Goal: Task Accomplishment & Management: Manage account settings

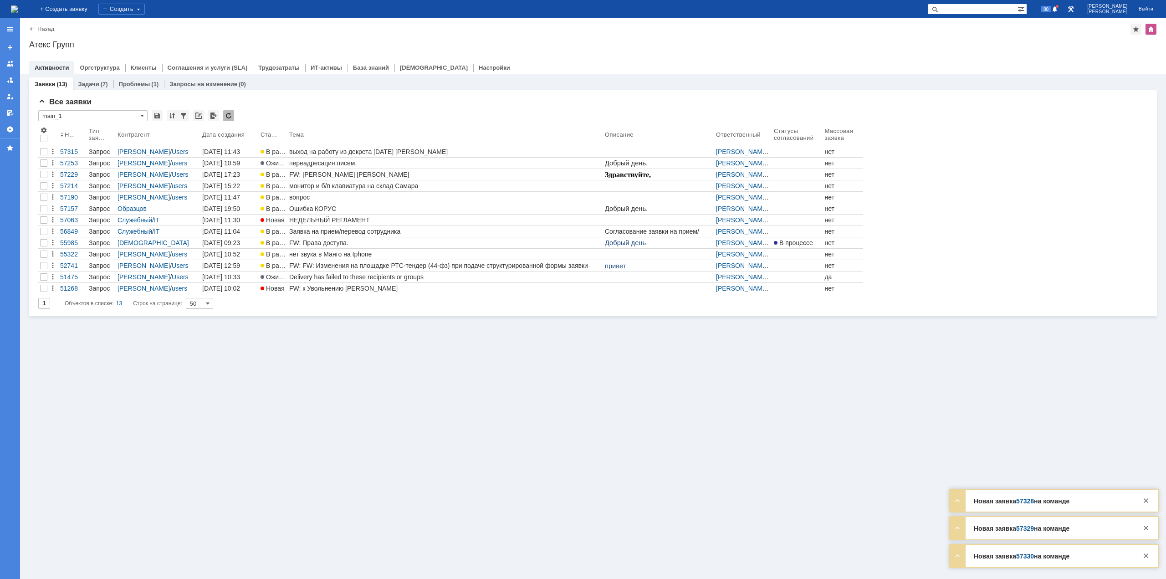
click at [18, 12] on img at bounding box center [14, 8] width 7 height 7
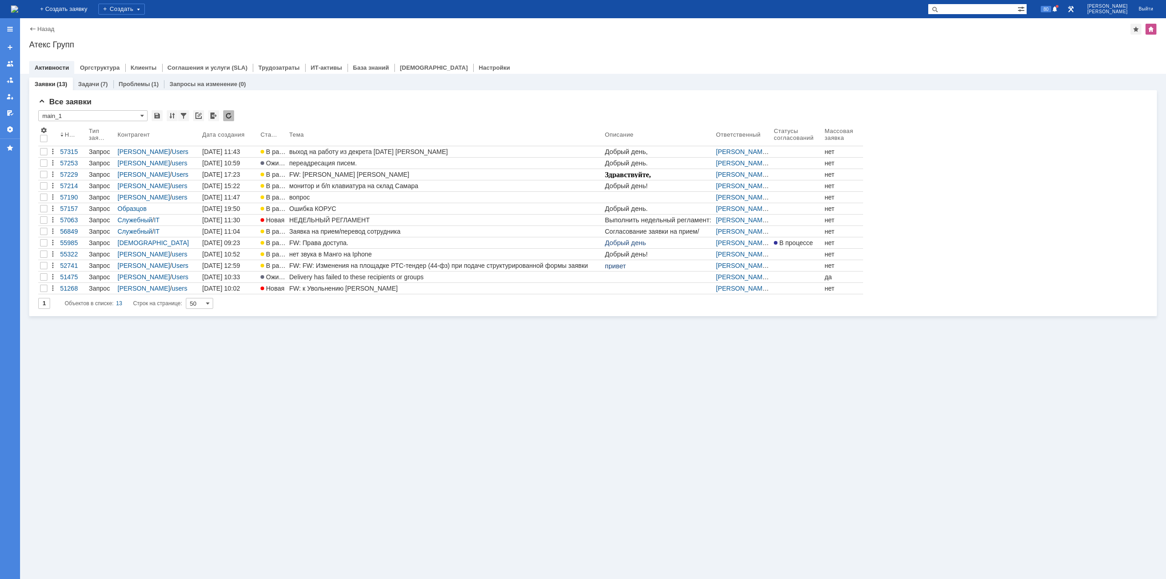
click at [429, 393] on div "Заявки (13) Задачи (7) Проблемы (1) Запросы на изменение (0) Все заявки * main_…" at bounding box center [593, 326] width 1146 height 505
click at [394, 148] on div "выход на работу из декрета [DATE] [PERSON_NAME]" at bounding box center [445, 151] width 312 height 7
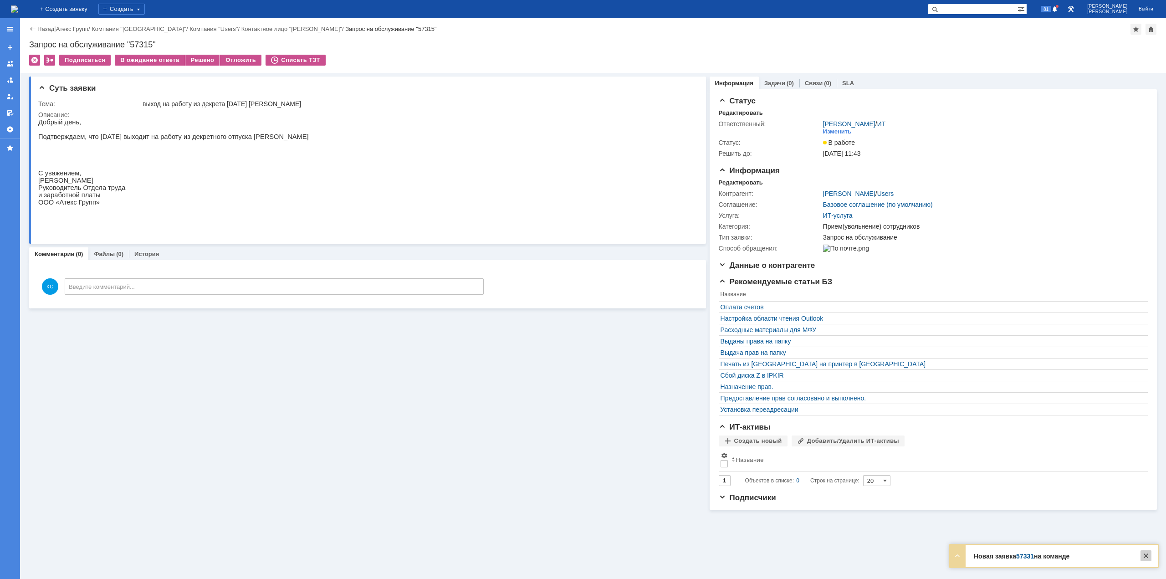
click at [1146, 553] on div at bounding box center [1145, 555] width 11 height 11
click at [18, 5] on img at bounding box center [14, 8] width 7 height 7
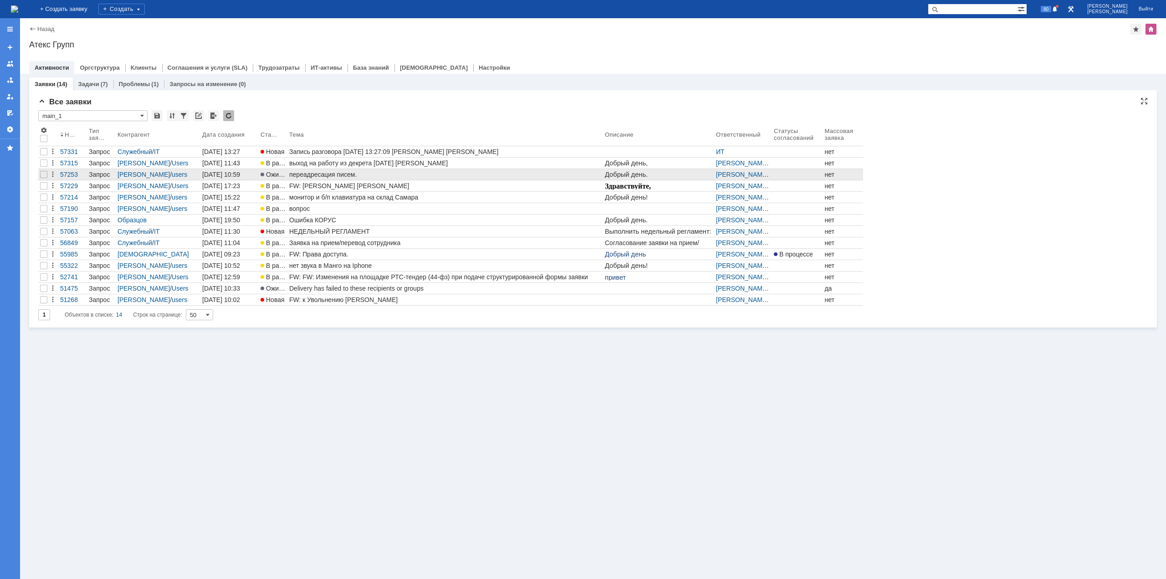
click at [386, 173] on div "переадресация писем." at bounding box center [445, 174] width 312 height 7
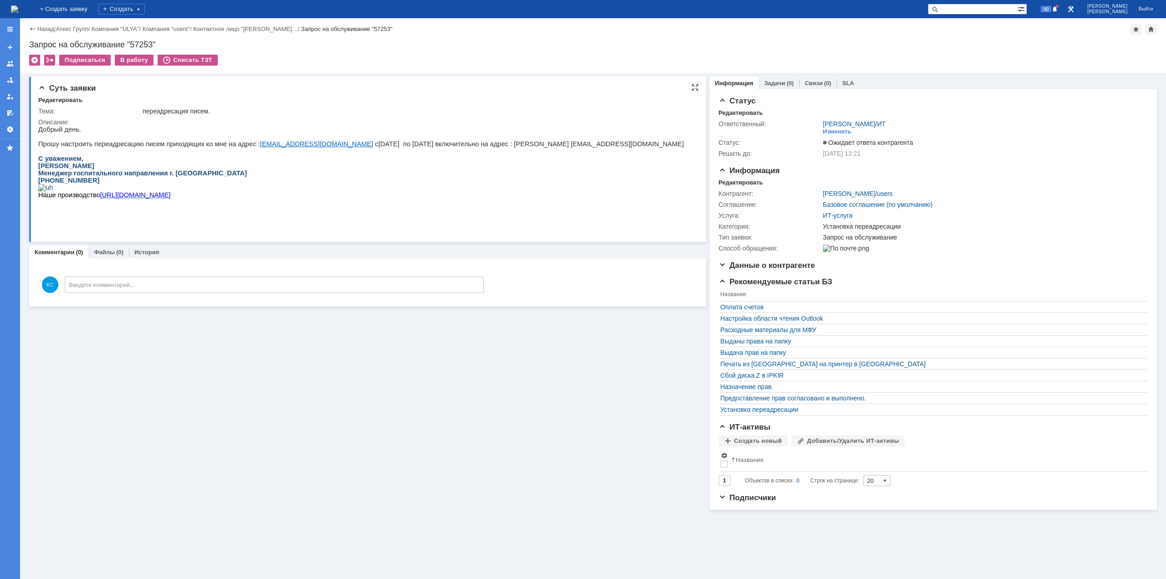
drag, startPoint x: 519, startPoint y: 146, endPoint x: 574, endPoint y: 146, distance: 55.6
click at [574, 146] on p "Прошу настроить переадресацию писем приходящих ко мне на адрес : [EMAIL_ADDRESS…" at bounding box center [360, 143] width 645 height 7
click at [238, 363] on div "Суть заявки Редактировать Тема: переадресация писем. Описание: Комментарии (0) …" at bounding box center [367, 291] width 677 height 437
click at [18, 10] on img at bounding box center [14, 8] width 7 height 7
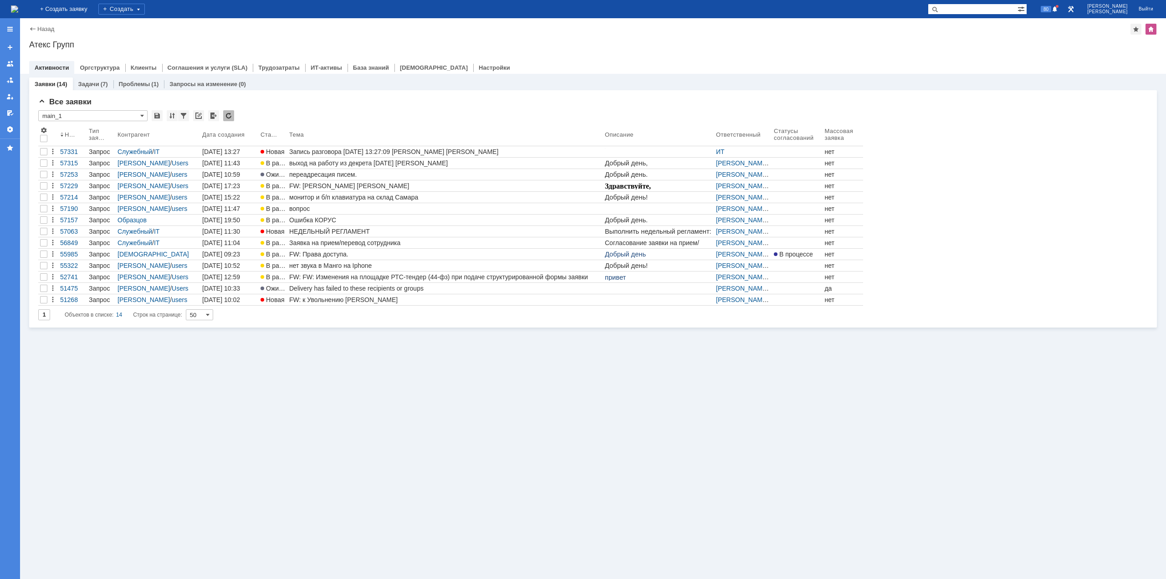
drag, startPoint x: 0, startPoint y: 97, endPoint x: 355, endPoint y: 445, distance: 496.3
click at [355, 465] on div "Заявки (14) Задачи (7) Проблемы (1) Запросы на изменение (0) Все заявки * main_…" at bounding box center [593, 326] width 1146 height 505
click at [244, 441] on div "Заявки (14) Задачи (7) Проблемы (1) Запросы на изменение (0) Все заявки * main_…" at bounding box center [593, 326] width 1146 height 505
click at [314, 173] on div "переадресация писем." at bounding box center [445, 174] width 312 height 7
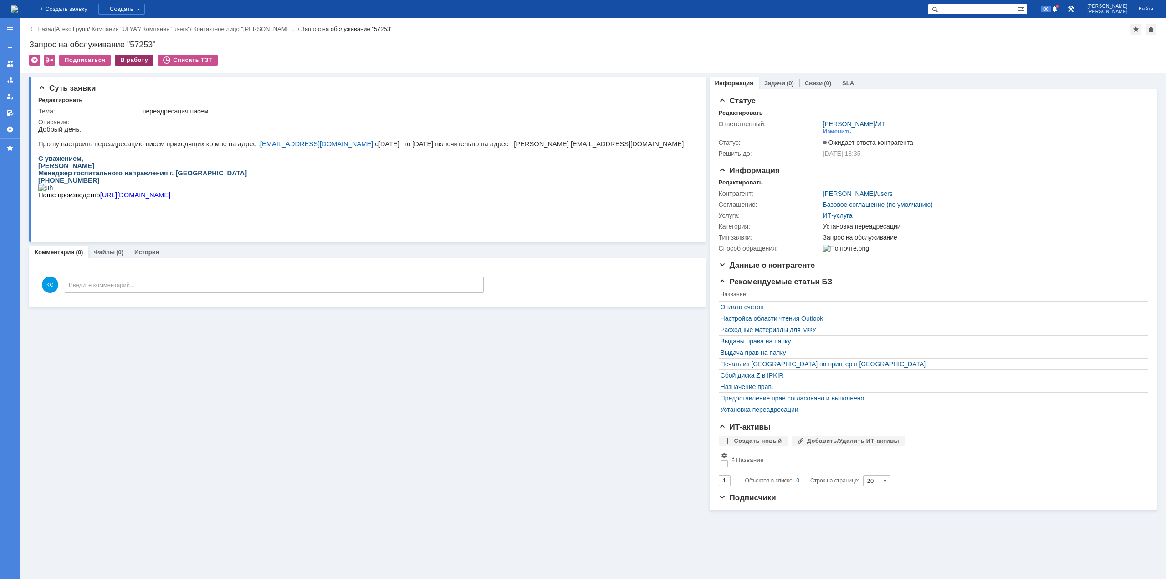
click at [122, 60] on div "В работу" at bounding box center [134, 60] width 39 height 11
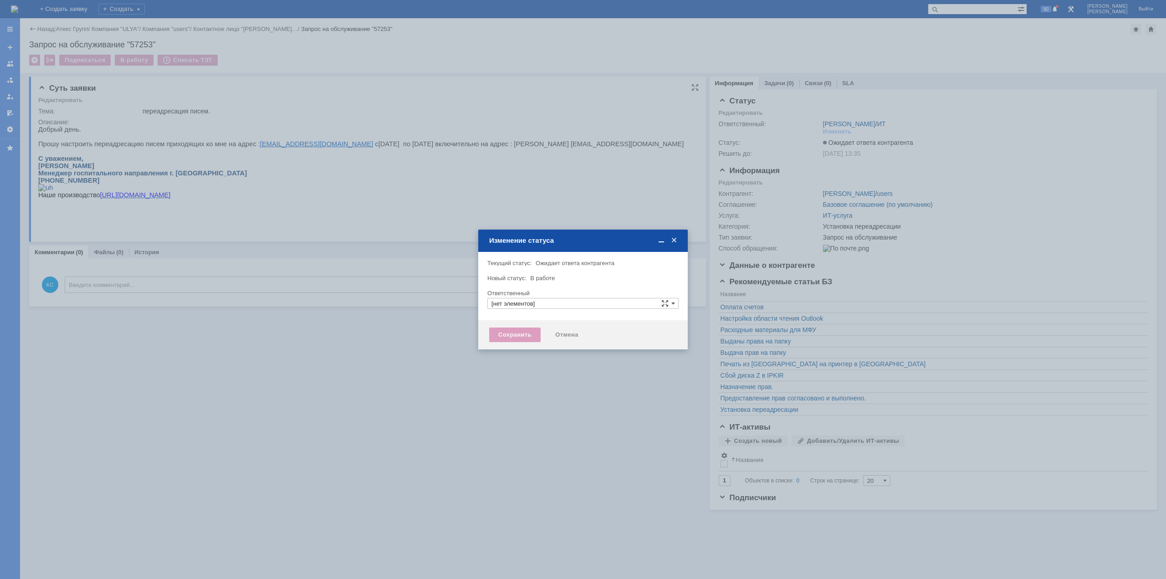
type input "[PERSON_NAME]"
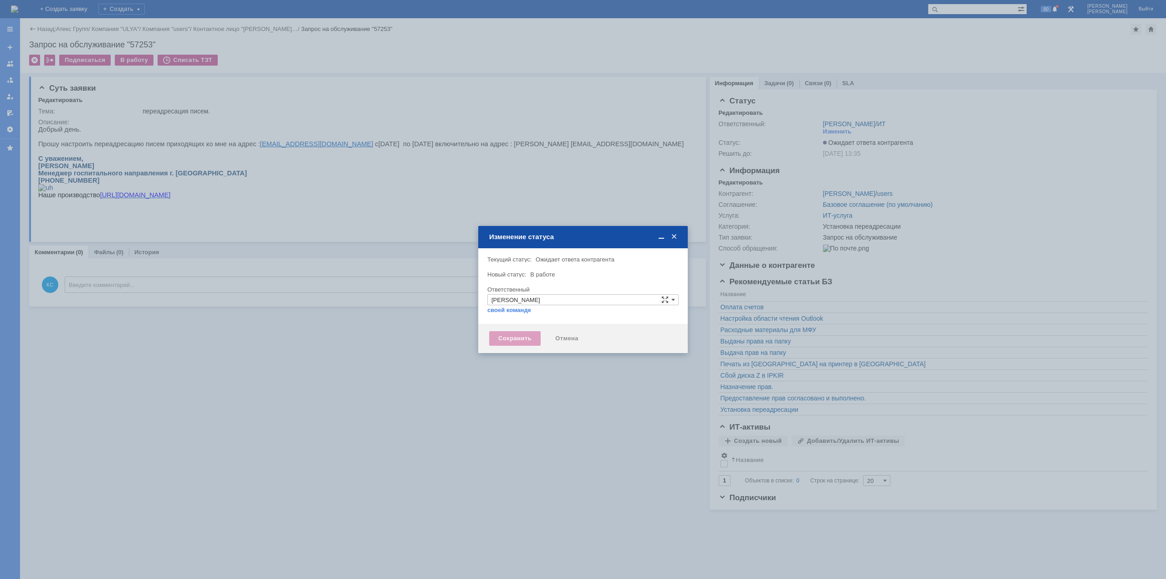
type input "Установка переадресации"
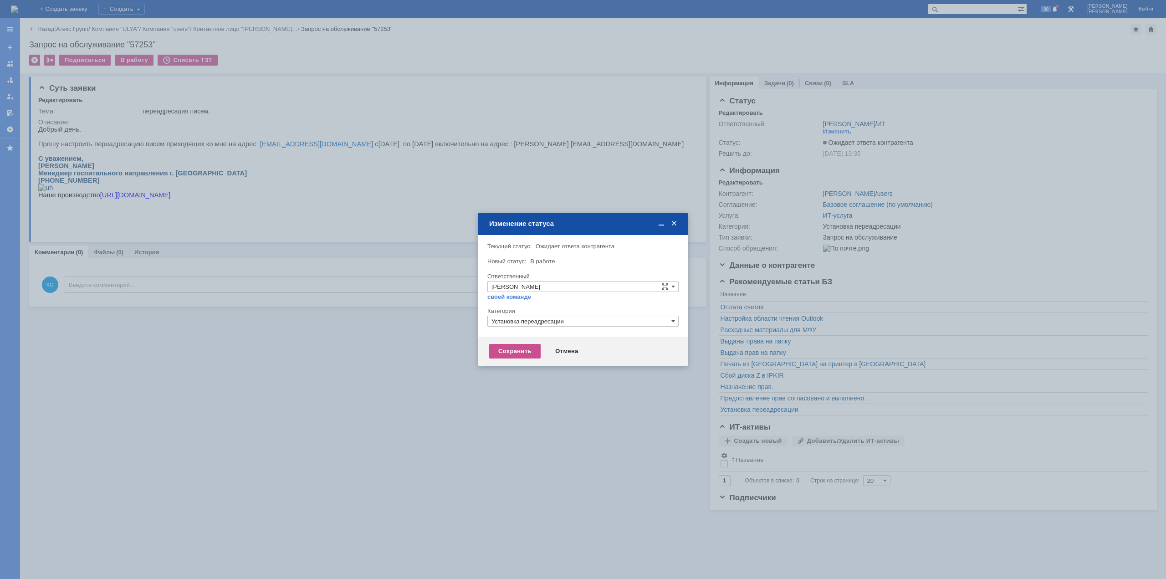
click at [505, 361] on div "Сохранить Отмена" at bounding box center [583, 351] width 210 height 29
click at [505, 352] on div "Сохранить" at bounding box center [514, 351] width 51 height 15
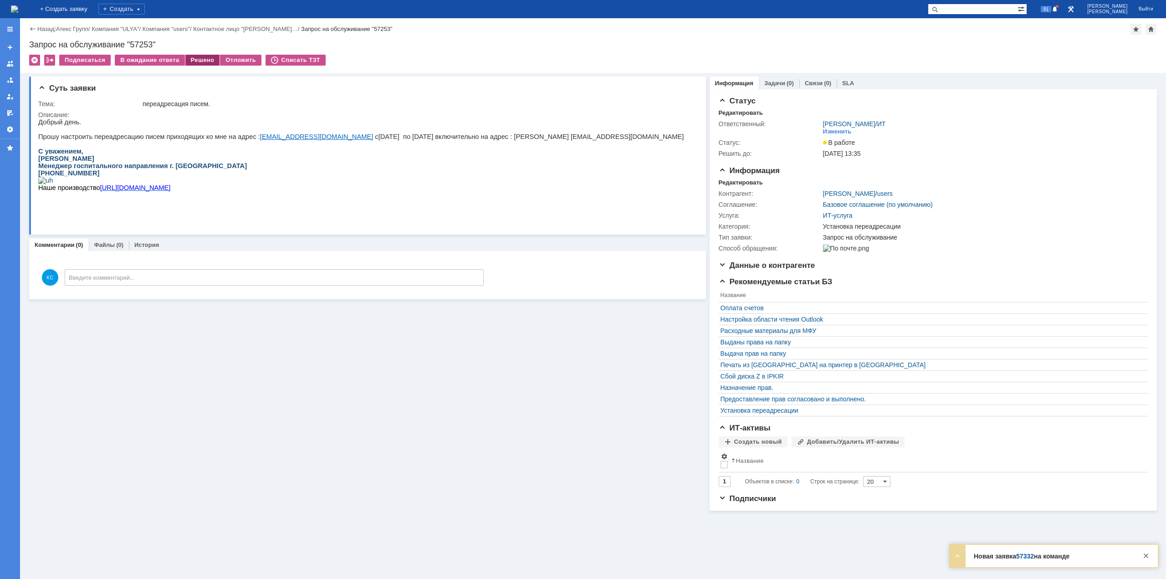
click at [192, 63] on div "Решено" at bounding box center [202, 60] width 35 height 11
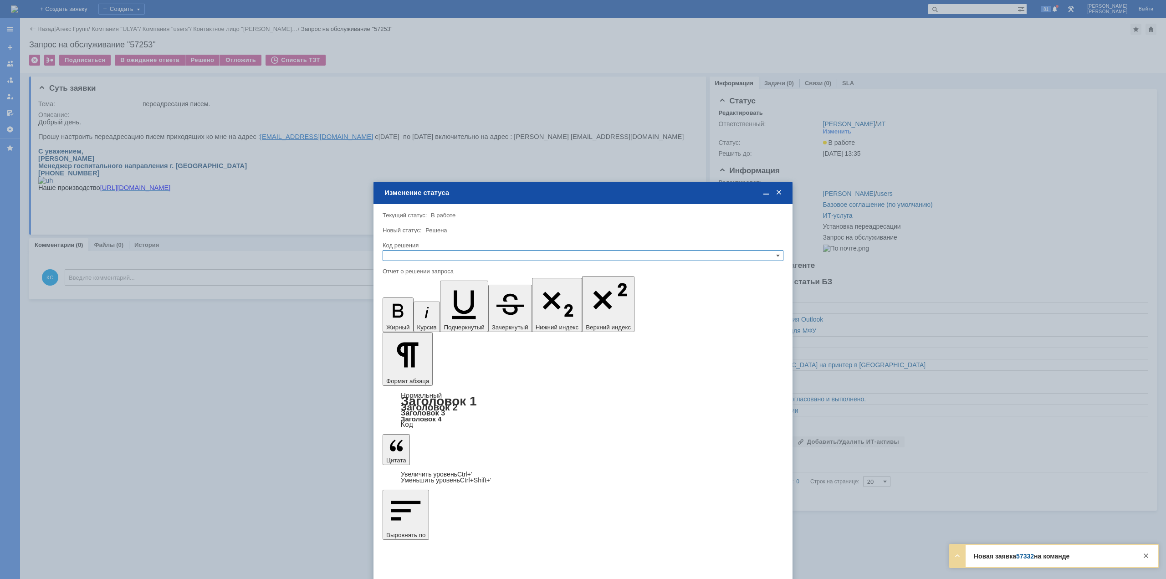
click at [431, 251] on input "text" at bounding box center [583, 255] width 401 height 11
click at [421, 296] on div "Решено" at bounding box center [583, 300] width 400 height 10
type input "Решено"
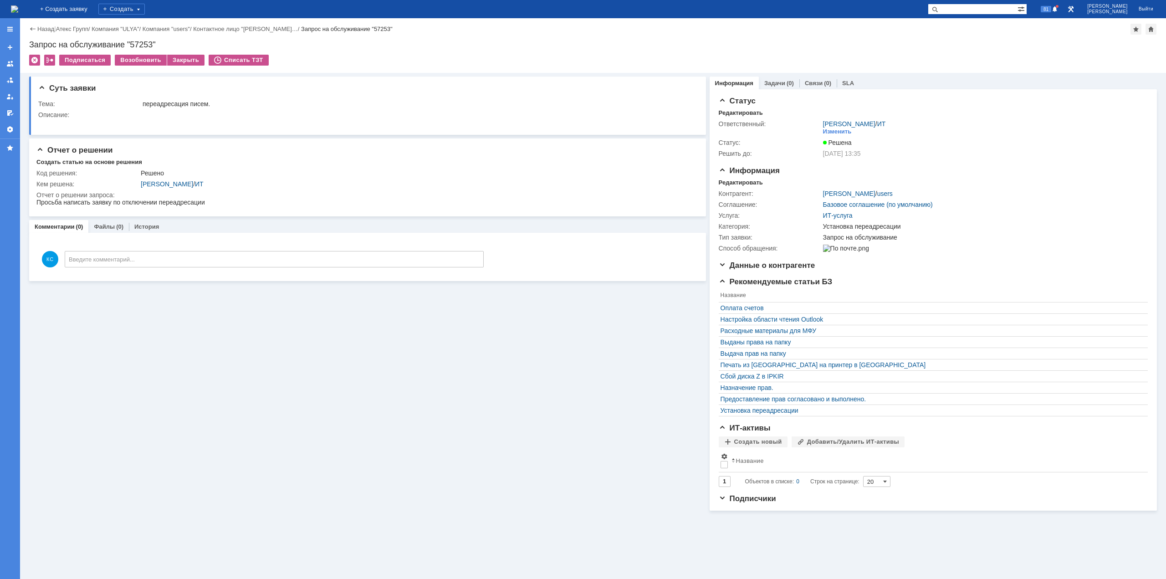
click at [18, 11] on img at bounding box center [14, 8] width 7 height 7
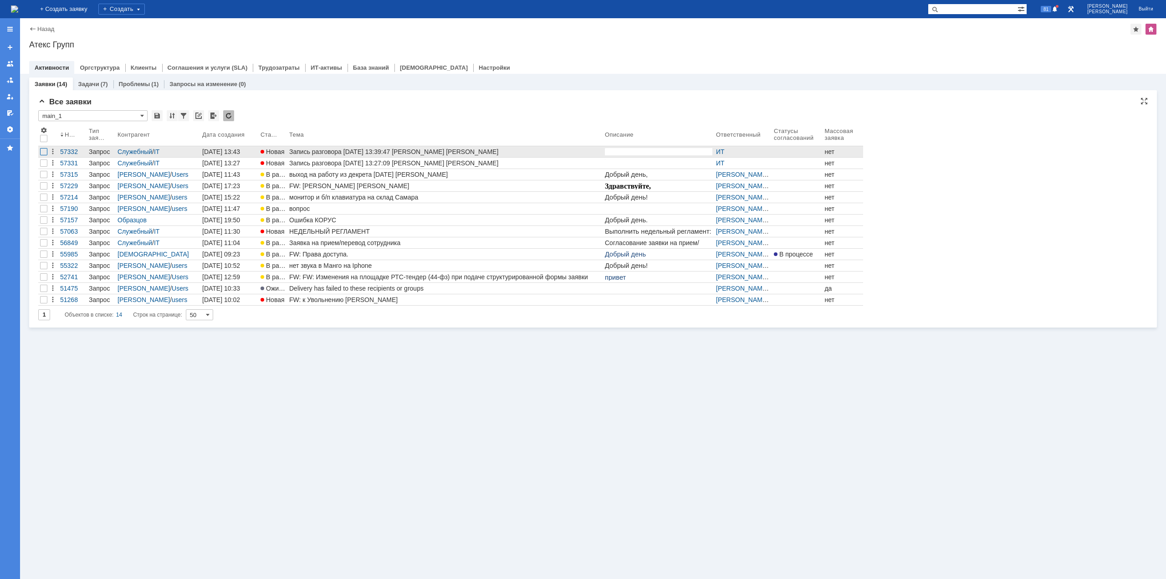
click at [46, 149] on div at bounding box center [43, 151] width 7 height 7
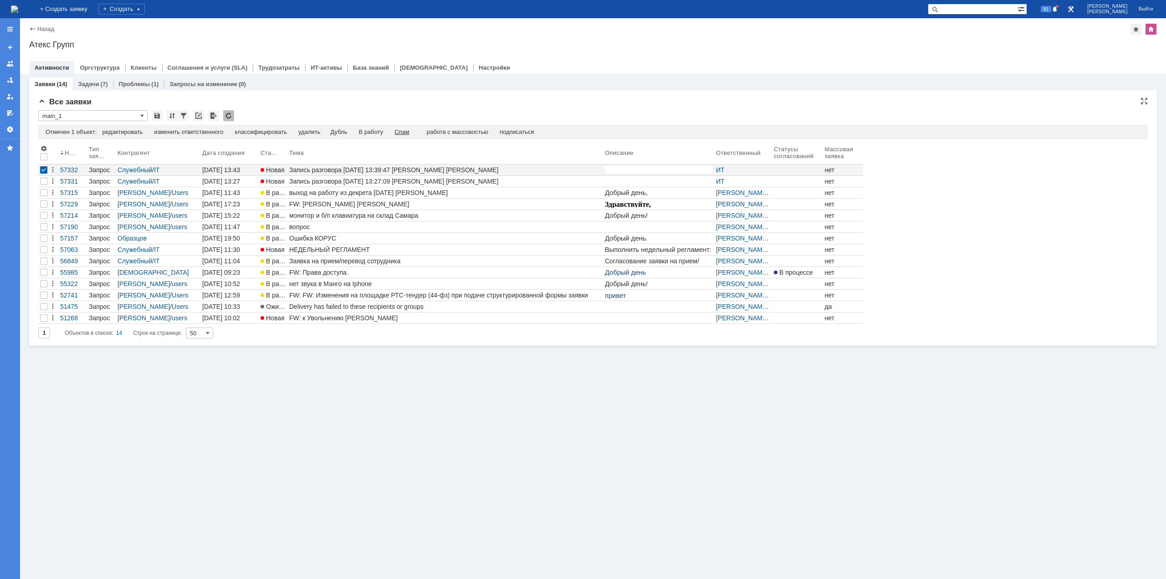
click at [407, 132] on div "Спам" at bounding box center [401, 131] width 15 height 7
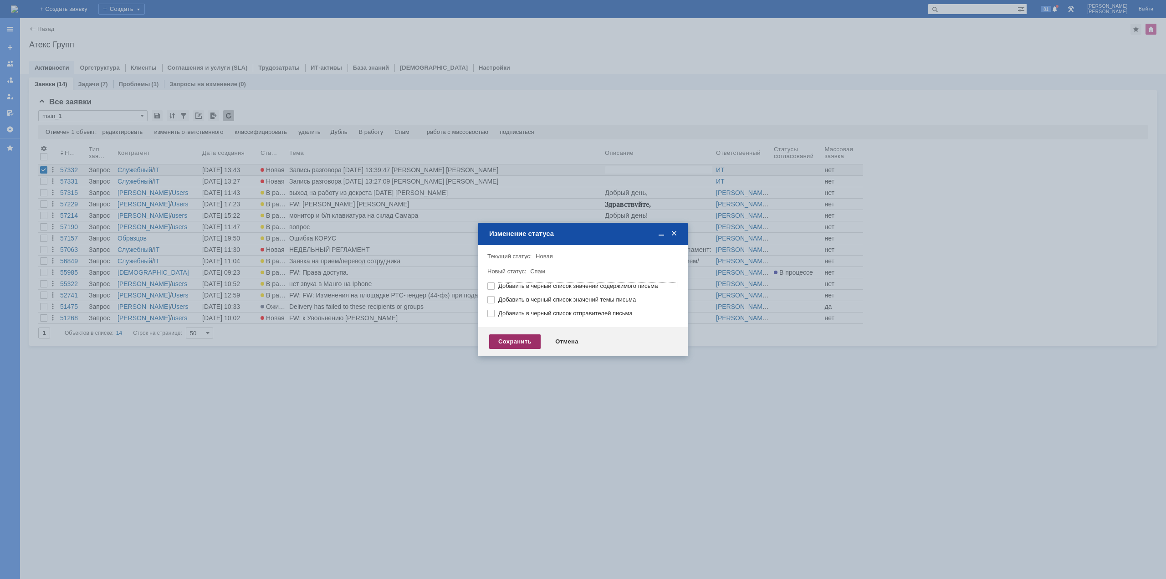
click at [499, 334] on div "Сохранить" at bounding box center [514, 341] width 51 height 15
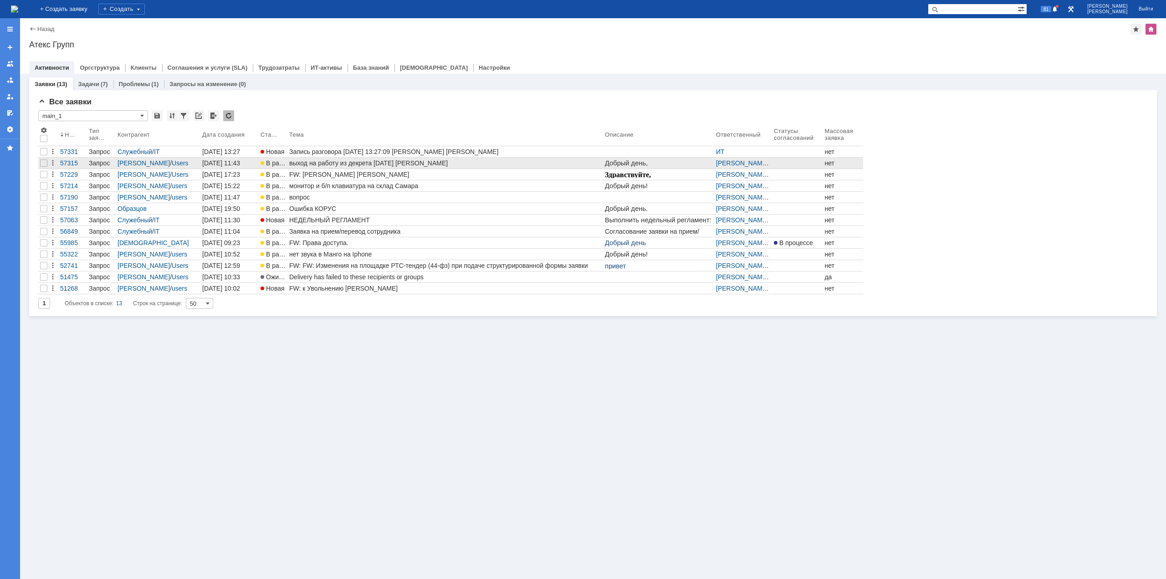
click at [332, 164] on div "выход на работу из декрета [DATE] [PERSON_NAME]" at bounding box center [445, 162] width 312 height 7
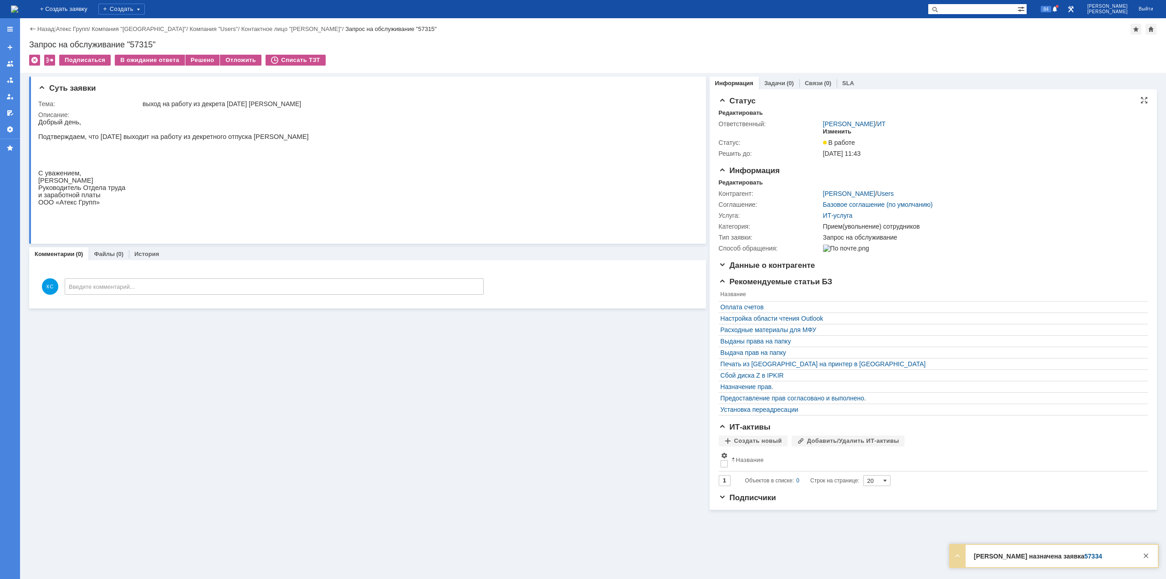
click at [834, 128] on div "Изменить" at bounding box center [837, 131] width 29 height 7
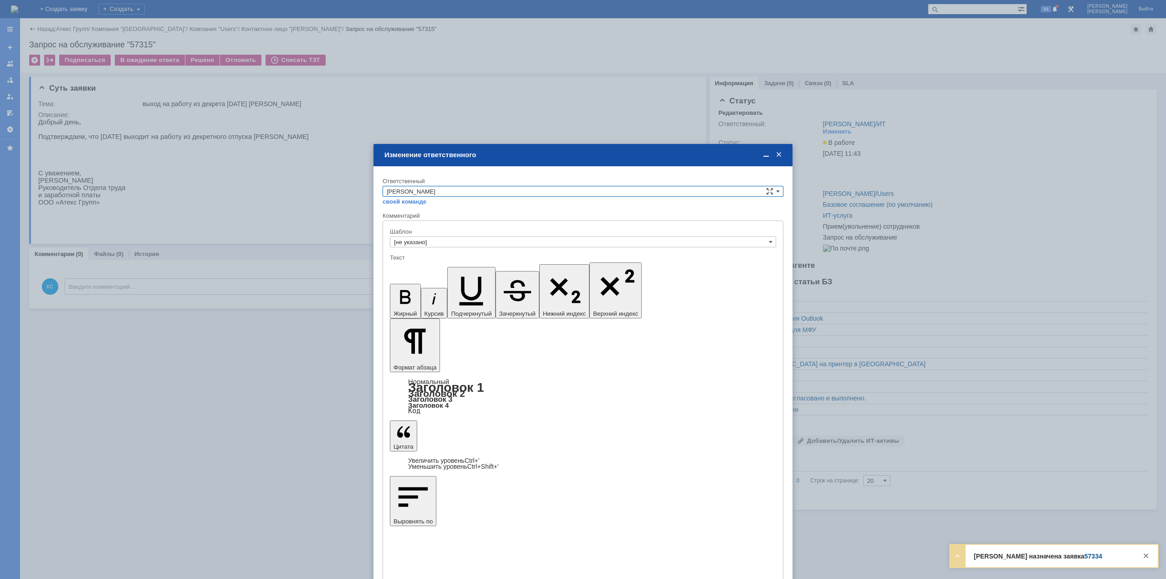
click at [454, 187] on input "[PERSON_NAME]" at bounding box center [583, 191] width 401 height 11
click at [410, 268] on span "АСУ" at bounding box center [583, 266] width 393 height 7
type input "АСУ"
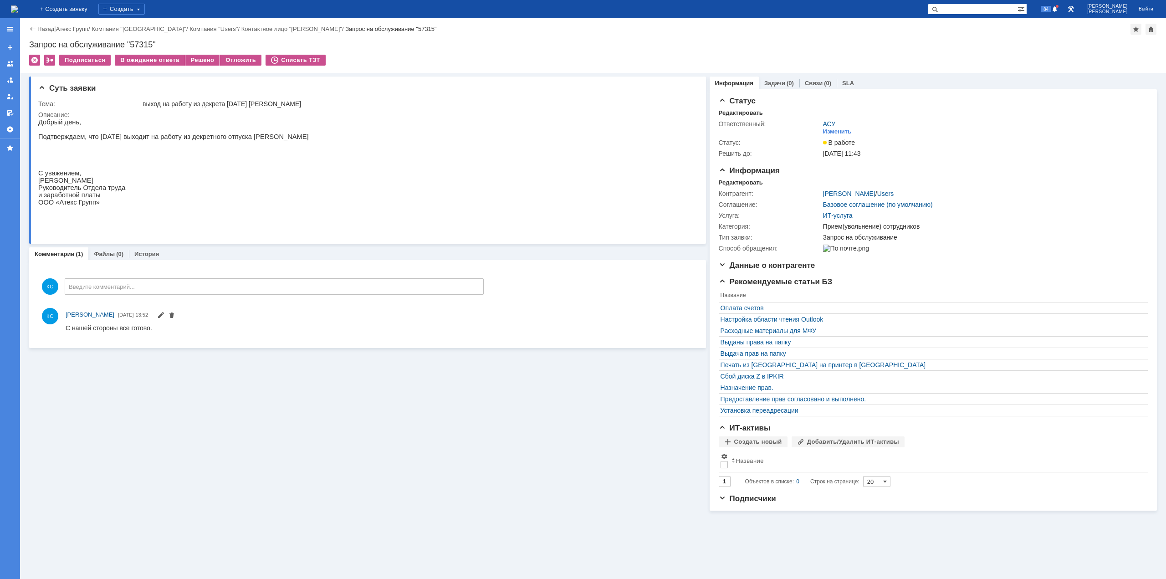
click at [18, 5] on img at bounding box center [14, 8] width 7 height 7
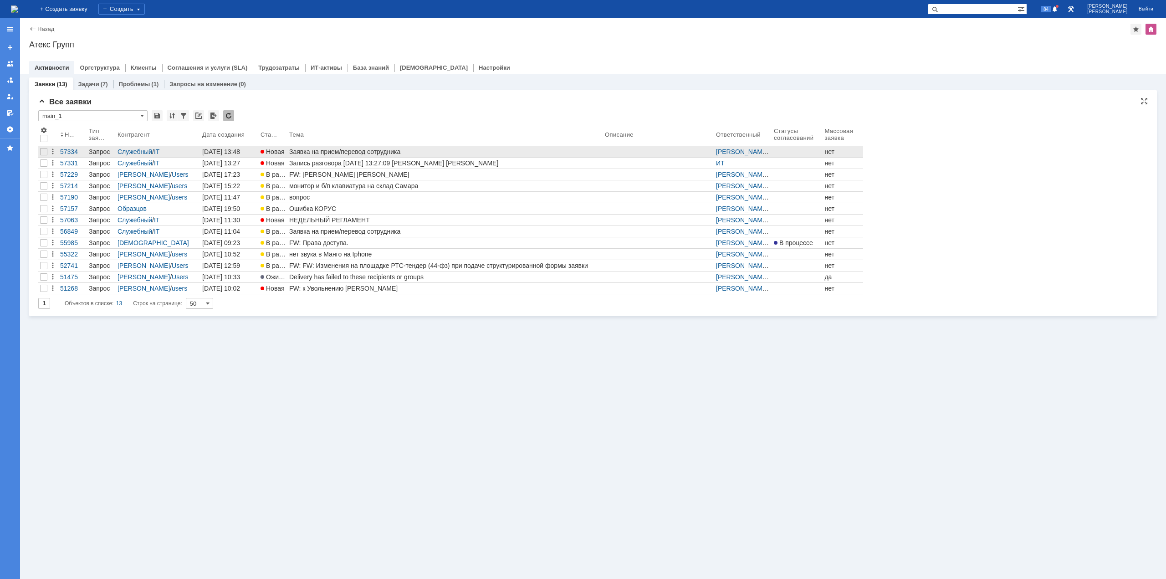
click at [372, 149] on div "Заявка на прием/перевод сотрудника" at bounding box center [445, 151] width 312 height 7
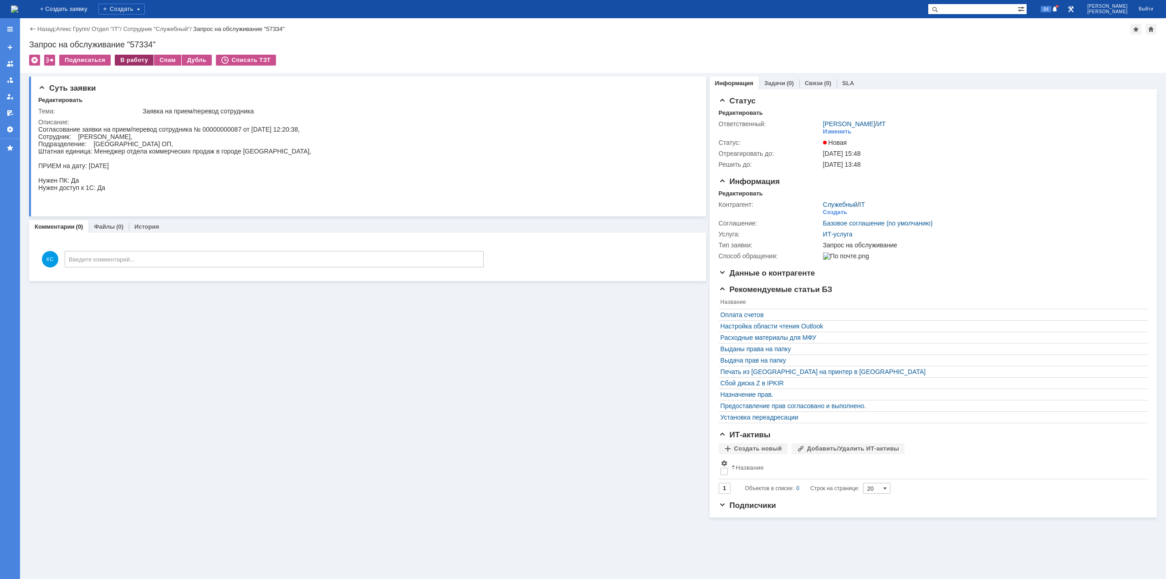
click at [137, 61] on div "В работу" at bounding box center [134, 60] width 39 height 11
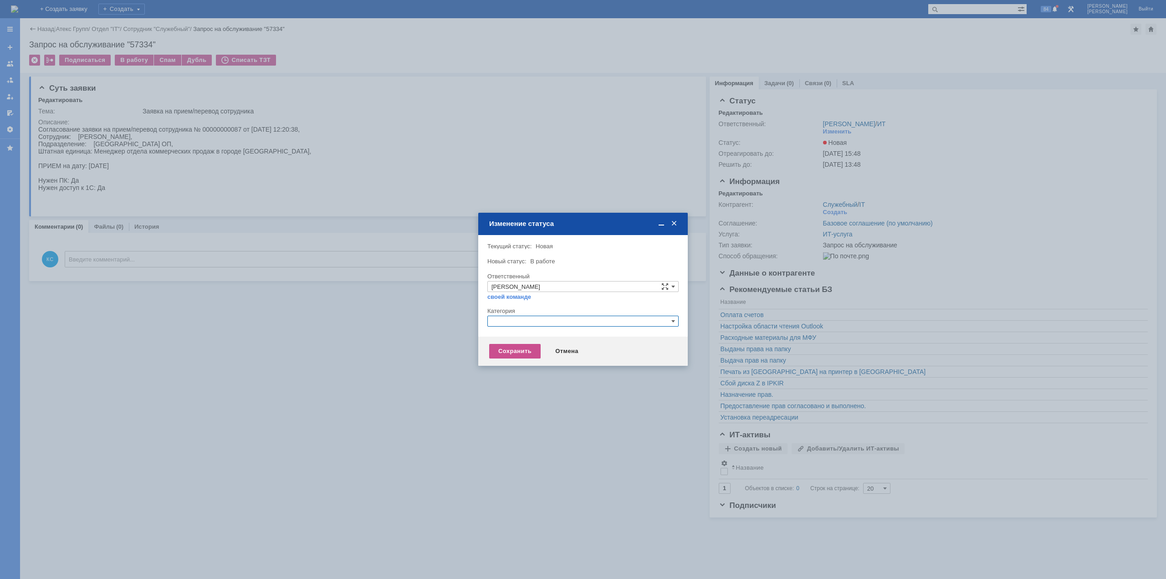
click at [585, 325] on input "text" at bounding box center [582, 321] width 191 height 11
click at [529, 372] on span "Прием(увольнение) сотрудников" at bounding box center [582, 374] width 183 height 7
click at [519, 358] on div "Сохранить" at bounding box center [514, 351] width 51 height 15
type input "Прием(увольнение) сотрудников"
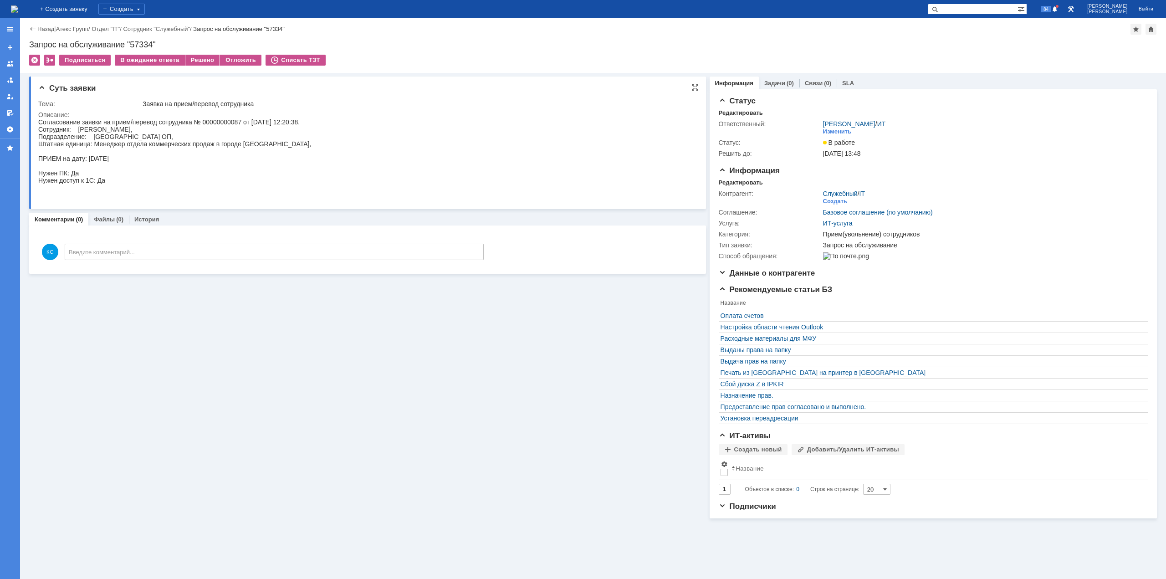
click at [157, 118] on div "Описание:" at bounding box center [365, 114] width 654 height 7
click at [18, 13] on img at bounding box center [14, 8] width 7 height 7
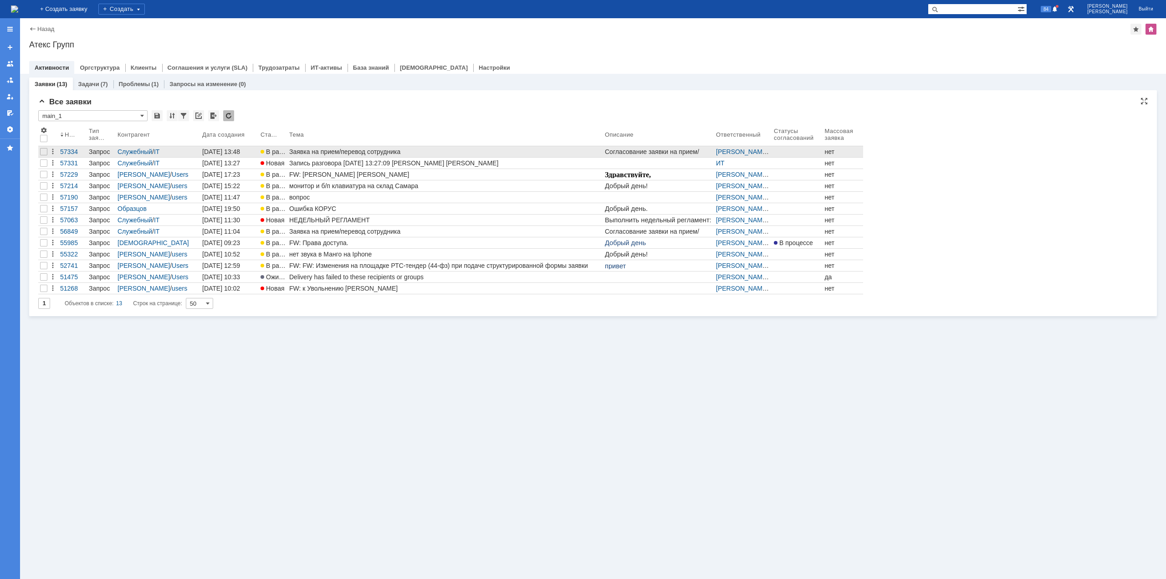
click at [297, 151] on div "Заявка на прием/перевод сотрудника" at bounding box center [445, 151] width 312 height 7
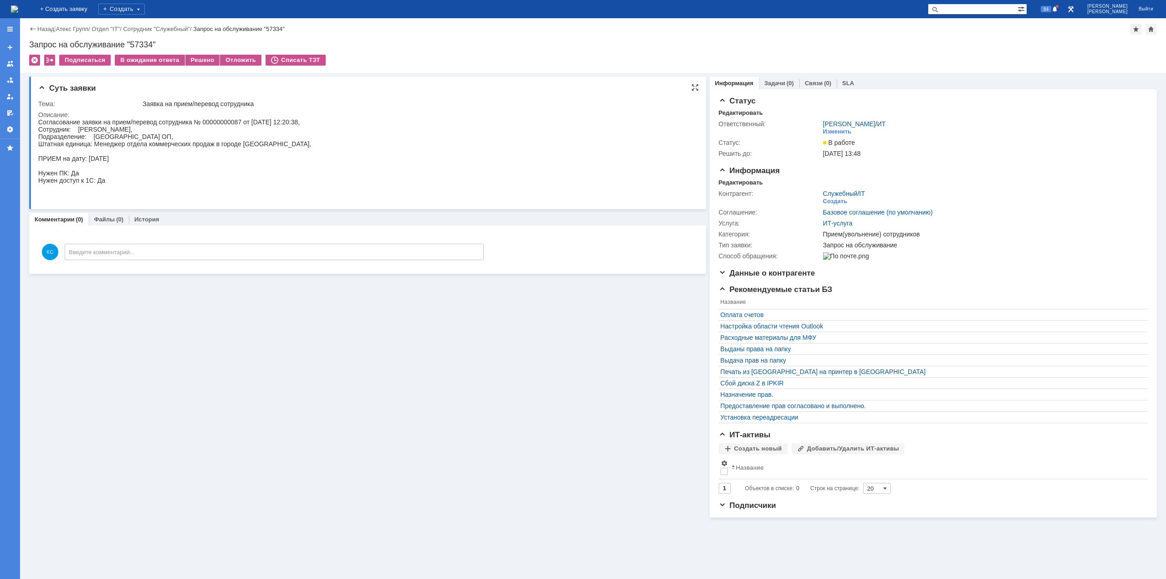
click at [137, 147] on div "Согласование заявки на прием/перевод сотрудника № 00000000087 от [DATE] 12:20:3…" at bounding box center [174, 158] width 273 height 80
click at [140, 215] on div "История" at bounding box center [147, 219] width 36 height 13
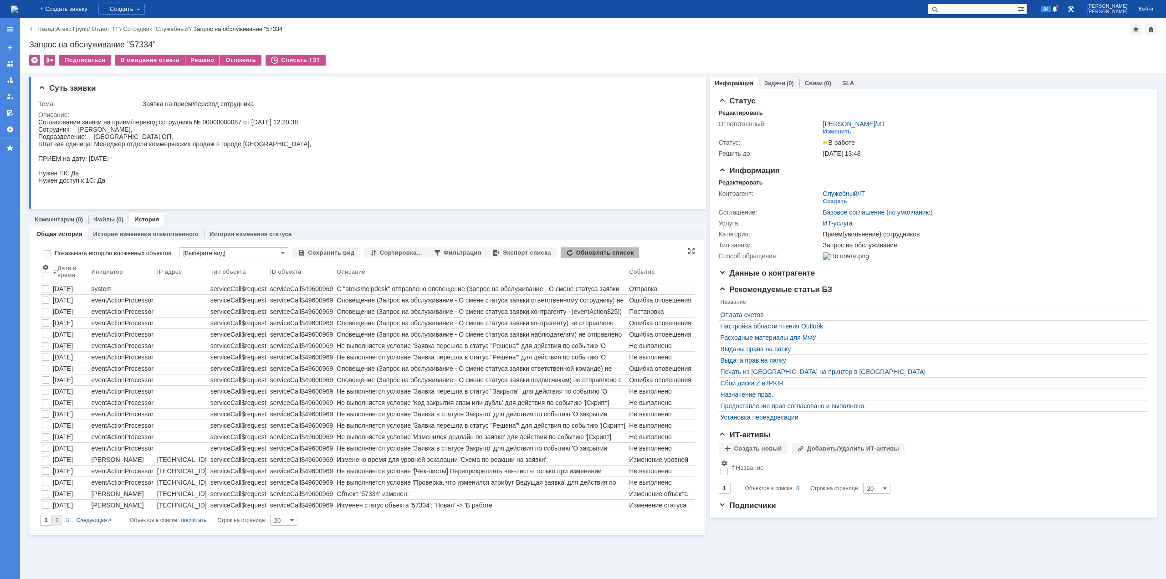
click at [54, 520] on div "2" at bounding box center [57, 520] width 10 height 11
type input "2"
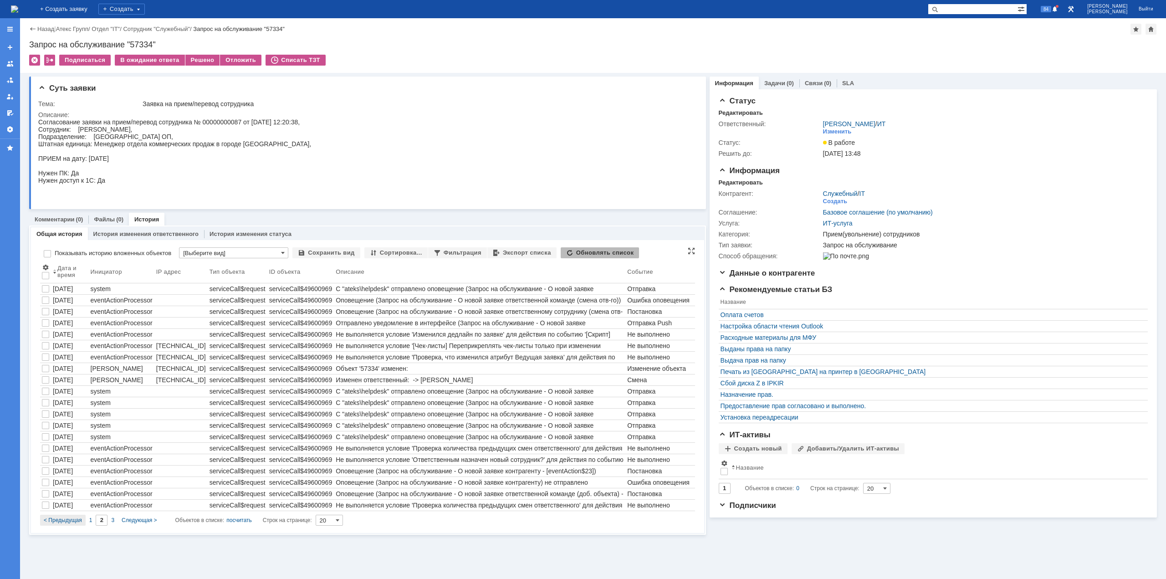
click at [63, 521] on span "< Предыдущая" at bounding box center [63, 520] width 38 height 6
type input "1"
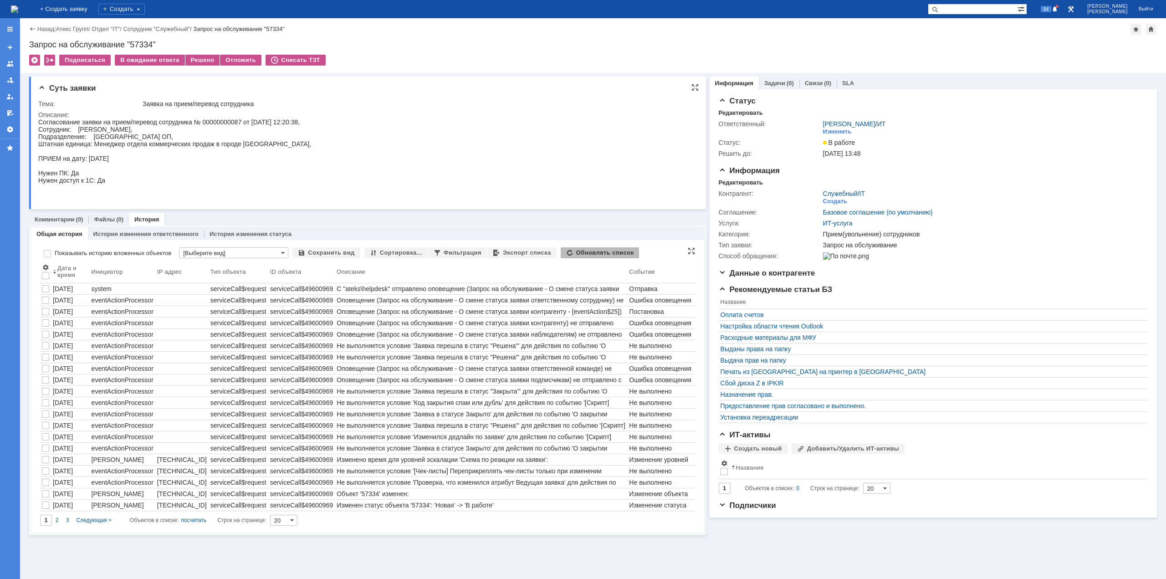
click at [139, 130] on div "Согласование заявки на прием/перевод сотрудника № 00000000087 от [DATE] 12:20:3…" at bounding box center [174, 158] width 273 height 80
click at [18, 12] on img at bounding box center [14, 8] width 7 height 7
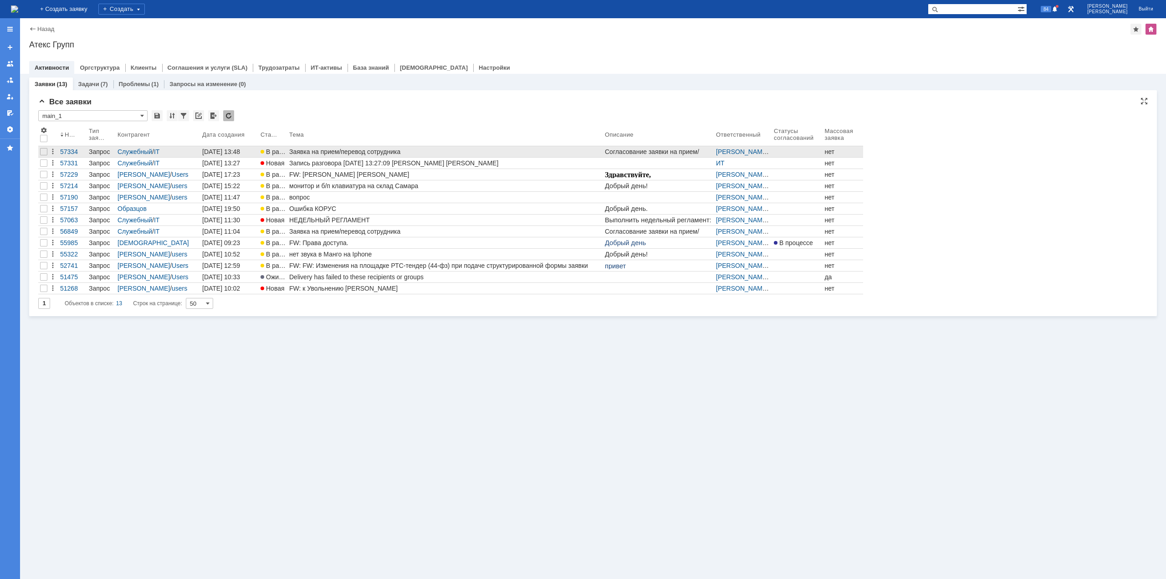
click at [363, 148] on div "Заявка на прием/перевод сотрудника" at bounding box center [445, 151] width 312 height 7
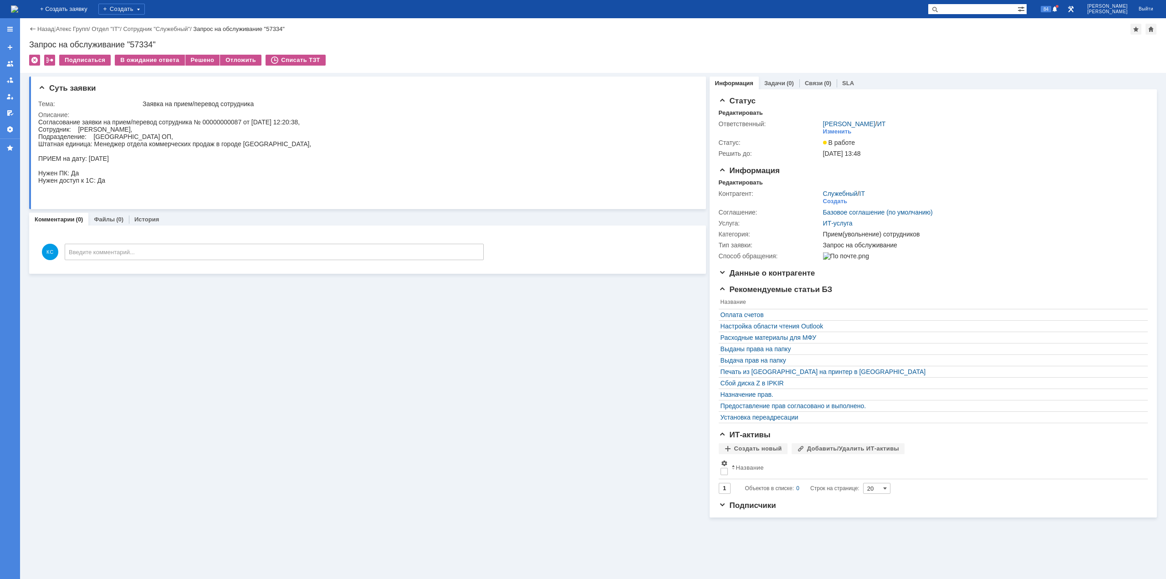
click at [18, 8] on img at bounding box center [14, 8] width 7 height 7
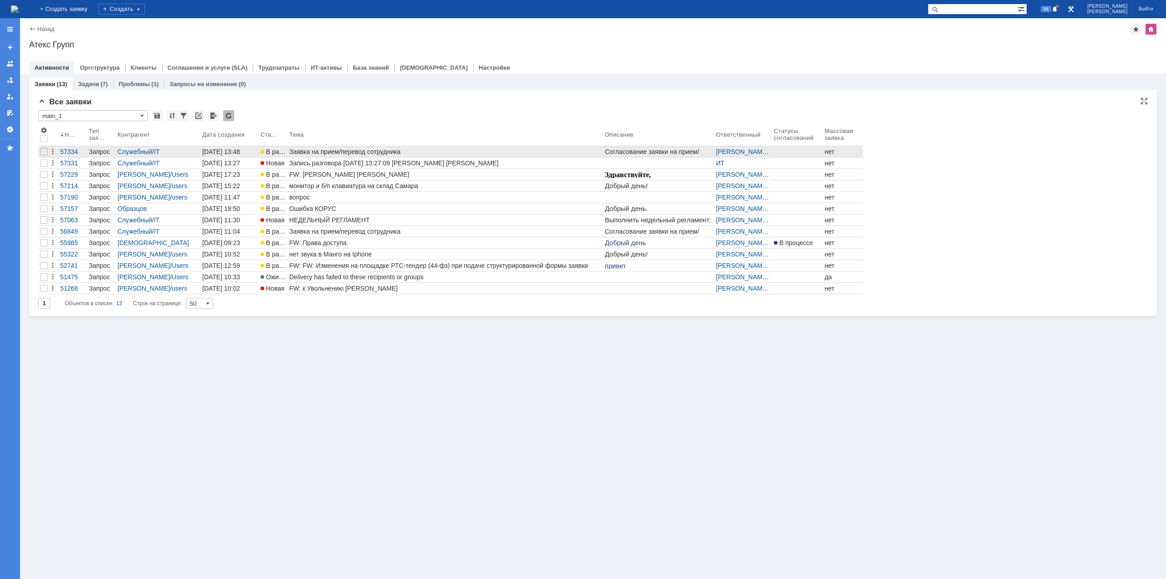
click at [351, 147] on link "Заявка на прием/перевод сотрудника" at bounding box center [445, 151] width 316 height 11
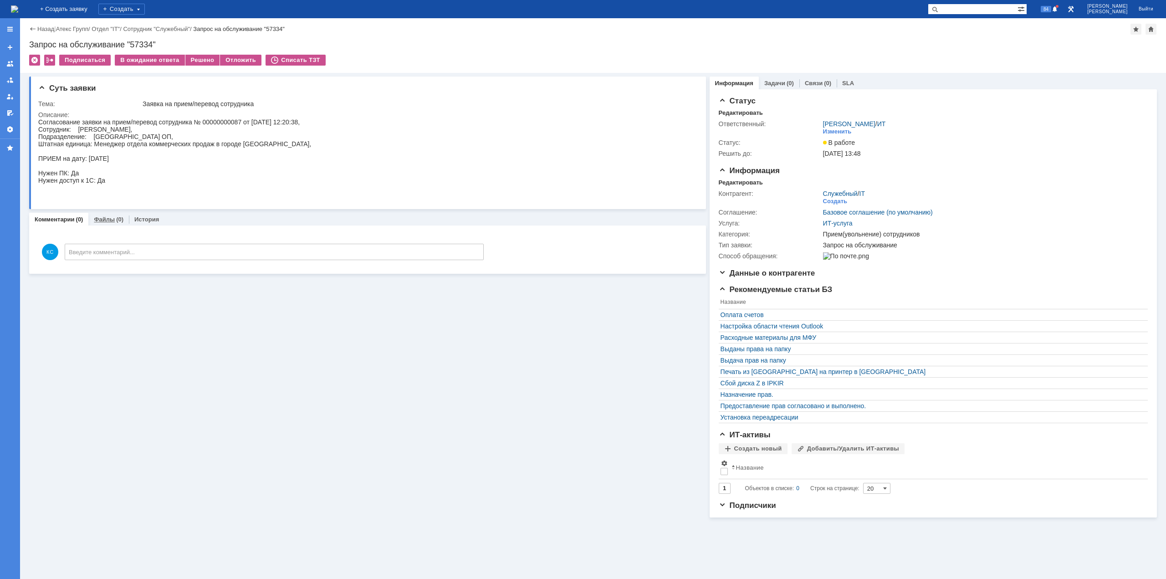
click at [99, 221] on link "Файлы" at bounding box center [104, 219] width 21 height 7
click at [57, 221] on link "Комментарии" at bounding box center [55, 219] width 40 height 7
click at [173, 124] on div "Согласование заявки на прием/перевод сотрудника № 00000000087 от [DATE] 12:20:3…" at bounding box center [174, 158] width 273 height 80
drag, startPoint x: 116, startPoint y: 129, endPoint x: 146, endPoint y: 130, distance: 30.1
click at [146, 130] on div "Согласование заявки на прием/перевод сотрудника № 00000000087 от [DATE] 12:20:3…" at bounding box center [174, 158] width 273 height 80
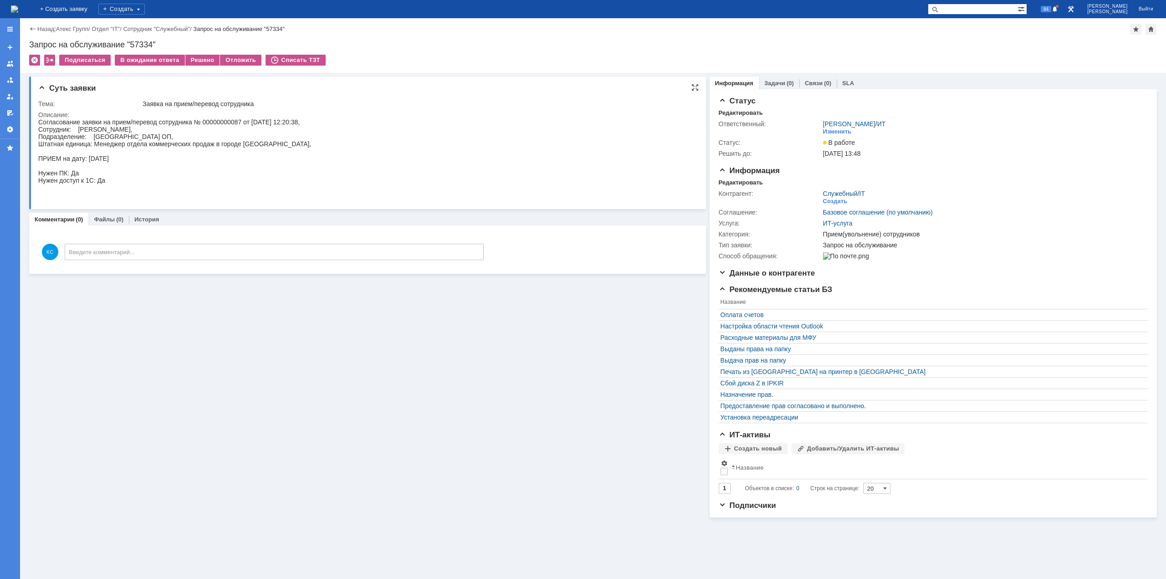
click at [139, 142] on div "Согласование заявки на прием/перевод сотрудника № 00000000087 от [DATE] 12:20:3…" at bounding box center [174, 158] width 273 height 80
click at [18, 6] on img at bounding box center [14, 8] width 7 height 7
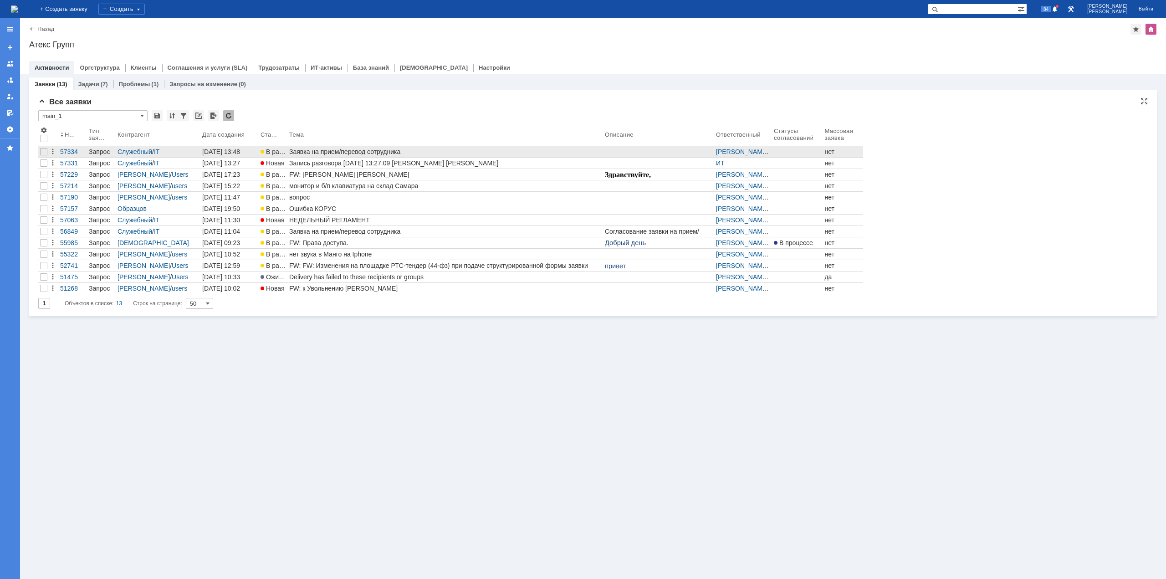
click at [385, 150] on div "Заявка на прием/перевод сотрудника" at bounding box center [445, 151] width 312 height 7
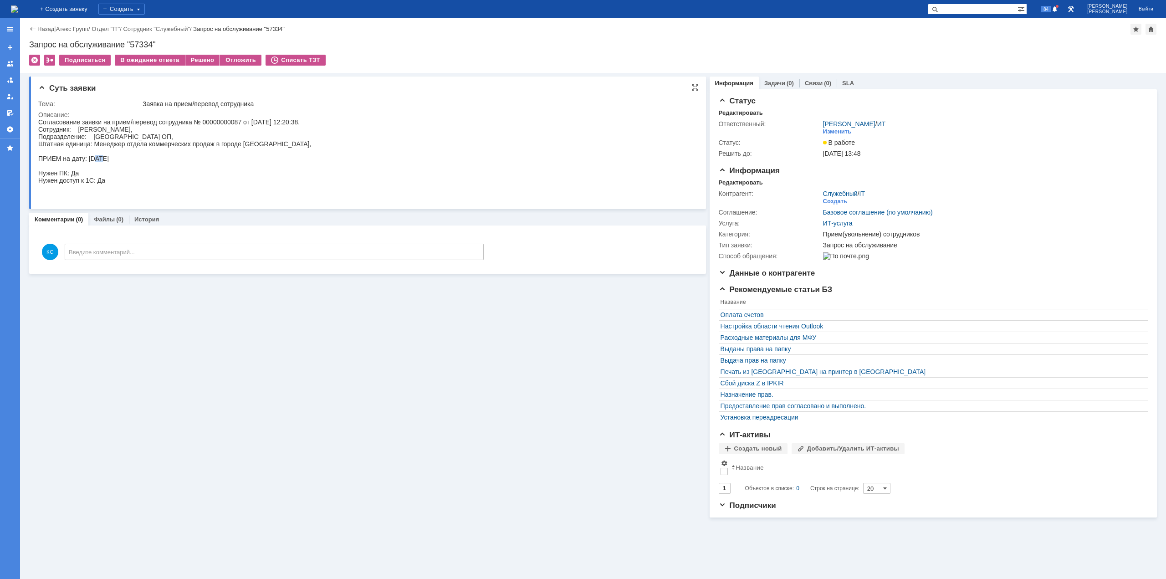
drag, startPoint x: 95, startPoint y: 157, endPoint x: 101, endPoint y: 159, distance: 6.6
click at [101, 159] on div "Согласование заявки на прием/перевод сотрудника № 00000000087 от [DATE] 12:20:3…" at bounding box center [174, 158] width 273 height 80
click at [113, 155] on div "Согласование заявки на прием/перевод сотрудника № 00000000087 от [DATE] 12:20:3…" at bounding box center [174, 158] width 273 height 80
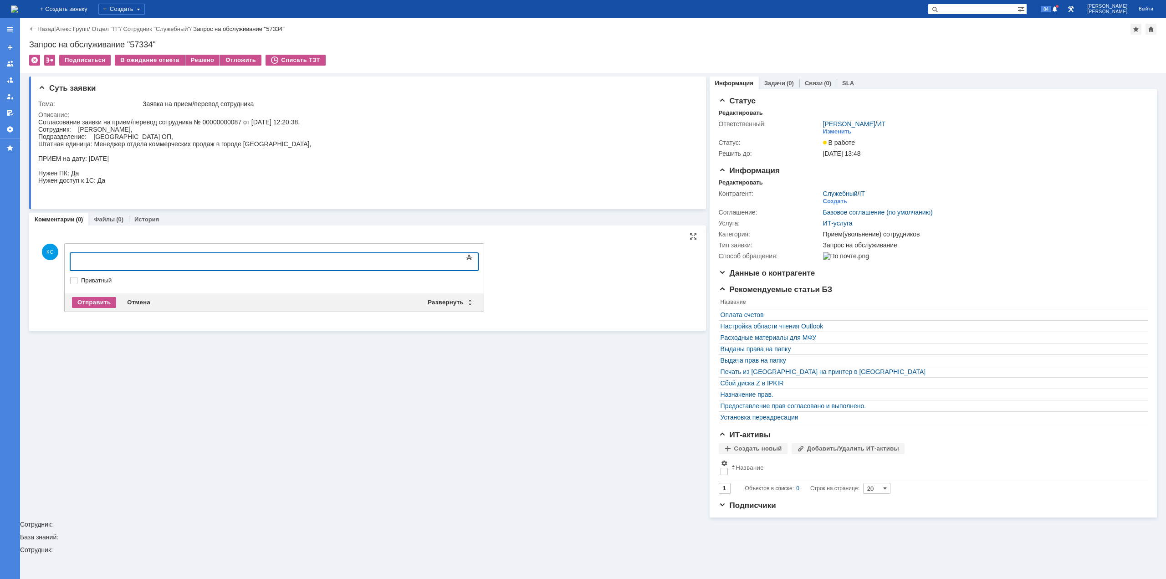
click at [182, 259] on div at bounding box center [144, 260] width 129 height 7
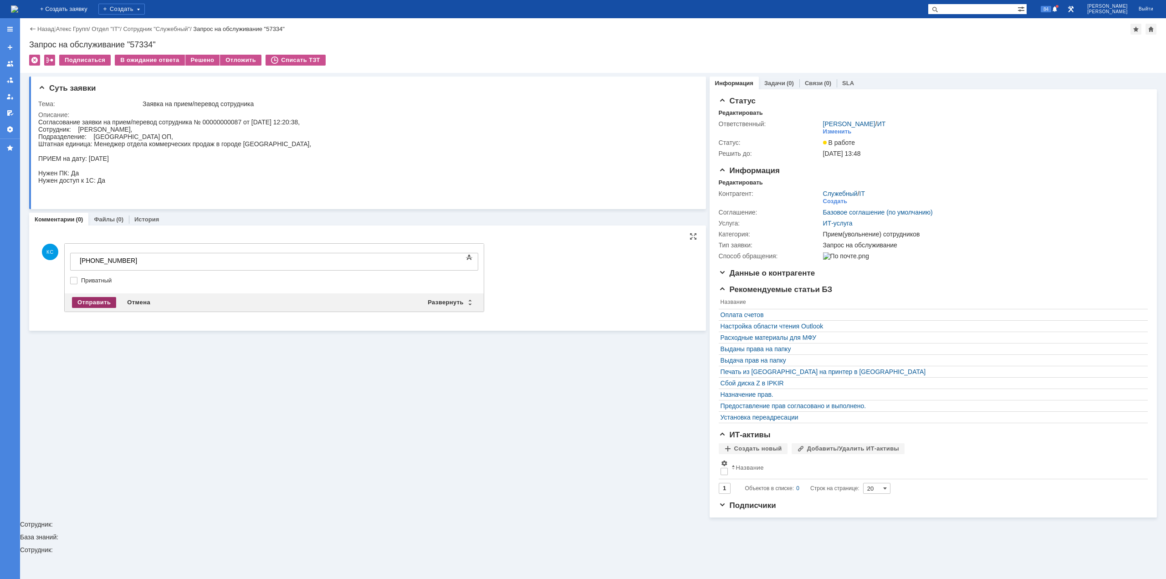
click at [103, 303] on div "Отправить" at bounding box center [94, 302] width 44 height 11
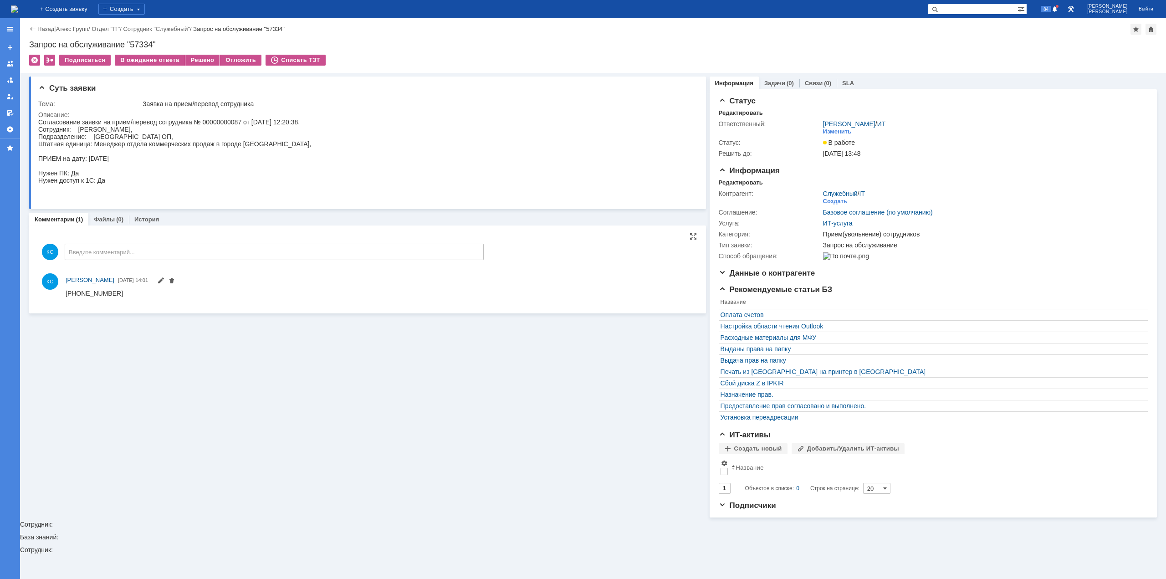
scroll to position [0, 0]
drag, startPoint x: 94, startPoint y: 159, endPoint x: 127, endPoint y: 159, distance: 32.8
click at [127, 159] on div "Согласование заявки на прием/перевод сотрудника № 00000000087 от [DATE] 12:20:3…" at bounding box center [174, 158] width 273 height 80
click at [99, 155] on div "Согласование заявки на прием/перевод сотрудника № 00000000087 от [DATE] 12:20:3…" at bounding box center [174, 158] width 273 height 80
drag, startPoint x: 92, startPoint y: 156, endPoint x: 104, endPoint y: 157, distance: 11.9
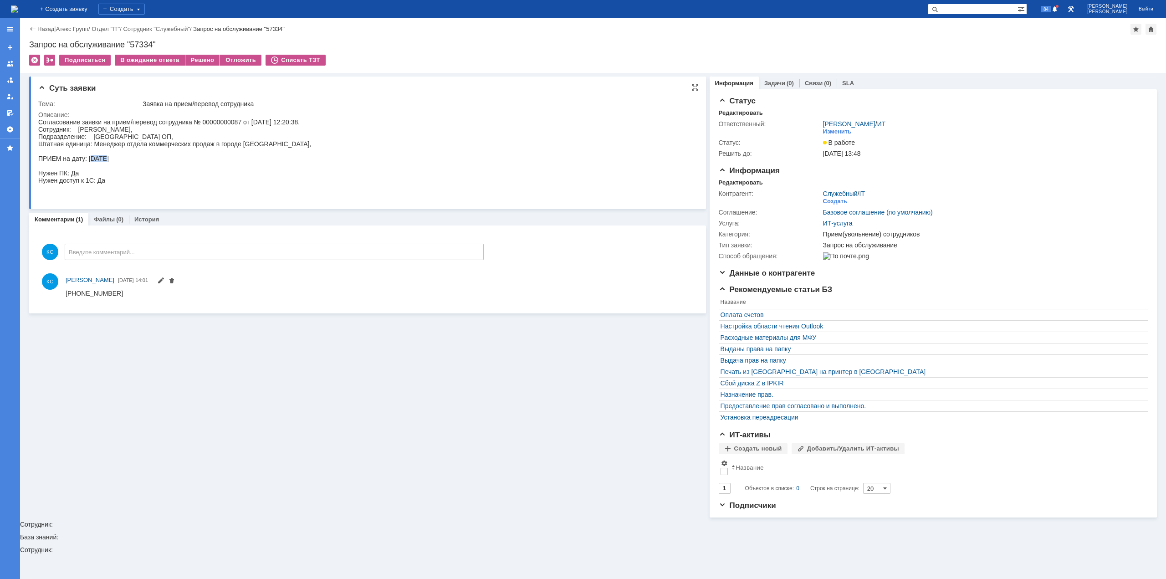
click at [104, 157] on div "Согласование заявки на прием/перевод сотрудника № 00000000087 от [DATE] 12:20:3…" at bounding box center [174, 158] width 273 height 80
click at [112, 158] on div "Согласование заявки на прием/перевод сотрудника № 00000000087 от [DATE] 12:20:3…" at bounding box center [174, 158] width 273 height 80
drag, startPoint x: 117, startPoint y: 158, endPoint x: 99, endPoint y: 158, distance: 17.8
click at [99, 158] on div "Согласование заявки на прием/перевод сотрудника № 00000000087 от [DATE] 12:20:3…" at bounding box center [174, 158] width 273 height 80
click at [109, 139] on div "Согласование заявки на прием/перевод сотрудника № 00000000087 от [DATE] 12:20:3…" at bounding box center [174, 158] width 273 height 80
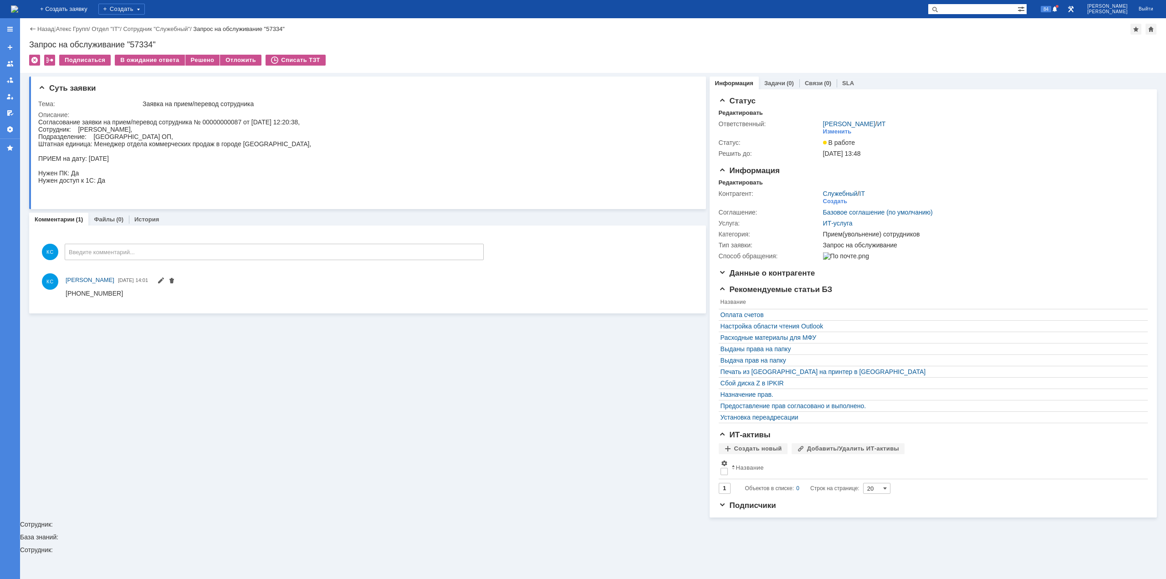
click at [18, 5] on img at bounding box center [14, 8] width 7 height 7
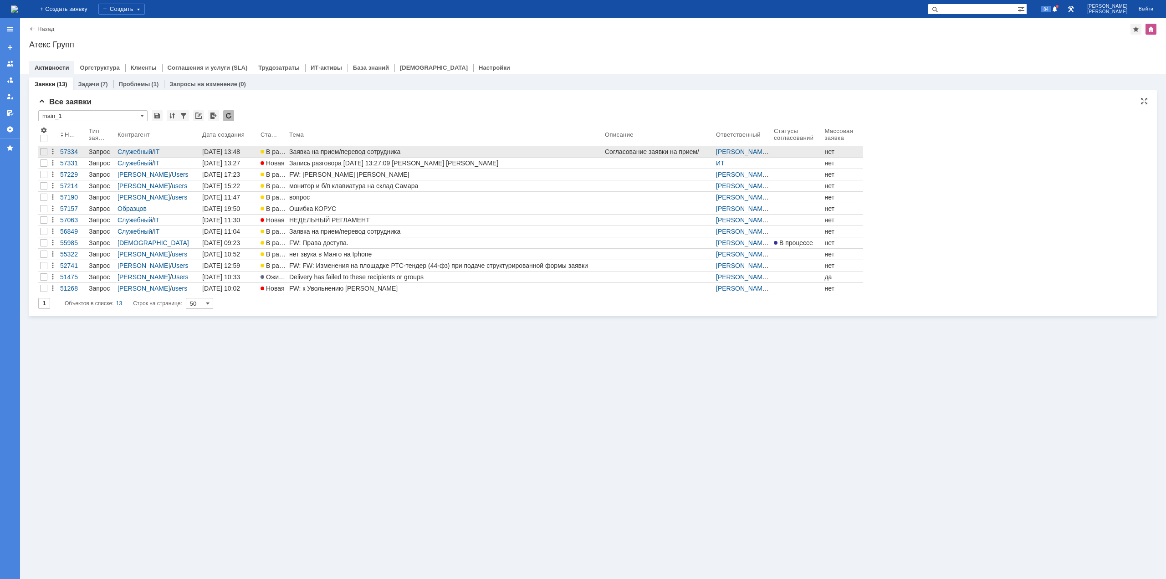
click at [298, 155] on div "Заявка на прием/перевод сотрудника" at bounding box center [445, 151] width 312 height 7
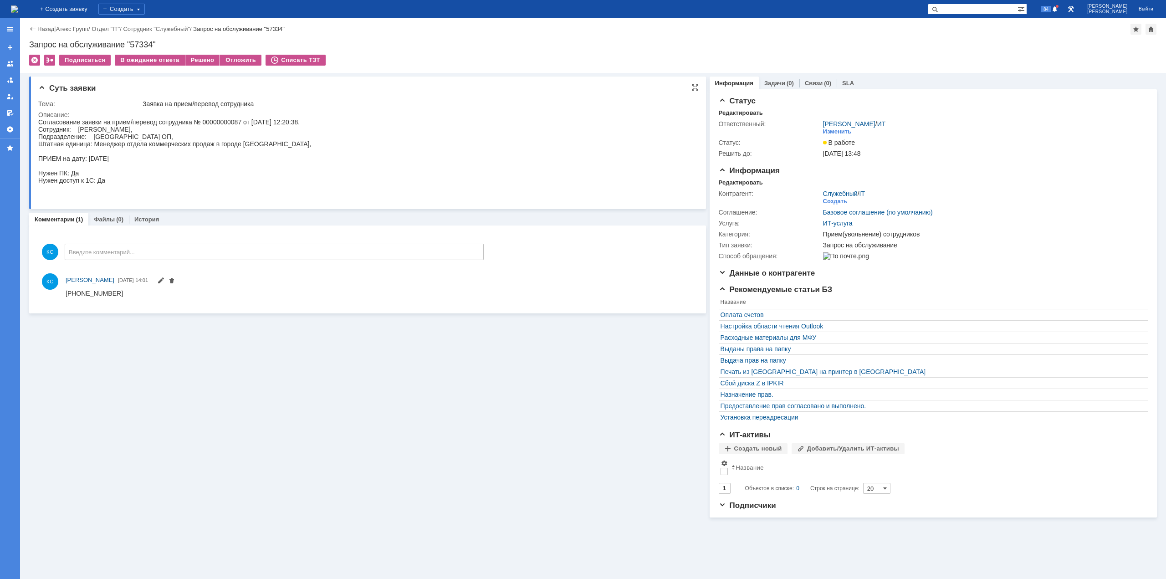
click at [133, 136] on div "Согласование заявки на прием/перевод сотрудника № 00000000087 от [DATE] 12:20:3…" at bounding box center [174, 158] width 273 height 80
click at [18, 11] on img at bounding box center [14, 8] width 7 height 7
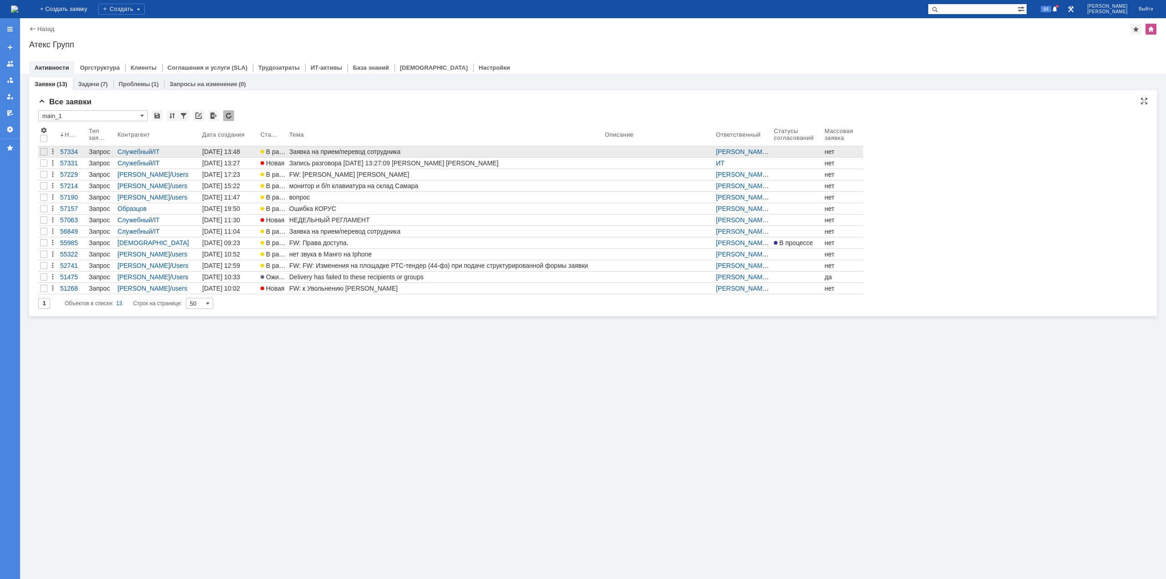
click at [332, 151] on div "Заявка на прием/перевод сотрудника" at bounding box center [445, 151] width 312 height 7
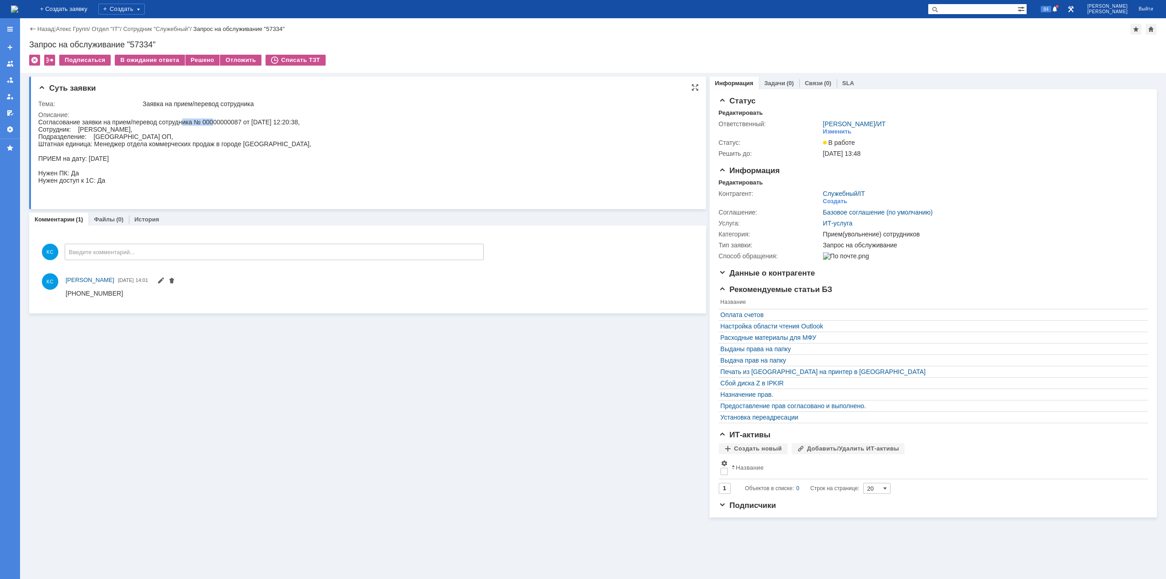
drag, startPoint x: 182, startPoint y: 118, endPoint x: 234, endPoint y: 123, distance: 52.2
click at [221, 121] on div "Согласование заявки на прием/перевод сотрудника № 00000000087 от [DATE] 12:20:3…" at bounding box center [174, 158] width 273 height 80
drag, startPoint x: 241, startPoint y: 121, endPoint x: 202, endPoint y: 122, distance: 39.2
click at [202, 121] on div "Согласование заявки на прием/перевод сотрудника № 00000000087 от [DATE] 12:20:3…" at bounding box center [174, 158] width 273 height 80
drag, startPoint x: 231, startPoint y: 146, endPoint x: 177, endPoint y: 146, distance: 54.7
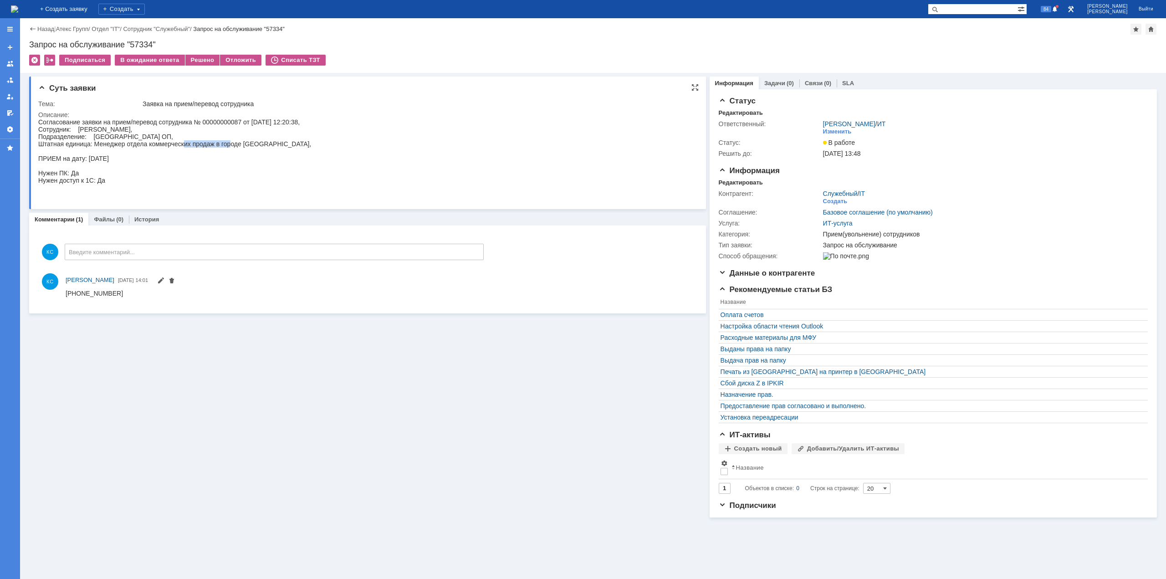
click at [182, 146] on div "Согласование заявки на прием/перевод сотрудника № 00000000087 от [DATE] 12:20:3…" at bounding box center [174, 158] width 273 height 80
drag, startPoint x: 131, startPoint y: 145, endPoint x: 157, endPoint y: 144, distance: 26.4
click at [156, 144] on div "Согласование заявки на прием/перевод сотрудника № 00000000087 от [DATE] 12:20:3…" at bounding box center [174, 158] width 273 height 80
drag, startPoint x: 166, startPoint y: 144, endPoint x: 187, endPoint y: 145, distance: 20.5
click at [168, 144] on div "Согласование заявки на прием/перевод сотрудника № 00000000087 от [DATE] 12:20:3…" at bounding box center [174, 158] width 273 height 80
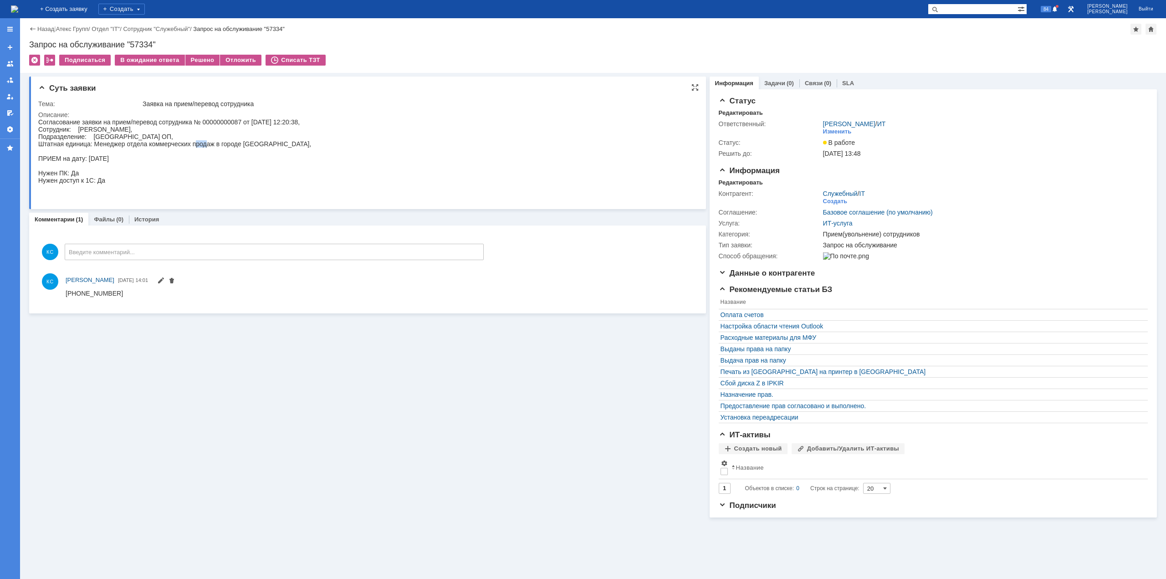
drag, startPoint x: 194, startPoint y: 145, endPoint x: 209, endPoint y: 145, distance: 14.6
click at [209, 145] on div "Согласование заявки на прием/перевод сотрудника № 00000000087 от [DATE] 12:20:3…" at bounding box center [174, 158] width 273 height 80
drag, startPoint x: 224, startPoint y: 143, endPoint x: 236, endPoint y: 144, distance: 12.3
click at [236, 144] on div "Согласование заявки на прием/перевод сотрудника № 00000000087 от [DATE] 12:20:3…" at bounding box center [174, 158] width 273 height 80
drag, startPoint x: 252, startPoint y: 144, endPoint x: 263, endPoint y: 144, distance: 10.5
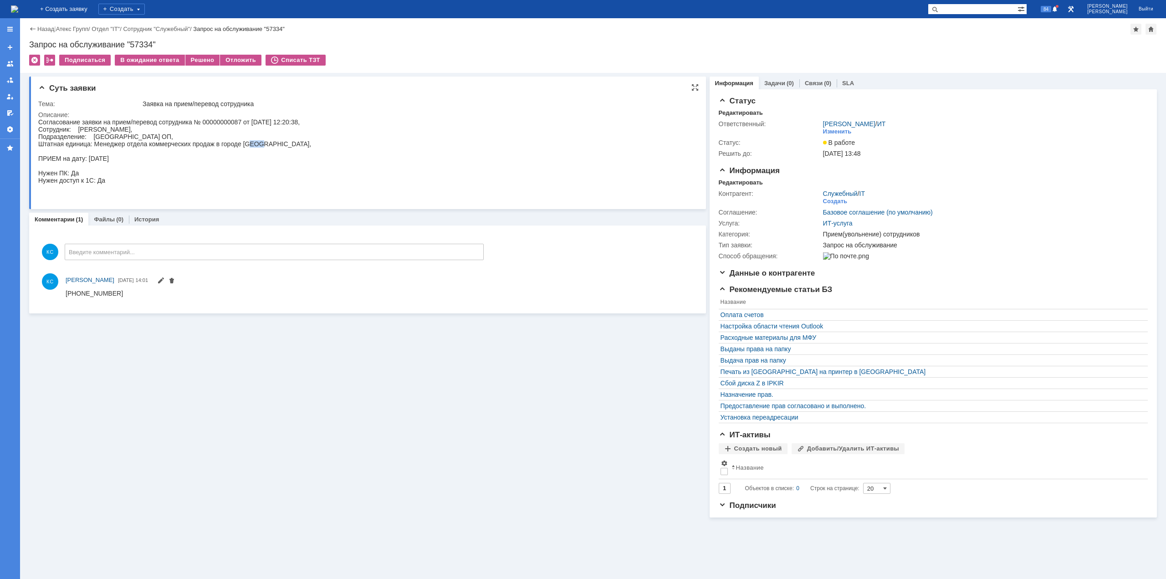
click at [262, 144] on div "Согласование заявки на прием/перевод сотрудника № 00000000087 от [DATE] 12:20:3…" at bounding box center [174, 158] width 273 height 80
click at [288, 143] on div "Согласование заявки на прием/перевод сотрудника № 00000000087 от [DATE] 12:20:3…" at bounding box center [174, 158] width 273 height 80
click at [251, 354] on div "Суть заявки Тема: Заявка на прием/перевод сотрудника Описание: Комментарии (1) …" at bounding box center [367, 295] width 677 height 445
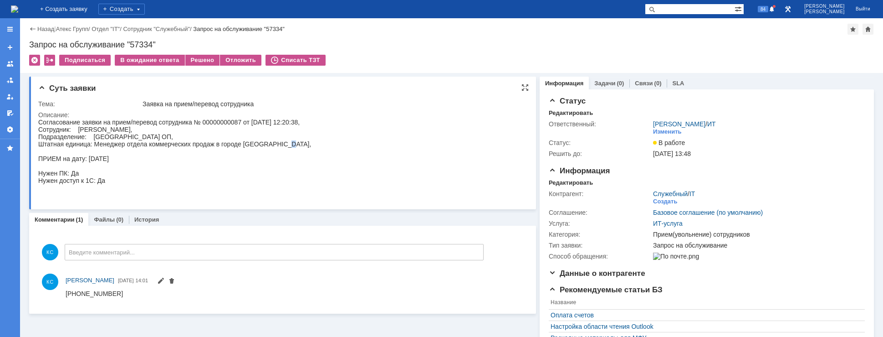
drag, startPoint x: 168, startPoint y: 131, endPoint x: 79, endPoint y: 129, distance: 89.3
click at [79, 129] on div "Согласование заявки на прием/перевод сотрудника № 00000000087 от [DATE] 12:20:3…" at bounding box center [174, 158] width 273 height 80
copy div "[PERSON_NAME]"
drag, startPoint x: 123, startPoint y: 293, endPoint x: 62, endPoint y: 291, distance: 60.6
click at [66, 291] on html "[PHONE_NUMBER]" at bounding box center [292, 293] width 453 height 8
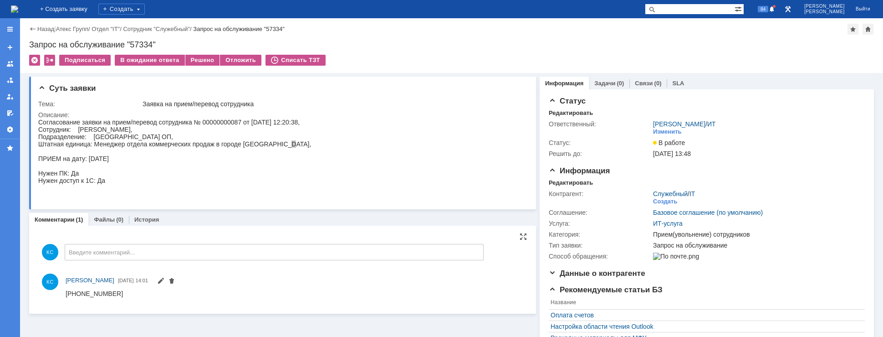
copy div "[PHONE_NUMBER]"
click at [163, 143] on div "Согласование заявки на прием/перевод сотрудника № 00000000087 от [DATE] 12:20:3…" at bounding box center [174, 158] width 273 height 80
drag, startPoint x: 94, startPoint y: 141, endPoint x: 292, endPoint y: 144, distance: 197.7
click at [292, 144] on div "Согласование заявки на прием/перевод сотрудника № 00000000087 от [DATE] 12:20:3…" at bounding box center [174, 158] width 273 height 80
copy div "Менеджер отдела коммерческих продаж в городе [GEOGRAPHIC_DATA]"
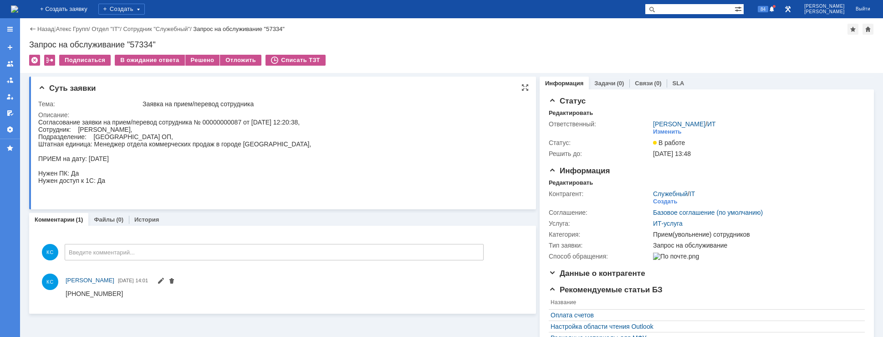
click at [166, 166] on div "Согласование заявки на прием/перевод сотрудника № 00000000087 от [DATE] 12:20:3…" at bounding box center [174, 158] width 273 height 80
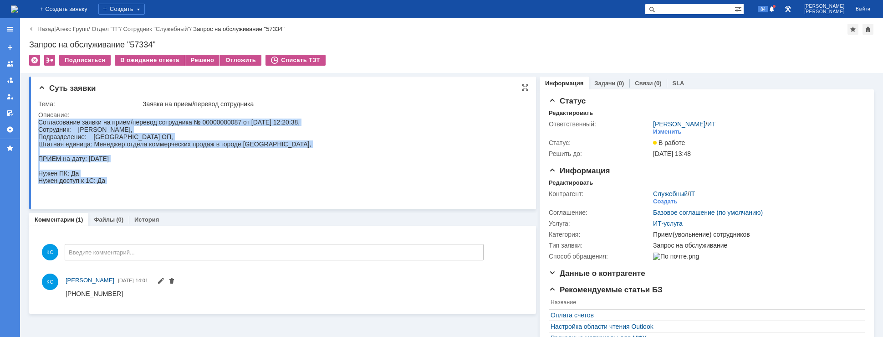
drag, startPoint x: 166, startPoint y: 184, endPoint x: -9, endPoint y: 89, distance: 199.3
click at [38, 118] on html "Согласование заявки на прием/перевод сотрудника № 00000000087 от [DATE] 12:20:3…" at bounding box center [278, 158] width 481 height 80
copy div "Согласование заявки на прием/перевод сотрудника № 00000000087 от [DATE] 12:20:3…"
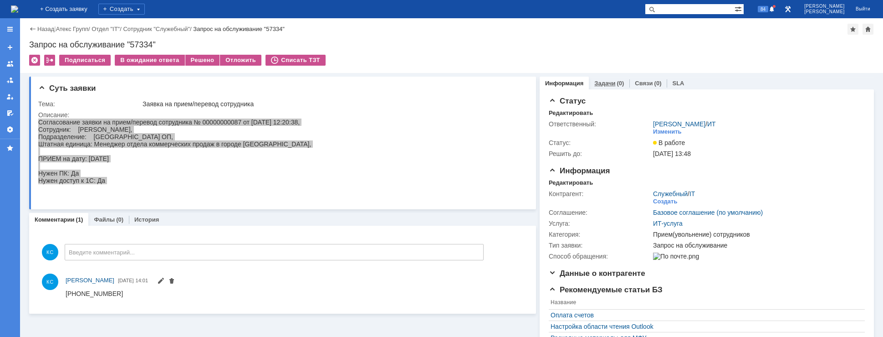
click at [617, 85] on div "(0)" at bounding box center [620, 83] width 7 height 7
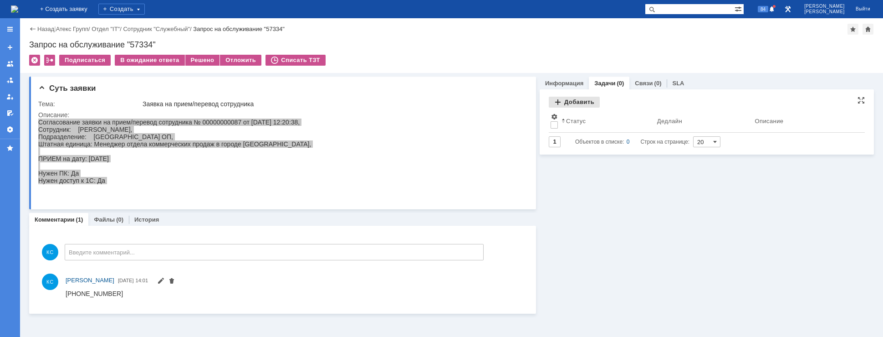
click at [572, 102] on div "Добавить" at bounding box center [574, 102] width 51 height 11
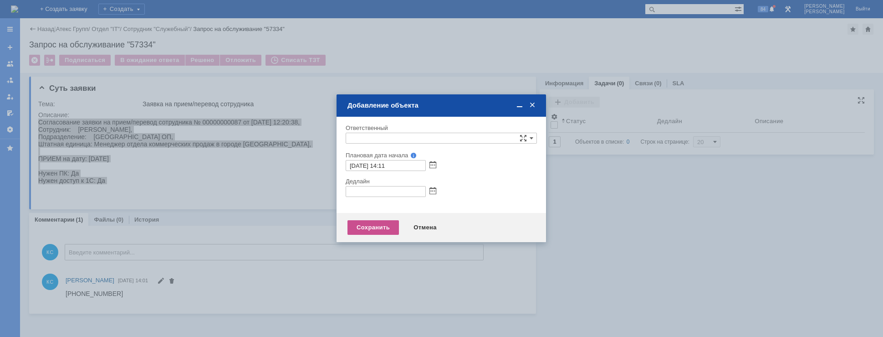
type input "[не указано]"
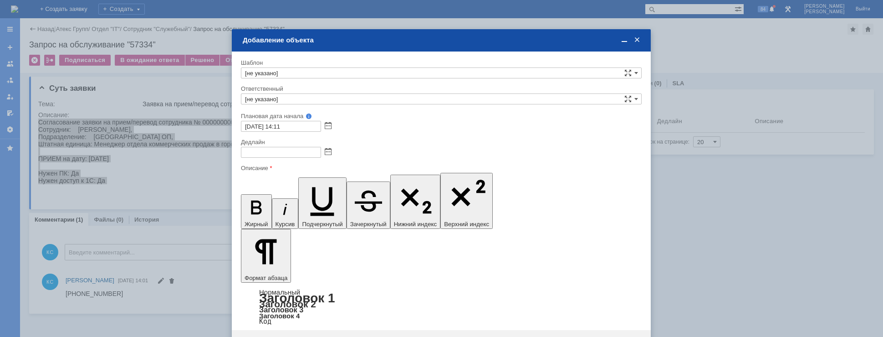
click at [302, 97] on input "[не указано]" at bounding box center [441, 98] width 401 height 11
click at [285, 126] on div "АСУ" at bounding box center [441, 122] width 400 height 10
type input "АСУ"
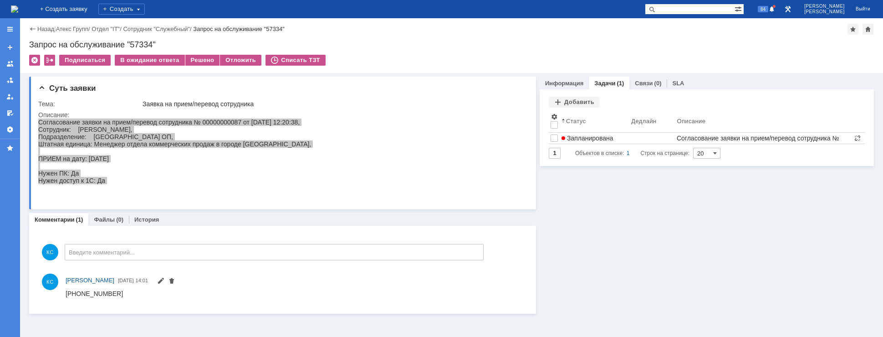
click at [18, 11] on img at bounding box center [14, 8] width 7 height 7
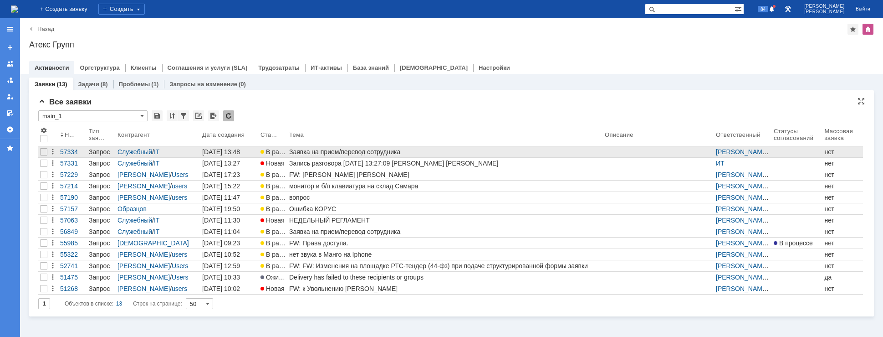
click at [359, 151] on div "Заявка на прием/перевод сотрудника" at bounding box center [445, 151] width 312 height 7
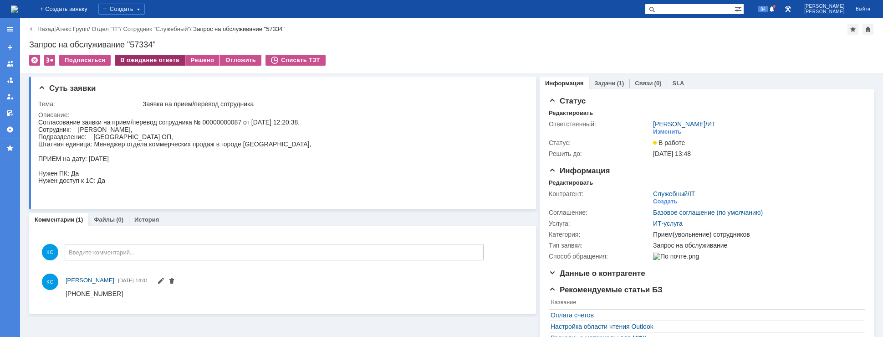
click at [167, 65] on div "В ожидание ответа" at bounding box center [150, 60] width 70 height 11
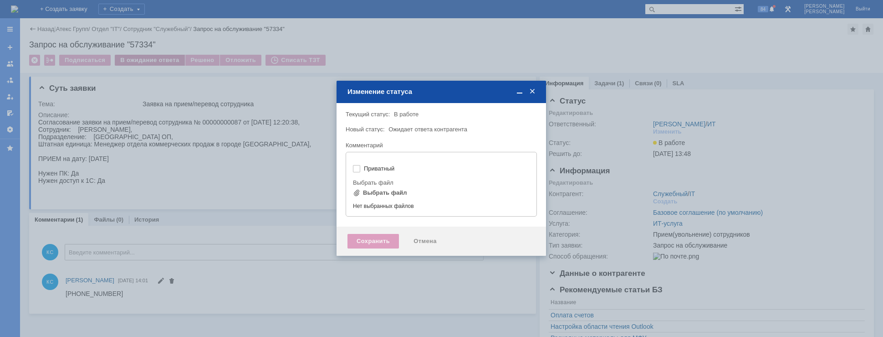
type input "[не указано]"
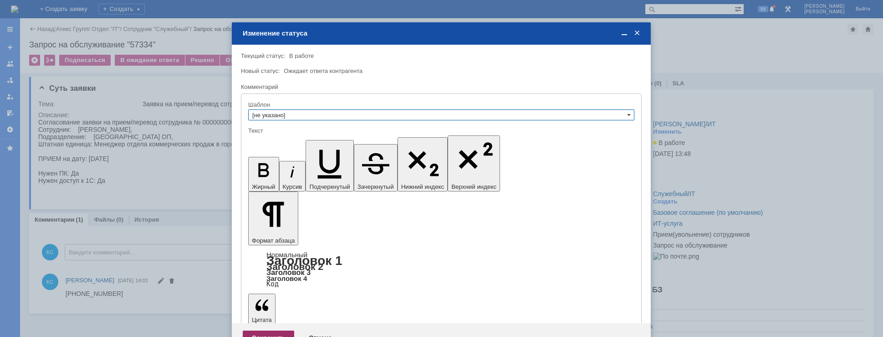
click at [260, 330] on div "Сохранить" at bounding box center [268, 337] width 51 height 15
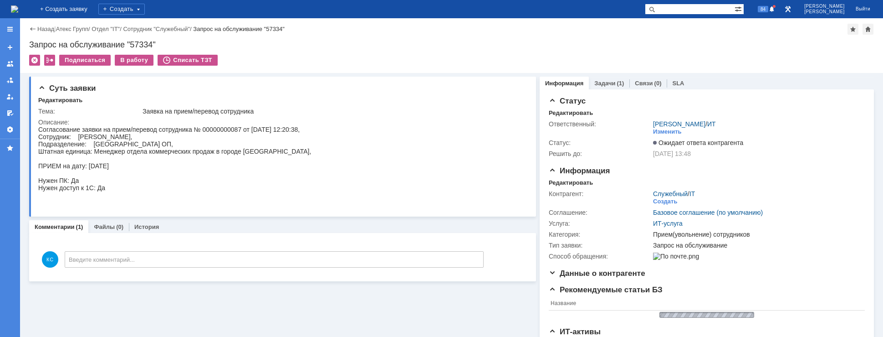
click at [18, 7] on img at bounding box center [14, 8] width 7 height 7
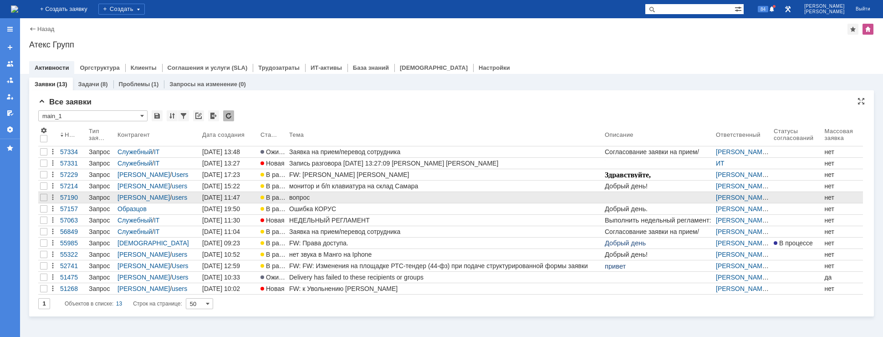
click at [310, 197] on div "вопрос" at bounding box center [445, 197] width 312 height 7
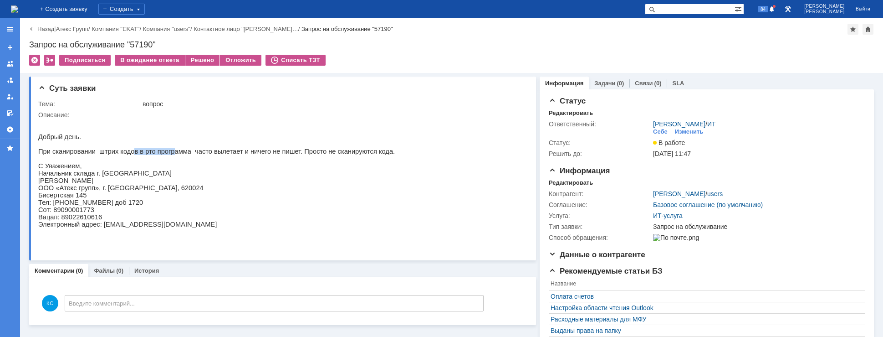
drag, startPoint x: 127, startPoint y: 154, endPoint x: 172, endPoint y: 154, distance: 45.5
click at [171, 154] on span "При сканировании штрих кодов в рто программа часто вылетает и ничего не пишет. …" at bounding box center [216, 151] width 357 height 7
click at [18, 2] on div "На домашнюю" at bounding box center [14, 9] width 7 height 18
click at [18, 9] on img at bounding box center [14, 8] width 7 height 7
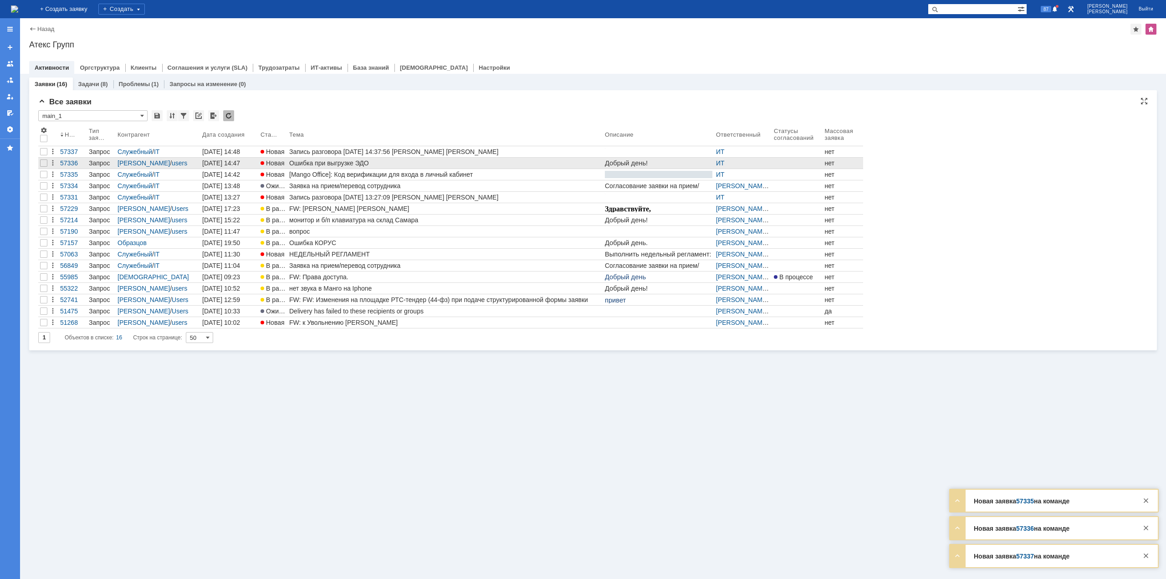
click at [318, 164] on div "Ошибка при выгрузке ЭДО" at bounding box center [445, 162] width 312 height 7
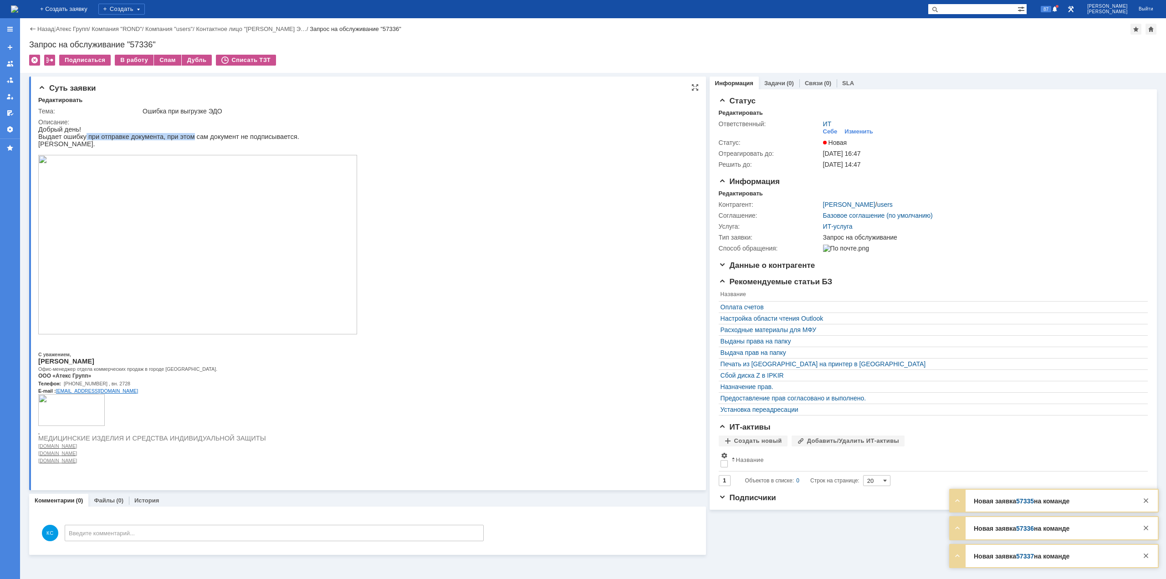
drag, startPoint x: 87, startPoint y: 137, endPoint x: 192, endPoint y: 137, distance: 104.8
click at [189, 137] on p "Выдает ошибку при отправке документа, при этом сам документ не подписывается." at bounding box center [197, 136] width 319 height 7
drag, startPoint x: 209, startPoint y: 138, endPoint x: 231, endPoint y: 138, distance: 22.3
click at [231, 138] on p "Выдает ошибку при отправке документа, при этом сам документ не подписывается." at bounding box center [197, 136] width 319 height 7
click at [109, 251] on img at bounding box center [197, 244] width 319 height 179
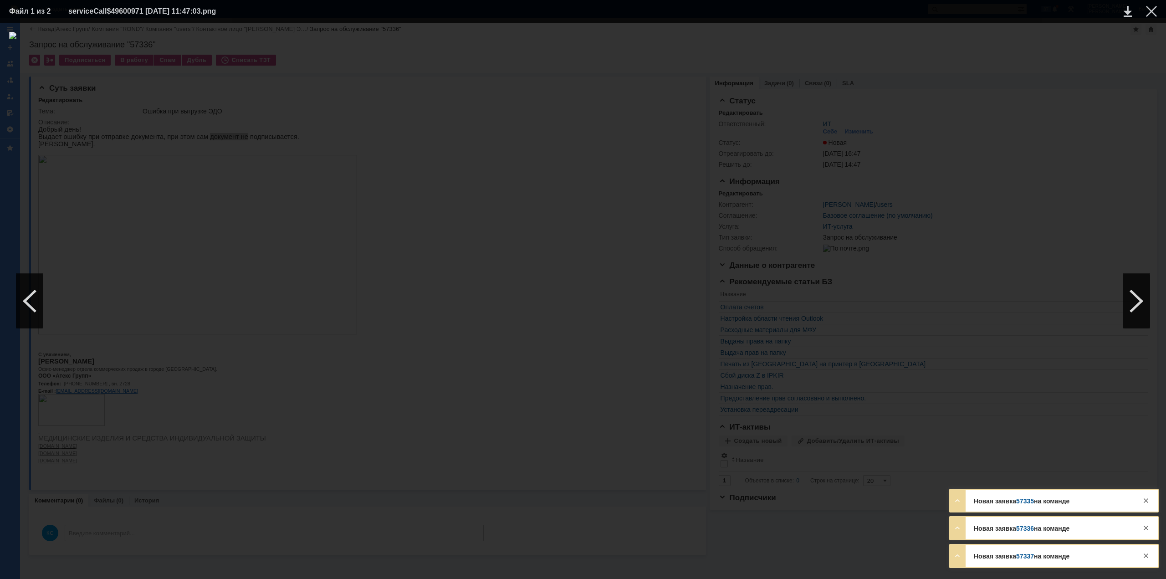
click at [1053, 153] on div at bounding box center [583, 301] width 1148 height 538
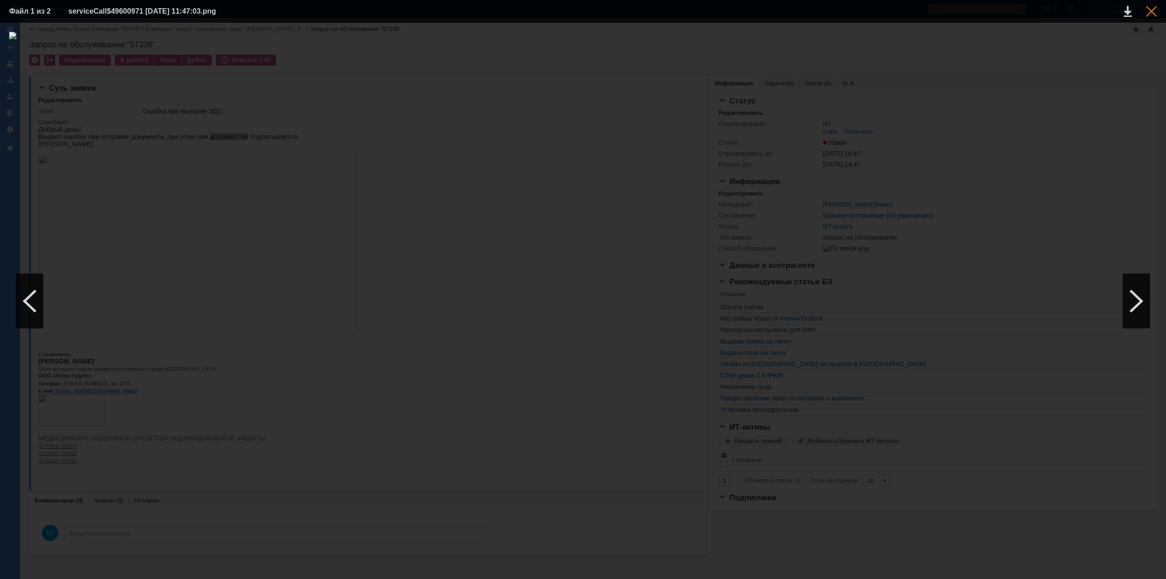
click at [1153, 11] on div at bounding box center [1151, 11] width 11 height 11
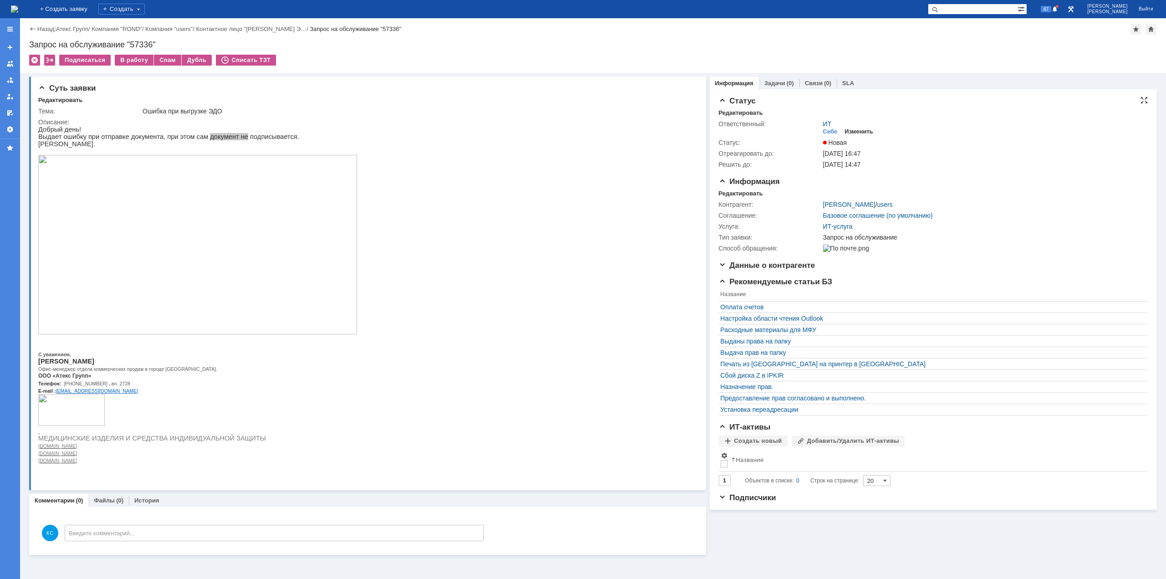
click at [860, 132] on div "Изменить" at bounding box center [858, 131] width 29 height 7
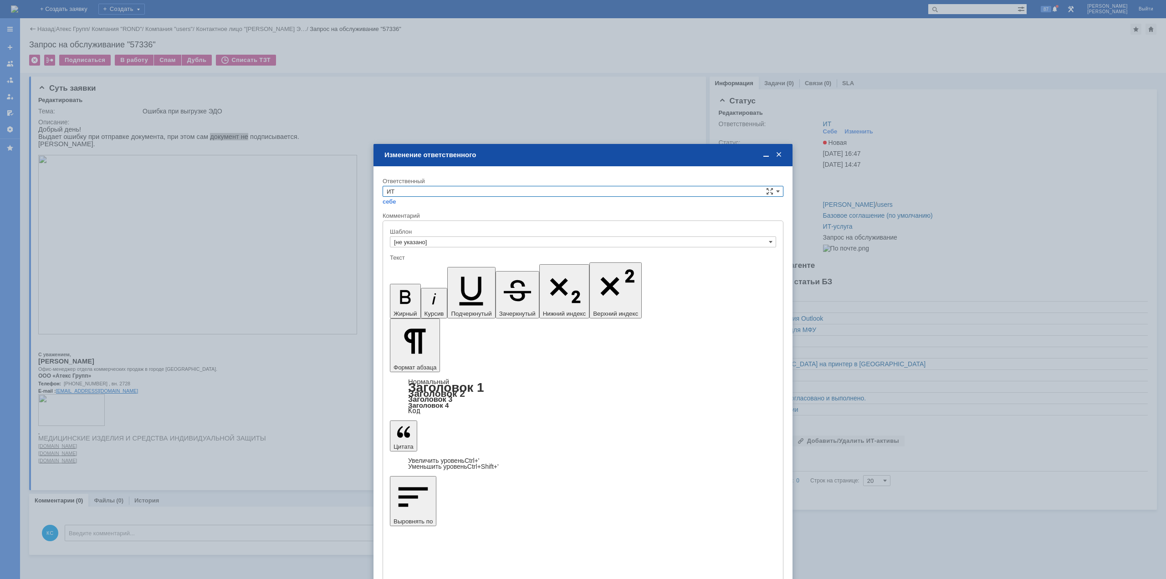
click at [590, 194] on input "ИТ" at bounding box center [583, 191] width 401 height 11
click at [420, 265] on span "АСУ" at bounding box center [583, 266] width 393 height 7
type input "АСУ"
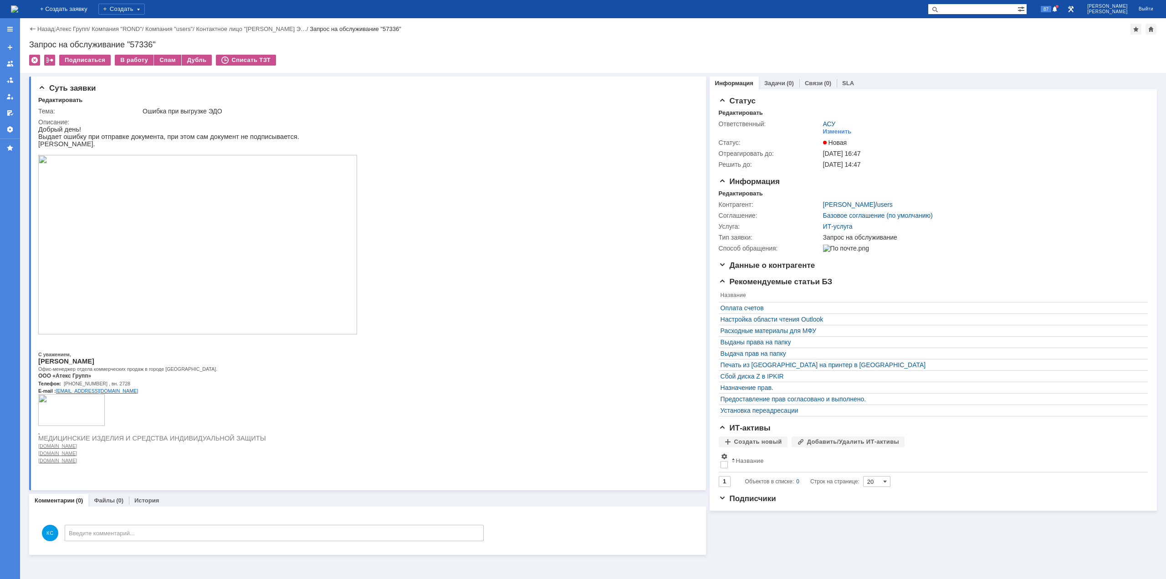
click at [18, 6] on img at bounding box center [14, 8] width 7 height 7
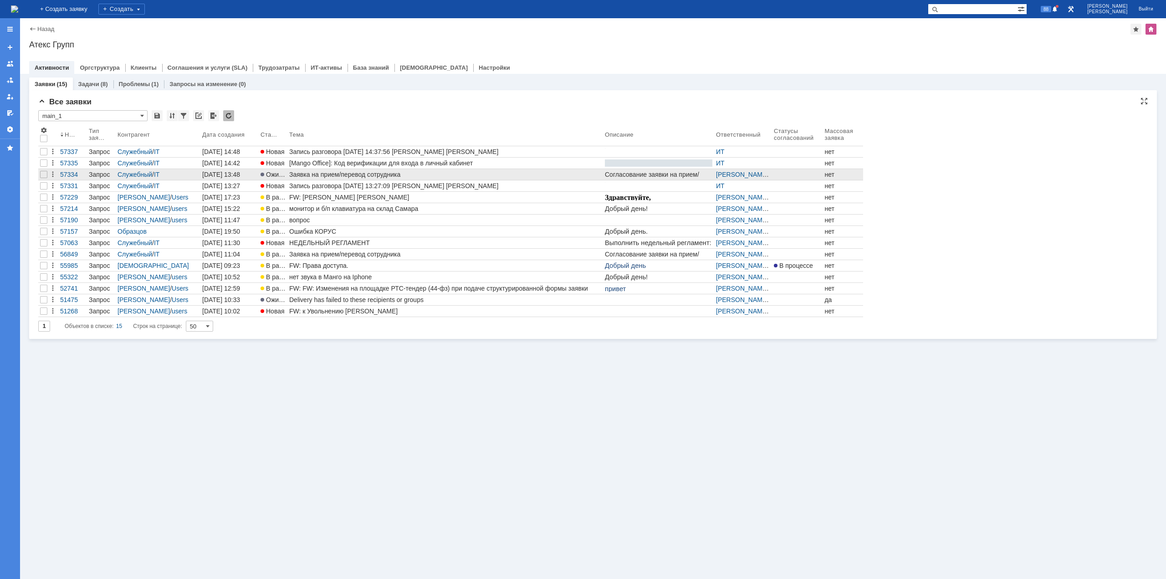
click at [385, 170] on link "Заявка на прием/перевод сотрудника" at bounding box center [445, 174] width 316 height 11
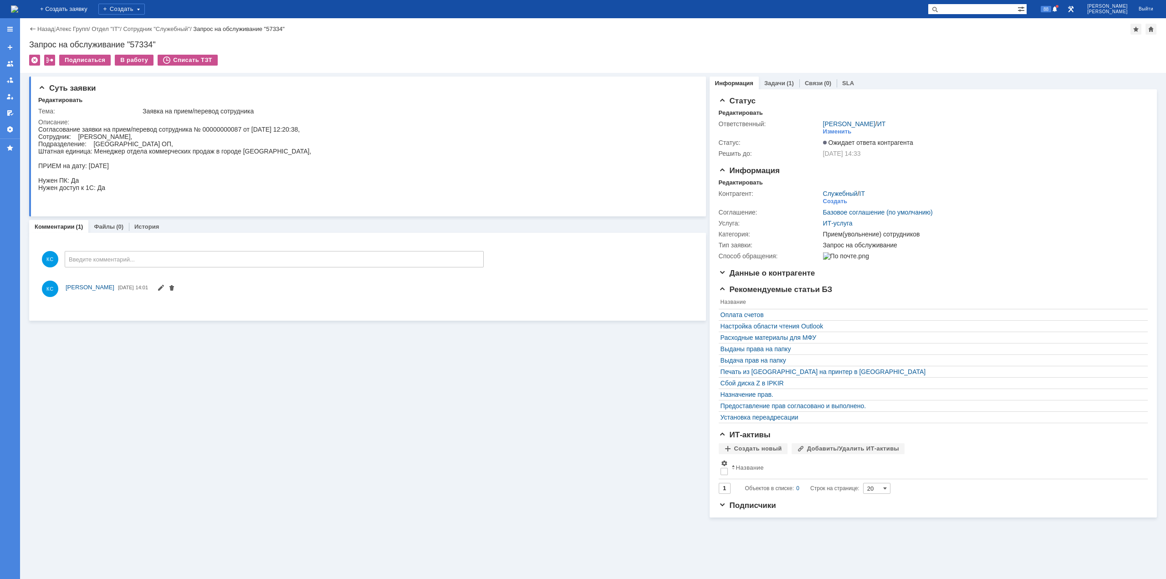
click at [18, 13] on img at bounding box center [14, 8] width 7 height 7
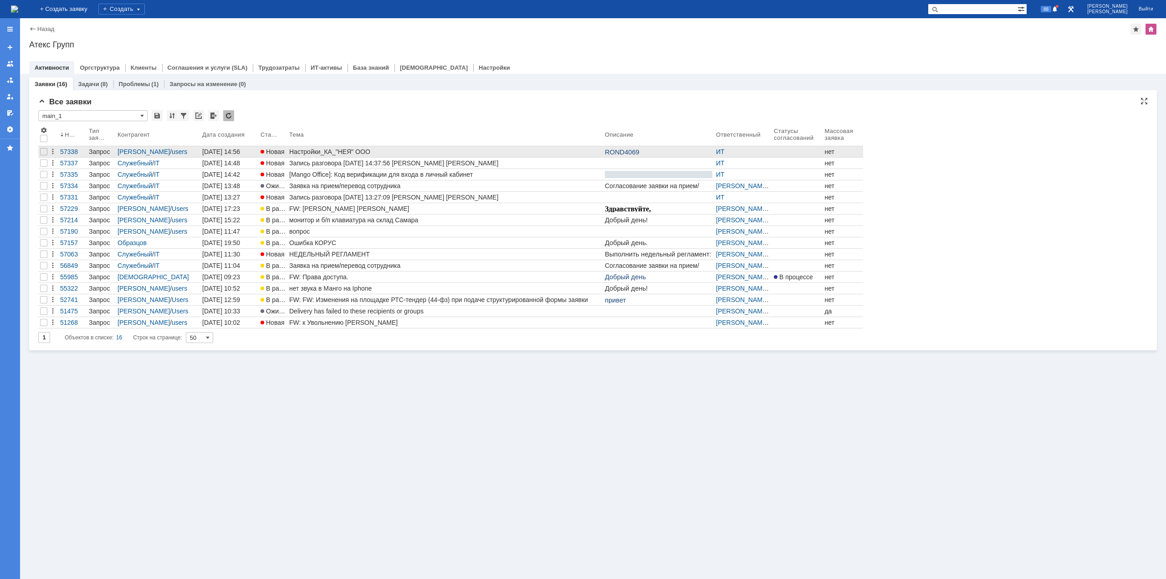
click at [350, 150] on div "Настройки_КА_"НЕЯ" ООО" at bounding box center [445, 151] width 312 height 7
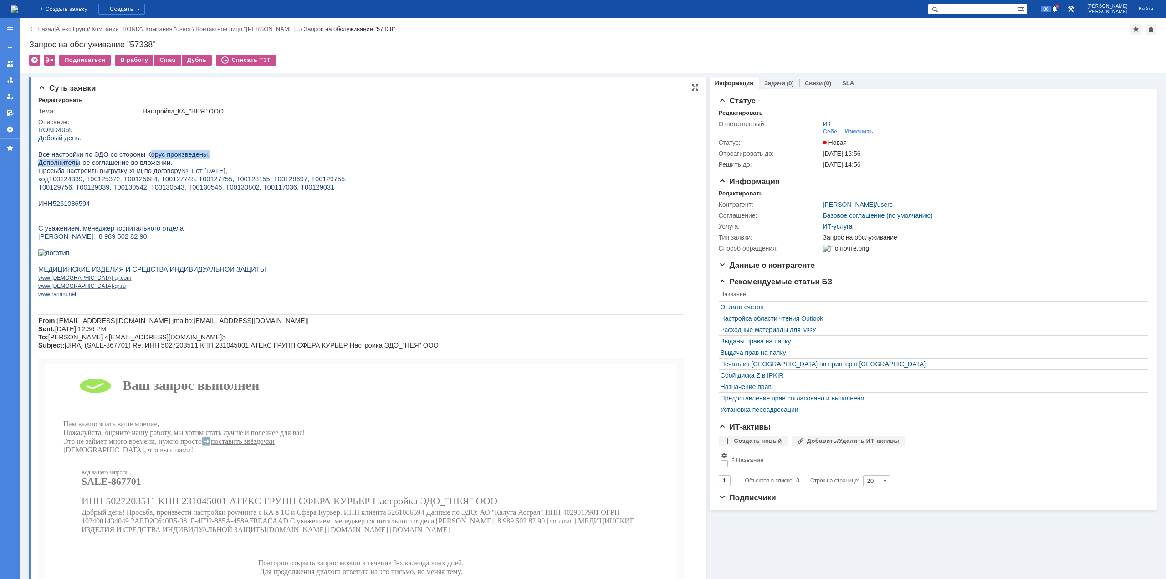
drag, startPoint x: 75, startPoint y: 158, endPoint x: 141, endPoint y: 153, distance: 66.7
click at [141, 153] on div "ROND 4069 Добрый день. Все настройки по ЭДО со стороны Корус произведены. Допол…" at bounding box center [360, 399] width 645 height 546
click at [140, 164] on span "Дополнительное соглашение во вложении." at bounding box center [105, 162] width 134 height 7
click at [860, 130] on div "Изменить" at bounding box center [858, 131] width 29 height 7
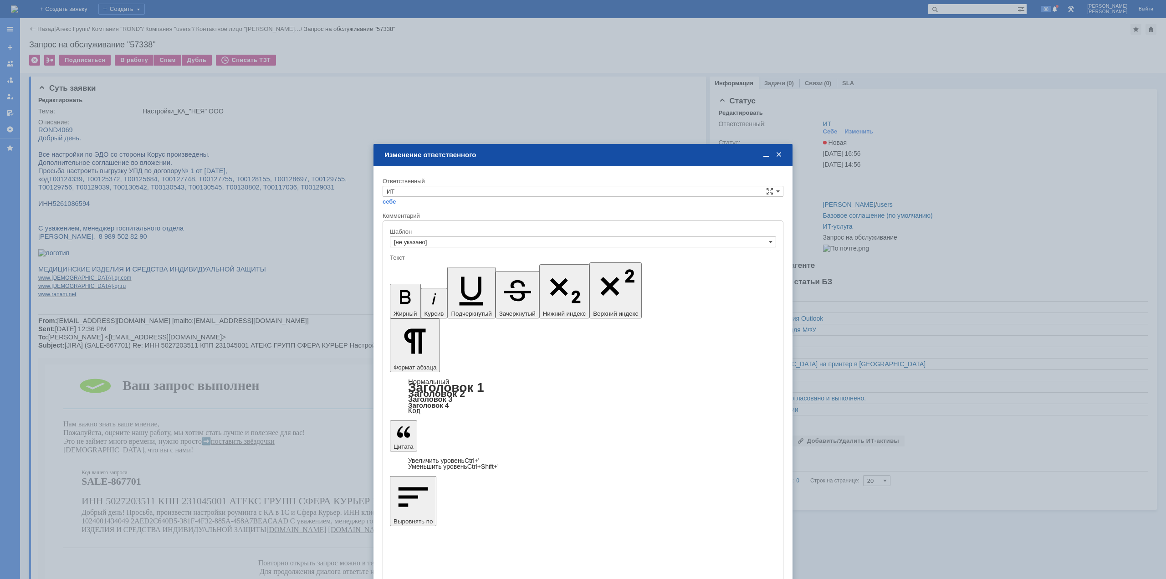
click at [478, 197] on div "себе своей команде" at bounding box center [583, 201] width 401 height 9
click at [466, 196] on input "ИТ" at bounding box center [583, 191] width 401 height 11
click at [421, 268] on span "АСУ" at bounding box center [583, 266] width 393 height 7
type input "АСУ"
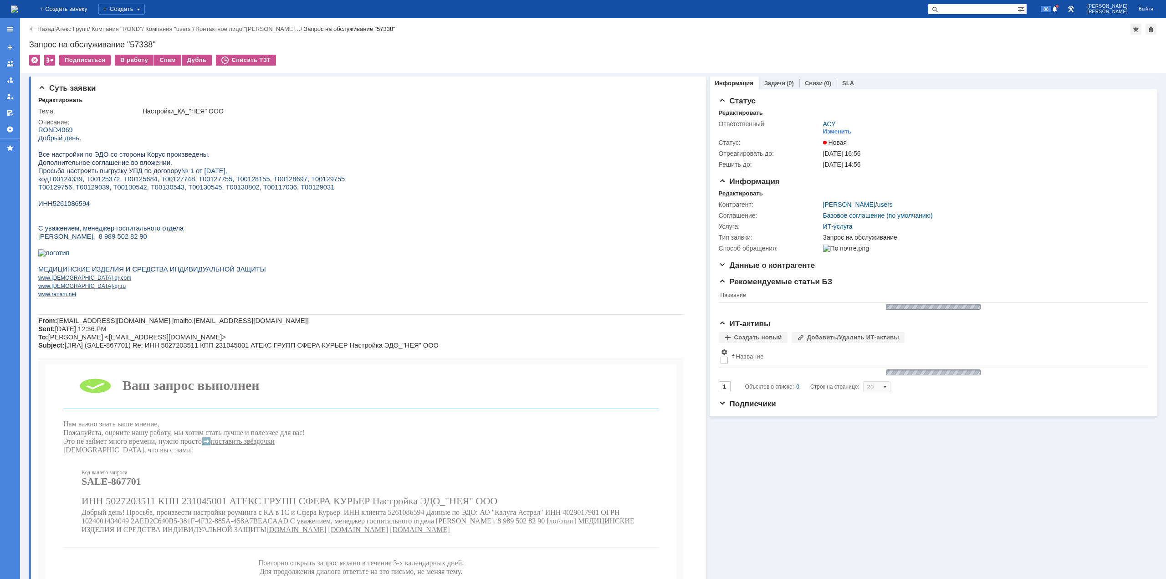
click at [18, 7] on img at bounding box center [14, 8] width 7 height 7
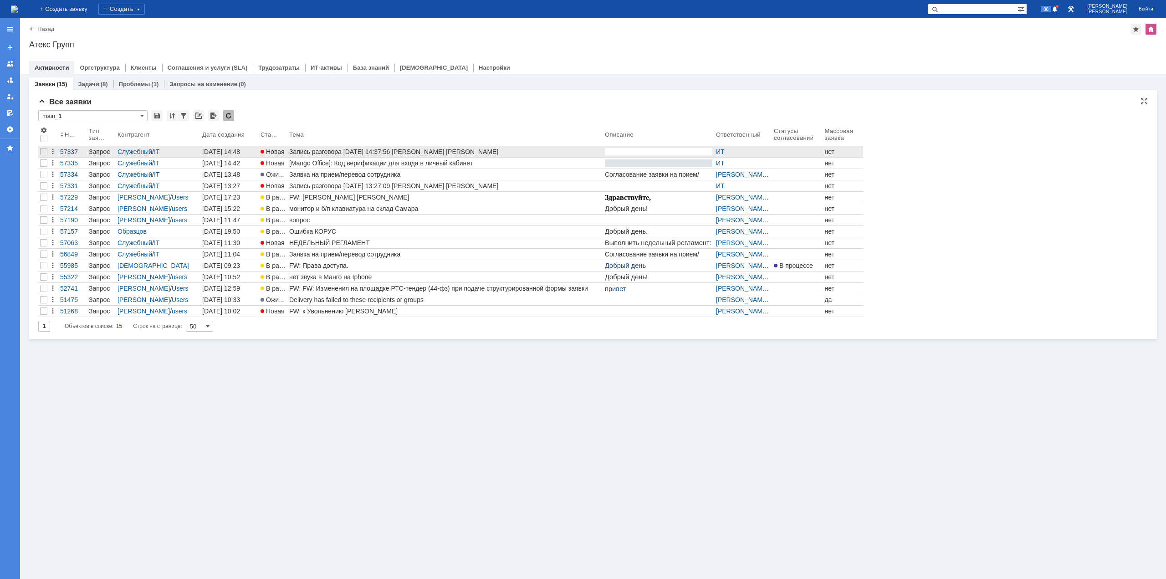
click at [346, 150] on div "Запись разговора [DATE] 14:37:56 [PERSON_NAME] [PERSON_NAME]" at bounding box center [445, 151] width 312 height 7
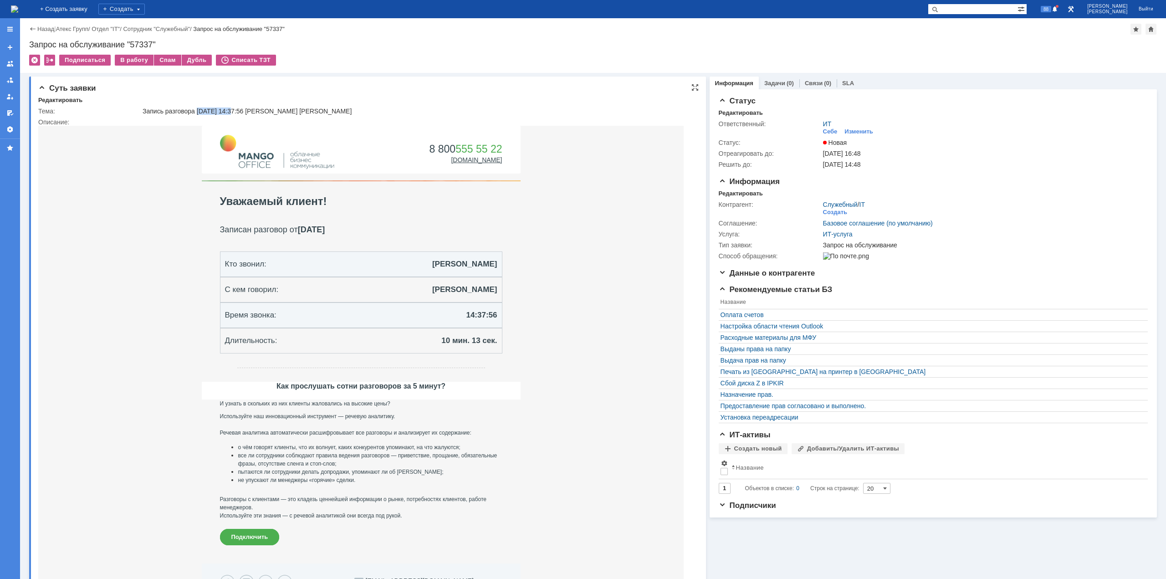
drag, startPoint x: 199, startPoint y: 114, endPoint x: 235, endPoint y: 112, distance: 36.0
click at [235, 112] on div "Запись разговора [DATE] 14:37:56 [PERSON_NAME] [PERSON_NAME]" at bounding box center [416, 110] width 547 height 7
drag, startPoint x: 280, startPoint y: 108, endPoint x: 288, endPoint y: 113, distance: 9.6
click at [297, 108] on div "Запись разговора [DATE] 14:37:56 [PERSON_NAME] [PERSON_NAME]" at bounding box center [416, 110] width 547 height 7
click at [18, 2] on div "На домашнюю" at bounding box center [14, 9] width 7 height 18
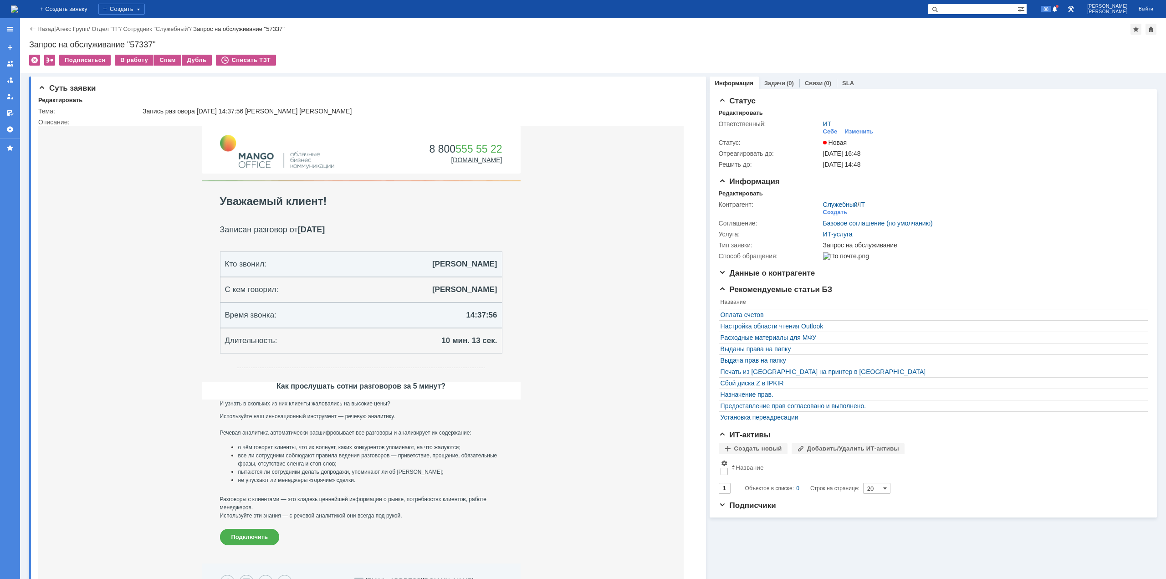
click at [18, 12] on img at bounding box center [14, 8] width 7 height 7
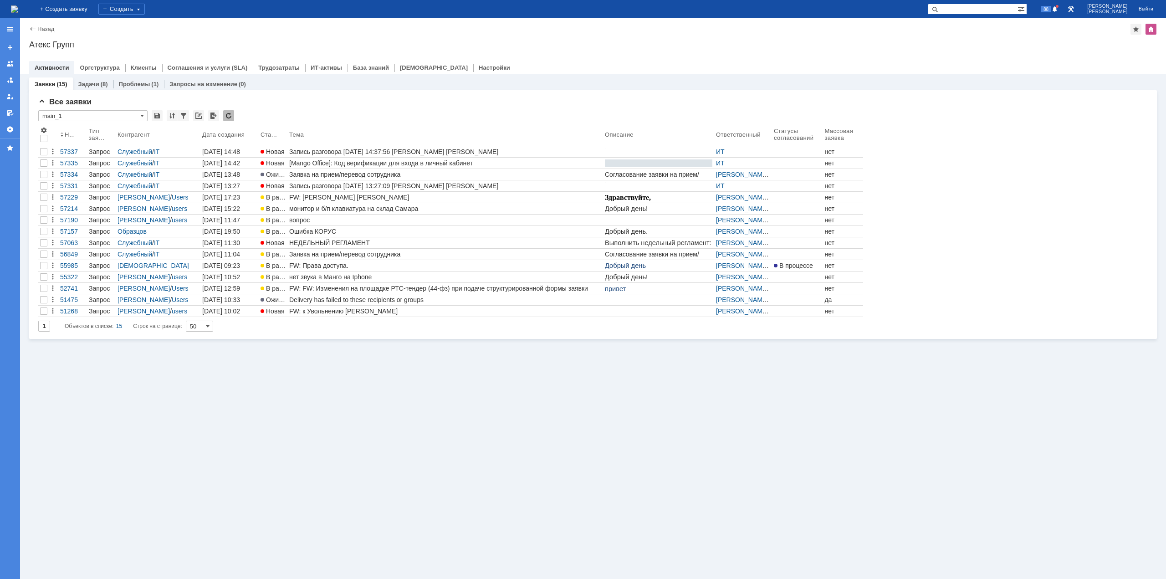
click at [459, 472] on div "Заявки (15) Задачи (8) Проблемы (1) Запросы на изменение (0) Все заявки * main_…" at bounding box center [593, 326] width 1146 height 505
click at [342, 255] on div "Заявка на прием/перевод сотрудника" at bounding box center [445, 253] width 312 height 7
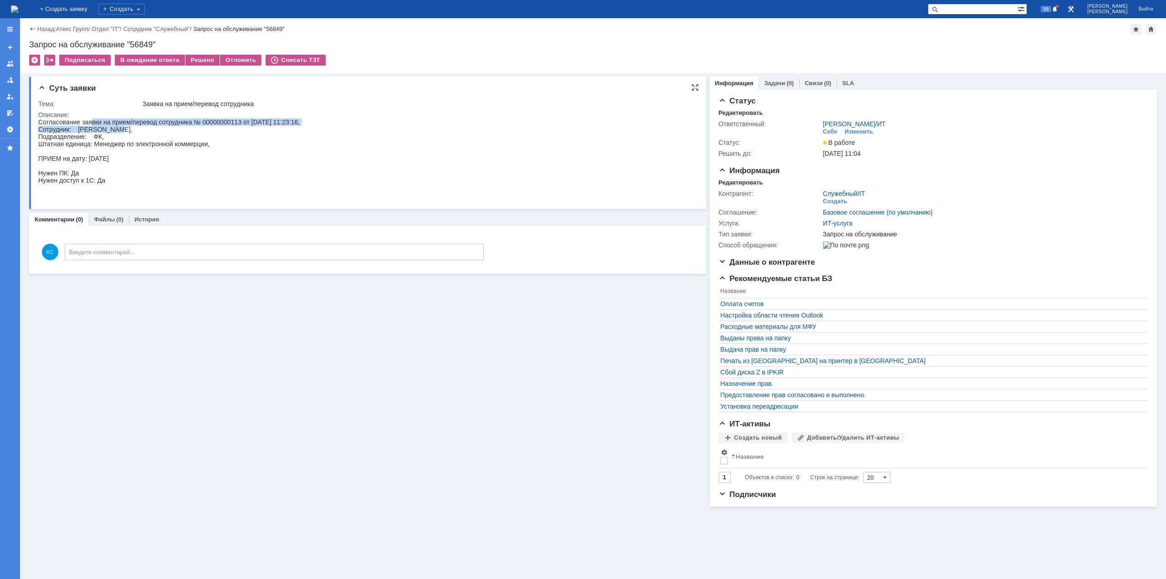
drag, startPoint x: 91, startPoint y: 125, endPoint x: 119, endPoint y: 129, distance: 28.9
click at [115, 128] on div "Согласование заявки на прием/перевод сотрудника № 00000000113 от [DATE] 11:23:1…" at bounding box center [168, 158] width 261 height 80
drag, startPoint x: 122, startPoint y: 129, endPoint x: 136, endPoint y: 129, distance: 14.6
click at [136, 129] on div "Согласование заявки на прием/перевод сотрудника № 00000000113 от [DATE] 11:23:1…" at bounding box center [168, 158] width 261 height 80
drag, startPoint x: 143, startPoint y: 129, endPoint x: 127, endPoint y: 134, distance: 17.6
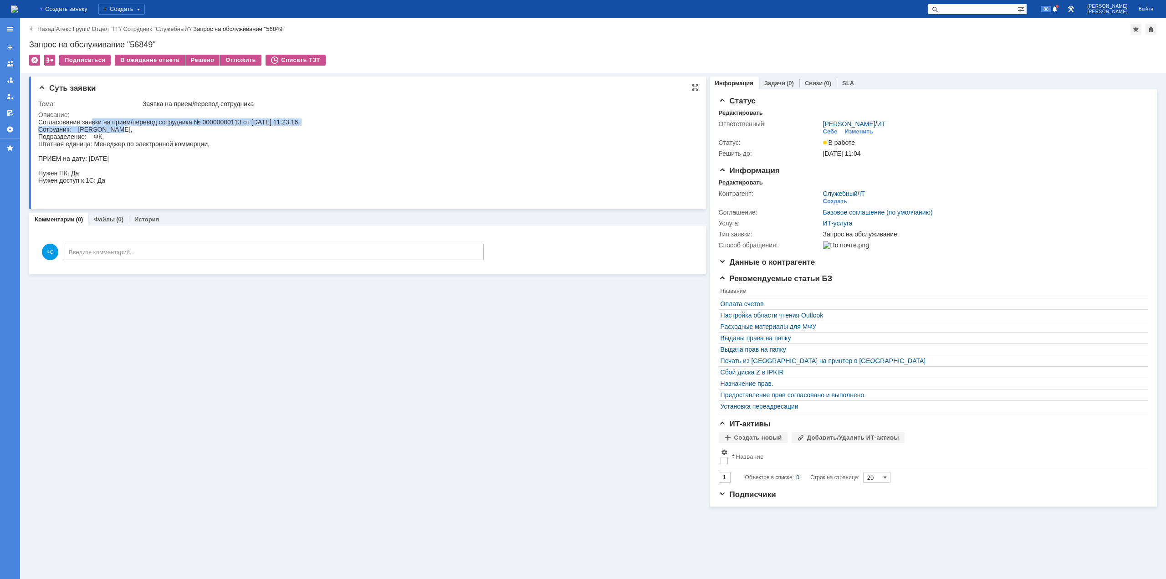
click at [148, 129] on div "Согласование заявки на прием/перевод сотрудника № 00000000113 от [DATE] 11:23:1…" at bounding box center [168, 158] width 261 height 80
drag, startPoint x: 112, startPoint y: 138, endPoint x: 153, endPoint y: 143, distance: 40.8
click at [145, 142] on div "Согласование заявки на прием/перевод сотрудника № 00000000113 от [DATE] 11:23:1…" at bounding box center [168, 158] width 261 height 80
drag, startPoint x: 162, startPoint y: 144, endPoint x: 168, endPoint y: 144, distance: 5.9
click at [164, 144] on div "Согласование заявки на прием/перевод сотрудника № 00000000113 от [DATE] 11:23:1…" at bounding box center [168, 158] width 261 height 80
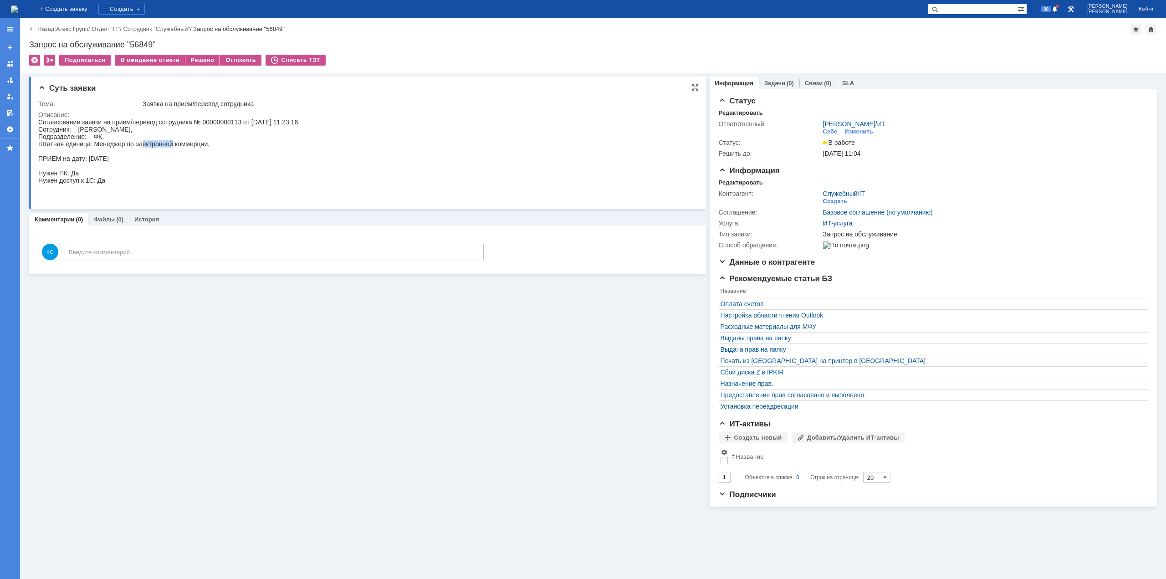
drag, startPoint x: 173, startPoint y: 144, endPoint x: 141, endPoint y: 144, distance: 31.4
click at [141, 144] on div "Согласование заявки на прием/перевод сотрудника № 00000000113 от [DATE] 11:23:1…" at bounding box center [168, 158] width 261 height 80
click at [18, 10] on img at bounding box center [14, 8] width 7 height 7
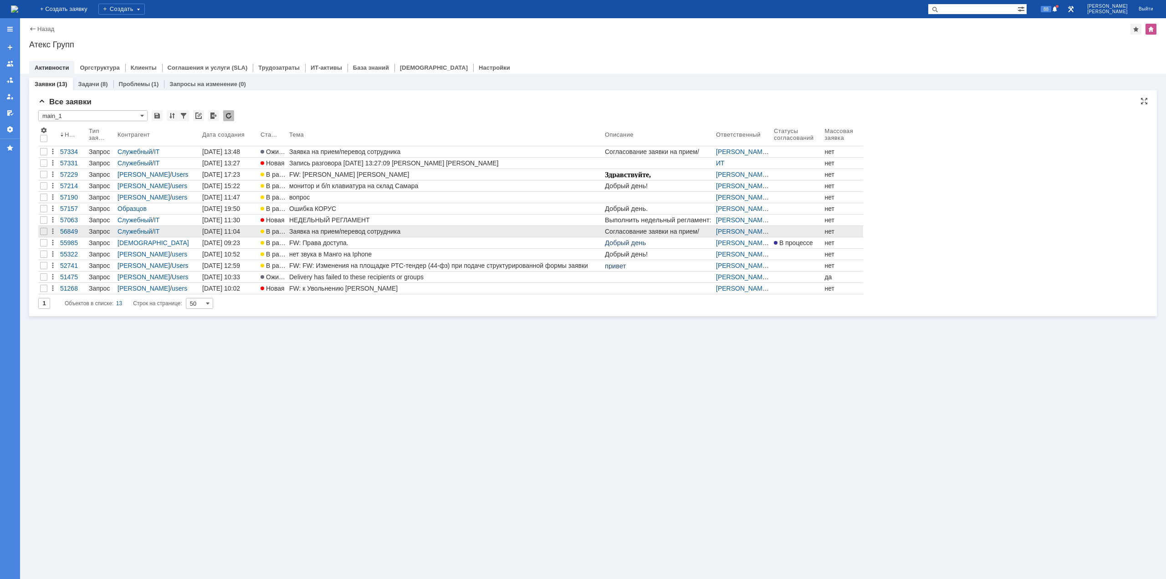
click at [373, 230] on div "Заявка на прием/перевод сотрудника" at bounding box center [445, 231] width 312 height 7
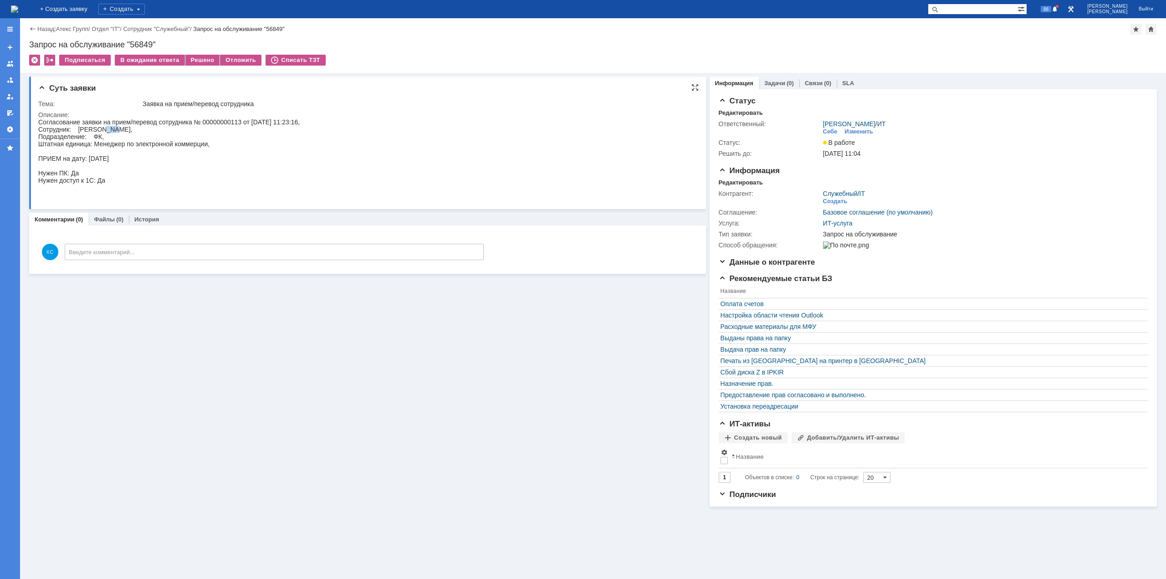
drag, startPoint x: 102, startPoint y: 128, endPoint x: 120, endPoint y: 129, distance: 18.3
click at [118, 129] on div "Согласование заявки на прием/перевод сотрудника № 00000000113 от [DATE] 11:23:1…" at bounding box center [168, 158] width 261 height 80
click at [134, 130] on div "Согласование заявки на прием/перевод сотрудника № 00000000113 от [DATE] 11:23:1…" at bounding box center [168, 158] width 261 height 80
click at [18, 9] on img at bounding box center [14, 8] width 7 height 7
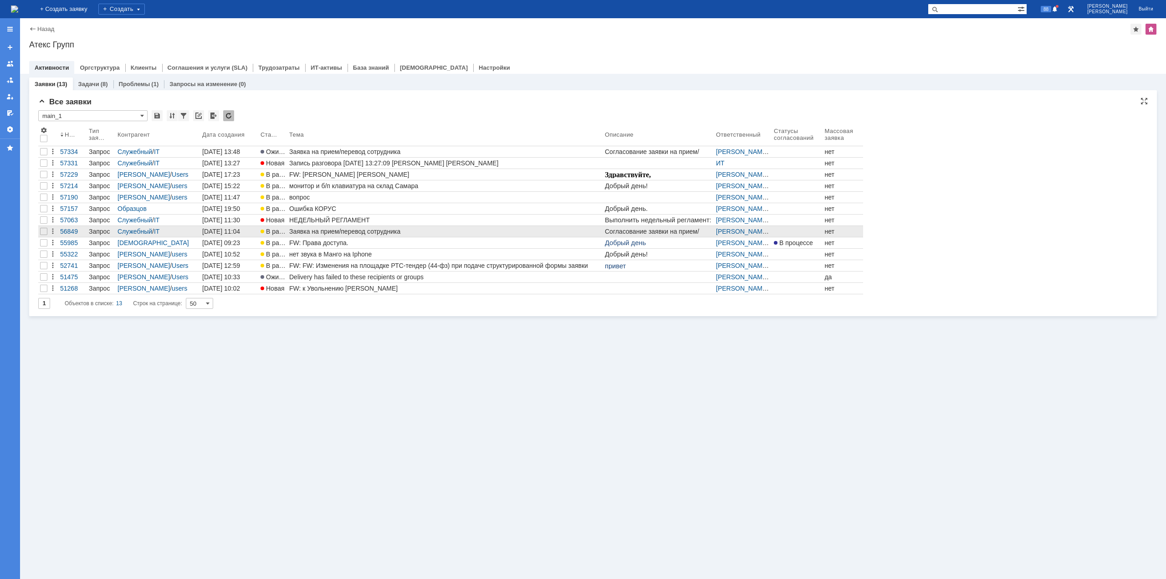
click at [338, 233] on div "Заявка на прием/перевод сотрудника" at bounding box center [445, 231] width 312 height 7
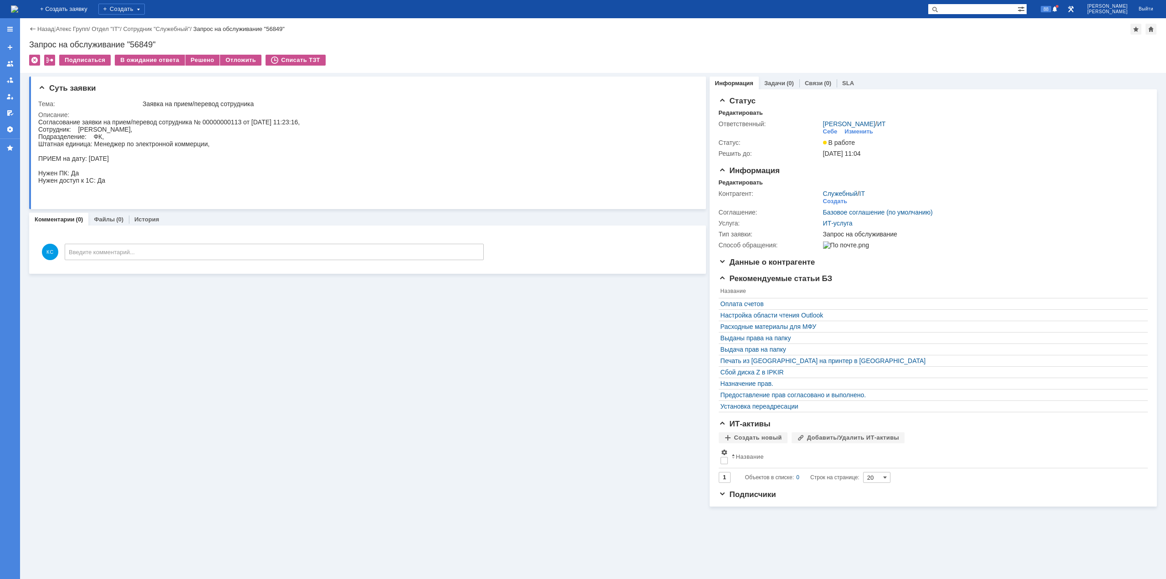
click at [18, 7] on img at bounding box center [14, 8] width 7 height 7
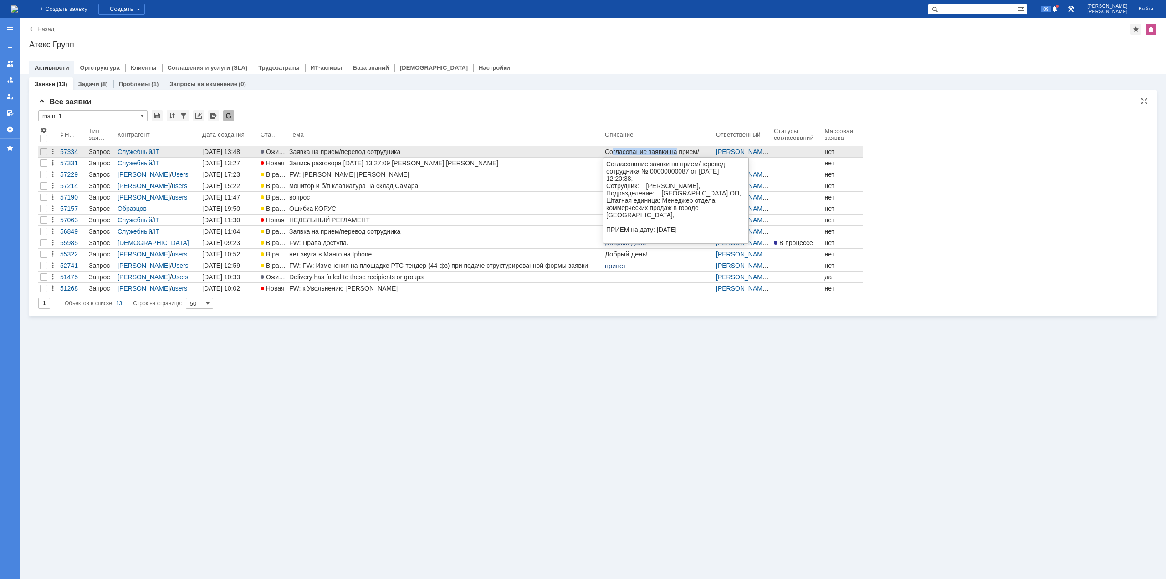
drag, startPoint x: 613, startPoint y: 152, endPoint x: 675, endPoint y: 152, distance: 61.9
click at [675, 152] on div "Согласование заявки на прием/перевод сотрудника № 00000000087 от [DATE] 12:20:3…" at bounding box center [658, 206] width 107 height 117
drag, startPoint x: 696, startPoint y: 153, endPoint x: 673, endPoint y: 153, distance: 23.7
click at [673, 153] on div "Согласование заявки на прием/перевод сотрудника № 00000000087 от [DATE] 12:20:3…" at bounding box center [658, 206] width 107 height 117
drag, startPoint x: 623, startPoint y: 152, endPoint x: 659, endPoint y: 152, distance: 36.4
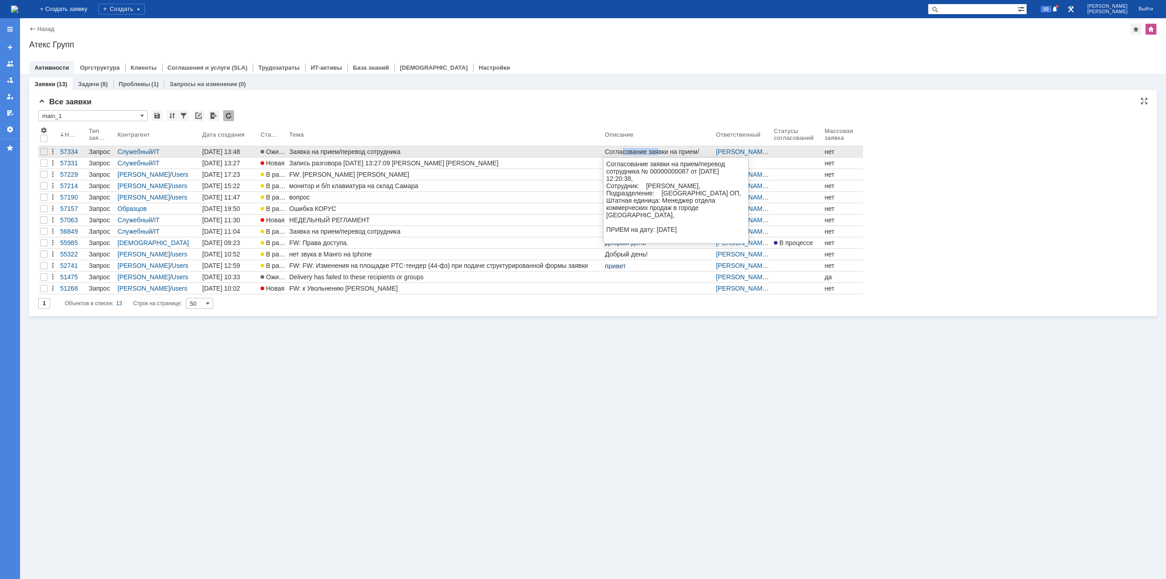
click at [658, 152] on div "Согласование заявки на прием/перевод сотрудника № 00000000087 от [DATE] 12:20:3…" at bounding box center [658, 206] width 107 height 117
drag, startPoint x: 681, startPoint y: 152, endPoint x: 665, endPoint y: 151, distance: 16.0
click at [665, 151] on div "Согласование заявки на прием/перевод сотрудника № 00000000087 от [DATE] 12:20:3…" at bounding box center [658, 206] width 107 height 117
drag, startPoint x: 634, startPoint y: 153, endPoint x: 689, endPoint y: 153, distance: 55.6
click at [689, 153] on div "Согласование заявки на прием/перевод сотрудника № 00000000087 от [DATE] 12:20:3…" at bounding box center [658, 206] width 107 height 117
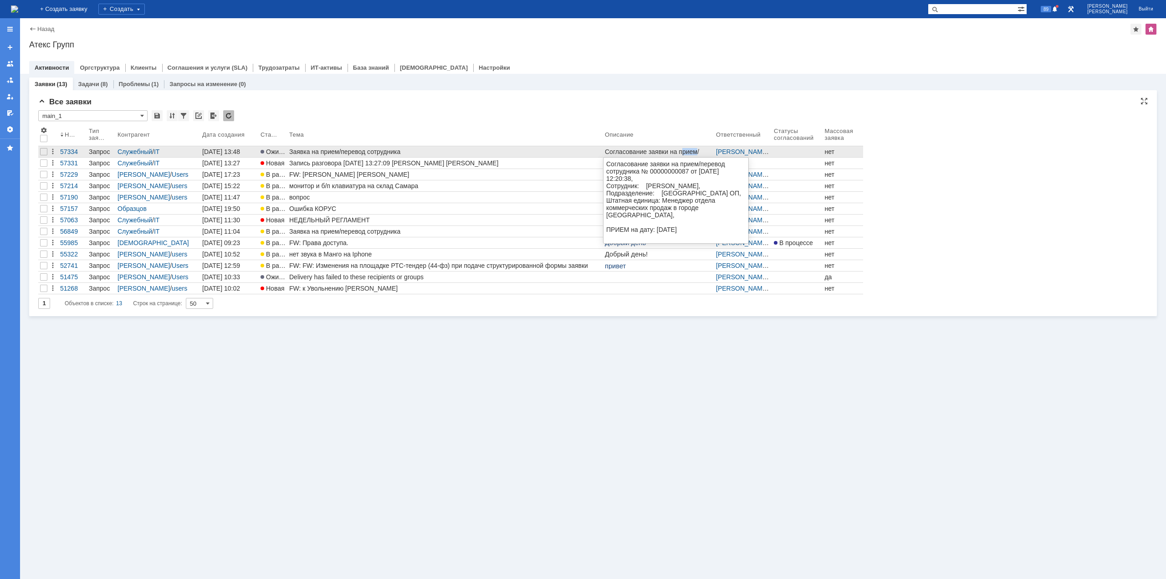
drag, startPoint x: 696, startPoint y: 153, endPoint x: 681, endPoint y: 153, distance: 15.5
click at [681, 153] on div "Согласование заявки на прием/перевод сотрудника № 00000000087 от [DATE] 12:20:3…" at bounding box center [658, 206] width 107 height 117
drag, startPoint x: 633, startPoint y: 153, endPoint x: 670, endPoint y: 154, distance: 37.4
click at [664, 154] on div "Согласование заявки на прием/перевод сотрудника № 00000000087 от [DATE] 12:20:3…" at bounding box center [658, 206] width 107 height 117
drag, startPoint x: 689, startPoint y: 153, endPoint x: 634, endPoint y: 153, distance: 54.2
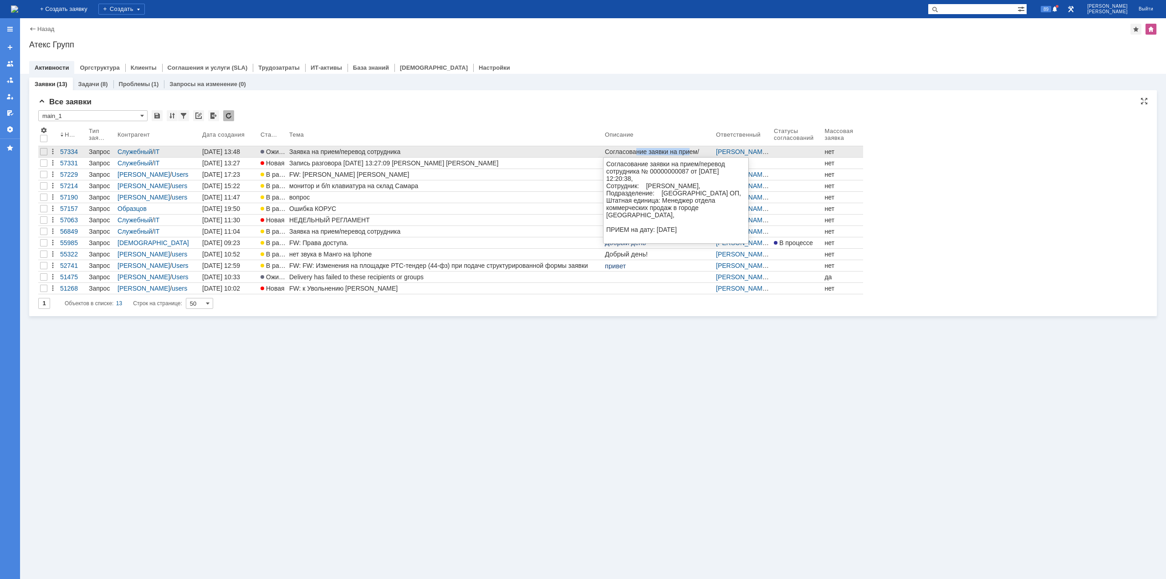
click at [634, 153] on div "Согласование заявки на прием/перевод сотрудника № 00000000087 от [DATE] 12:20:3…" at bounding box center [658, 206] width 107 height 117
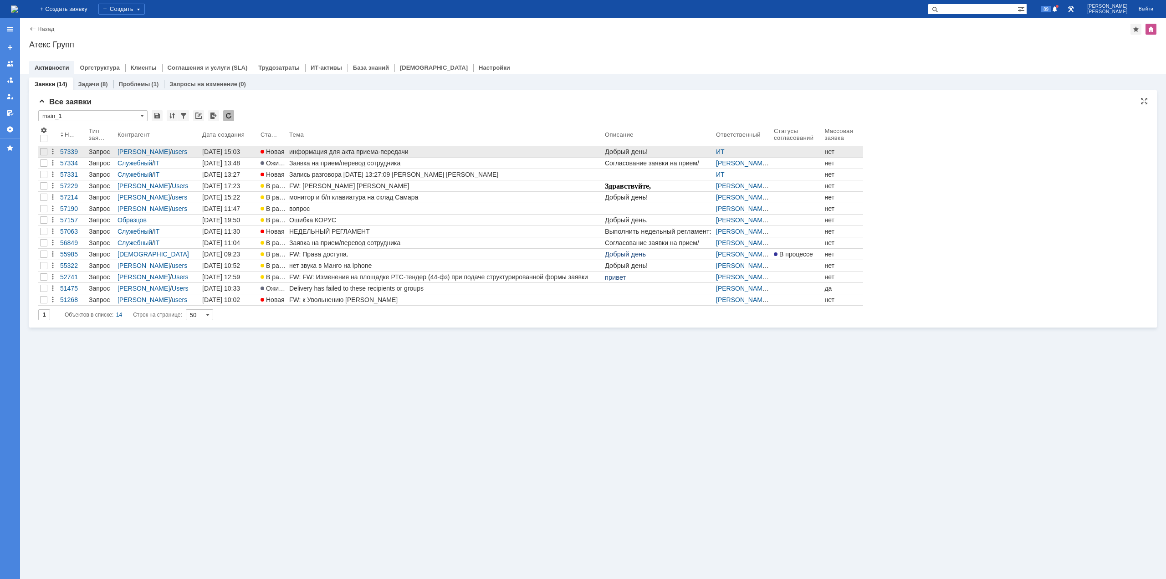
click at [411, 150] on div "информация для акта приема-передачи" at bounding box center [445, 151] width 312 height 7
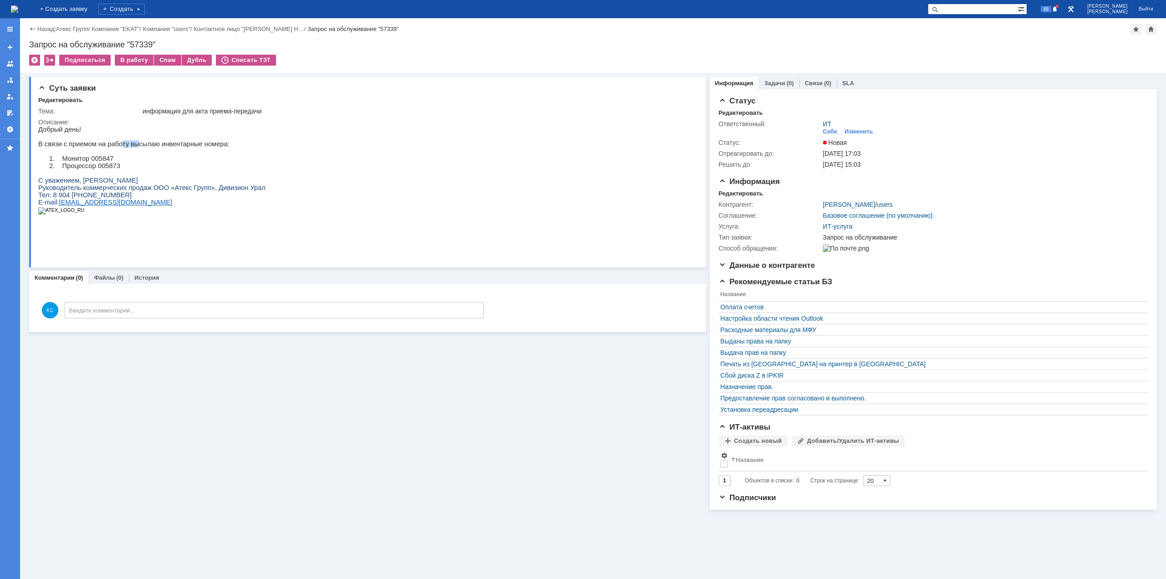
drag, startPoint x: 115, startPoint y: 146, endPoint x: 132, endPoint y: 148, distance: 16.5
click at [130, 148] on p "В связи с приемом на работу высылаю инвентарные номера:" at bounding box center [151, 143] width 227 height 7
drag, startPoint x: 149, startPoint y: 148, endPoint x: 176, endPoint y: 152, distance: 27.7
click at [169, 150] on div "Добрый день! В связи с приемом на работу высылаю инвентарные номера: 1. Монитор…" at bounding box center [151, 174] width 227 height 96
click at [18, 5] on img at bounding box center [14, 8] width 7 height 7
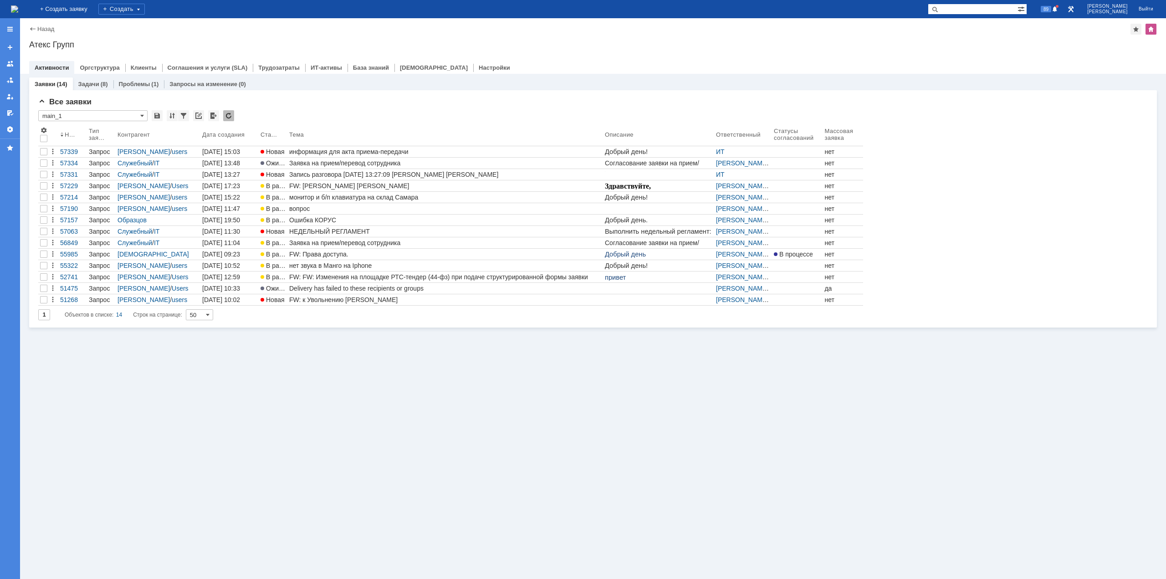
click at [18, 7] on img at bounding box center [14, 8] width 7 height 7
click at [431, 435] on div "Заявки (14) Задачи (8) Проблемы (1) Запросы на изменение (0) Все заявки * main_…" at bounding box center [593, 326] width 1146 height 505
click at [18, 12] on img at bounding box center [14, 8] width 7 height 7
click at [529, 455] on div "Заявки (14) Задачи (8) Проблемы (1) Запросы на изменение (0) Все заявки * main_…" at bounding box center [593, 326] width 1146 height 505
click at [921, 107] on div "Все заявки * main_1 Результаты поиска: 1 Объектов в списке: 14 Строк на страниц…" at bounding box center [592, 212] width 1109 height 230
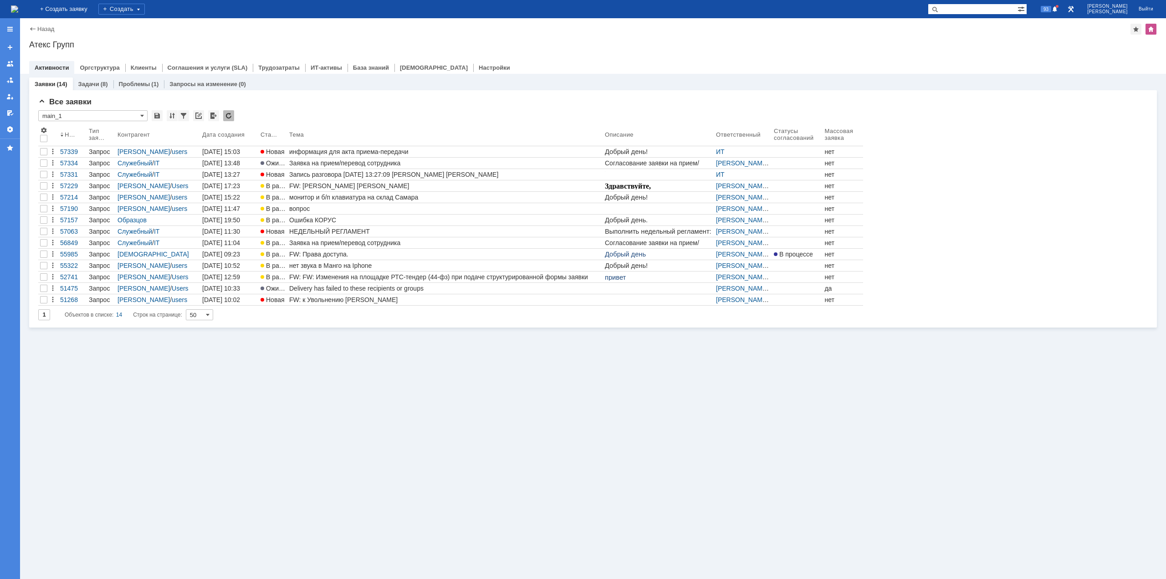
click at [18, 10] on img at bounding box center [14, 8] width 7 height 7
click at [481, 405] on div "Заявки (14) Задачи (8) Проблемы (1) Запросы на изменение (0) Все заявки * main_…" at bounding box center [593, 326] width 1146 height 505
click at [353, 152] on div "информация для акта приема-передачи" at bounding box center [445, 151] width 312 height 7
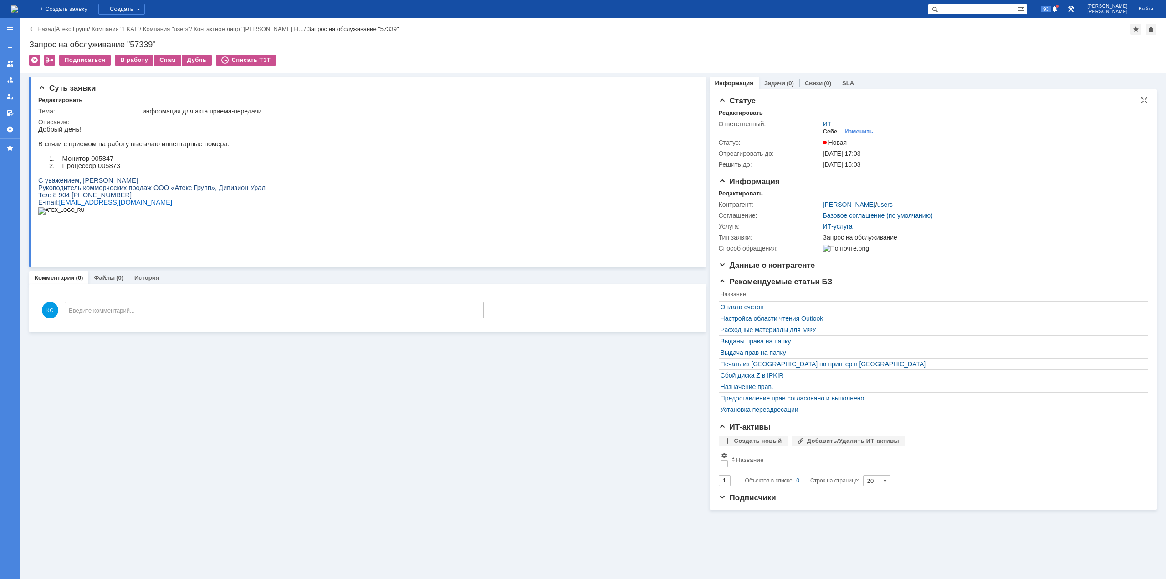
click at [834, 132] on div "Себе" at bounding box center [830, 131] width 15 height 7
click at [134, 57] on div "В работу" at bounding box center [134, 60] width 39 height 11
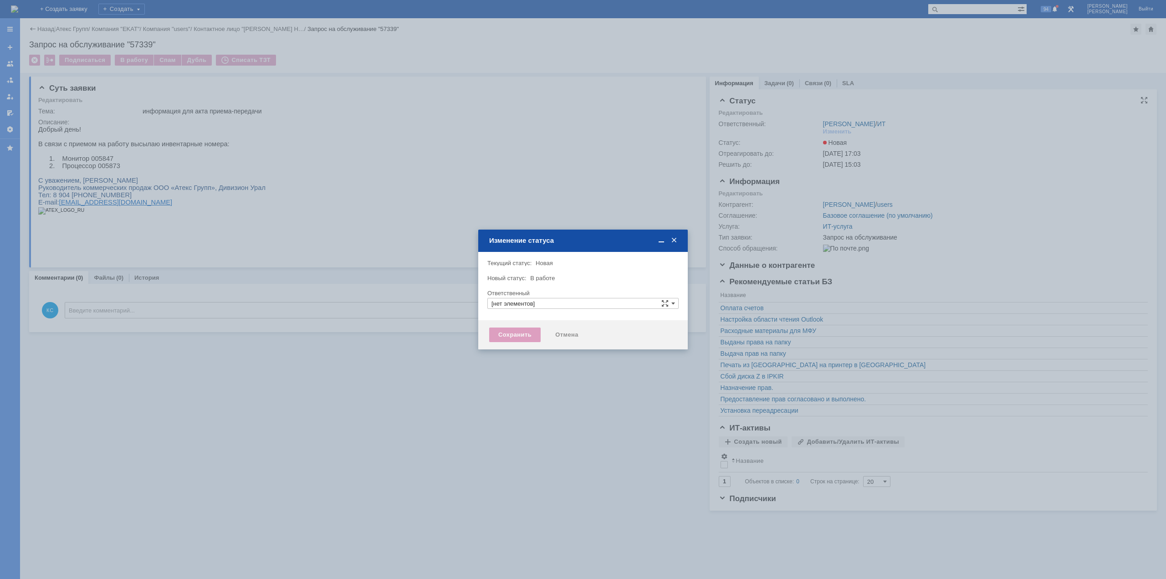
type input "[PERSON_NAME]"
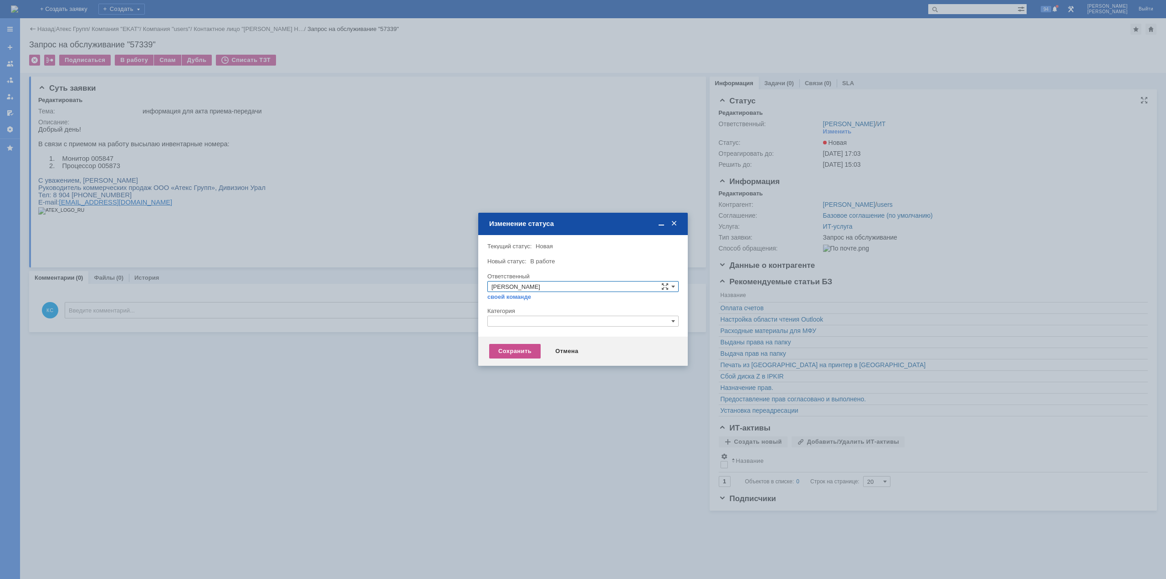
click at [525, 322] on input "text" at bounding box center [582, 321] width 191 height 11
click at [524, 366] on span "Прочее" at bounding box center [582, 363] width 183 height 7
click at [520, 347] on div "Сохранить" at bounding box center [514, 351] width 51 height 15
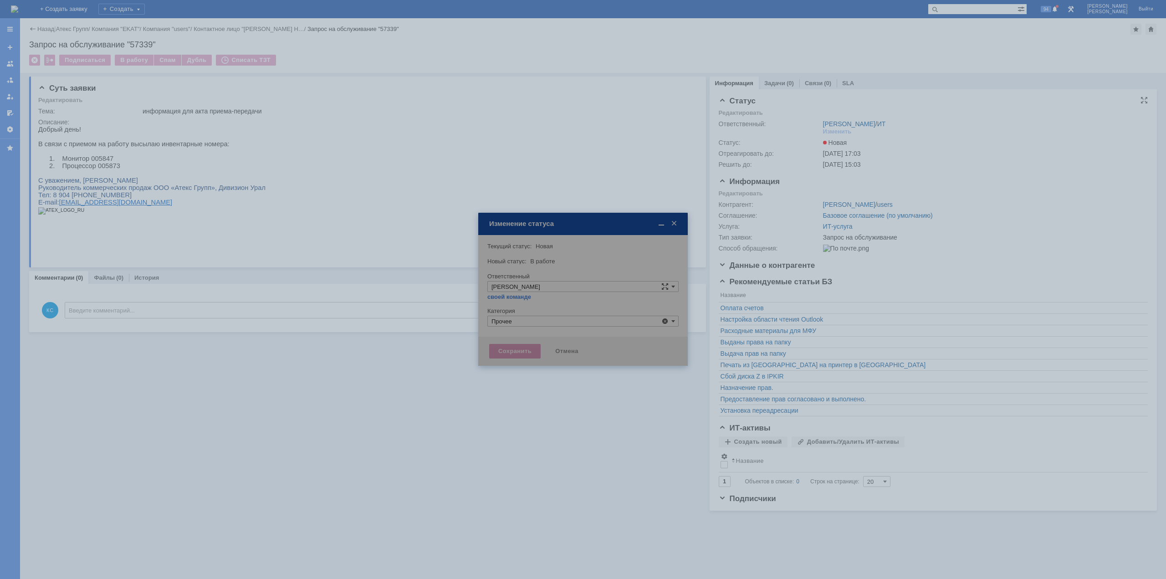
type input "Прочее"
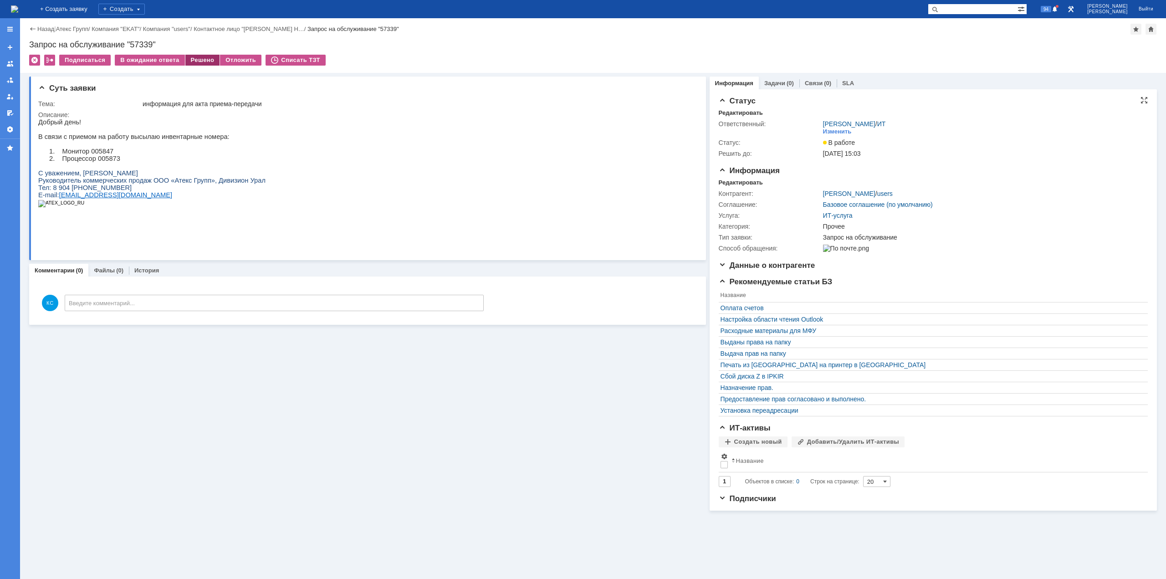
click at [192, 60] on div "Решено" at bounding box center [202, 60] width 35 height 11
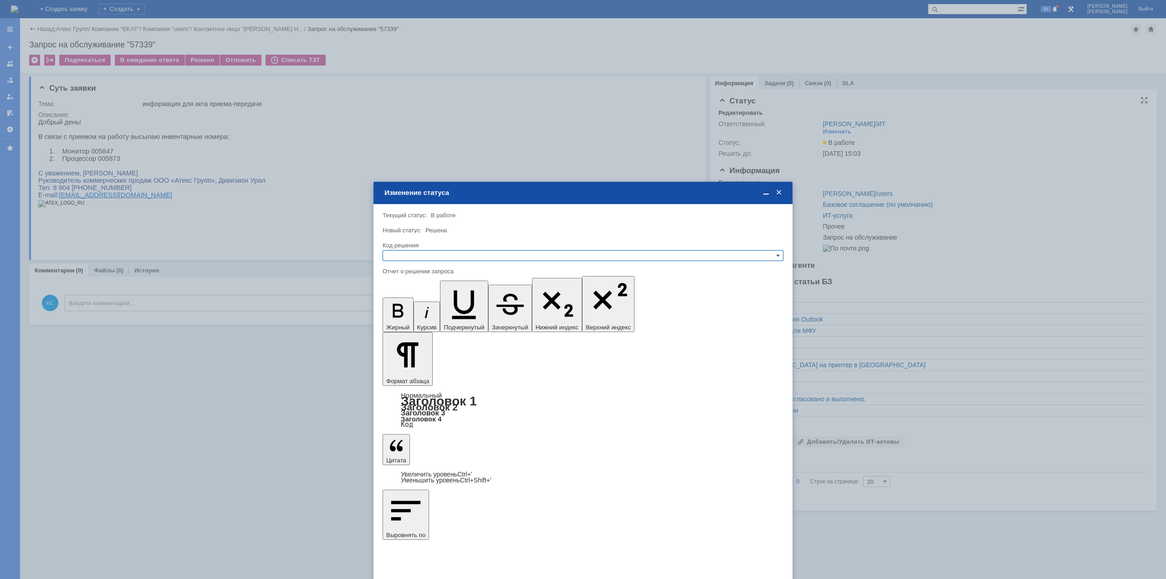
click at [424, 246] on div "Код решения" at bounding box center [582, 245] width 399 height 6
click at [424, 259] on input "text" at bounding box center [583, 255] width 401 height 11
drag, startPoint x: 416, startPoint y: 298, endPoint x: 35, endPoint y: 39, distance: 461.2
click at [416, 298] on span "Решено" at bounding box center [583, 299] width 393 height 7
type input "Решено"
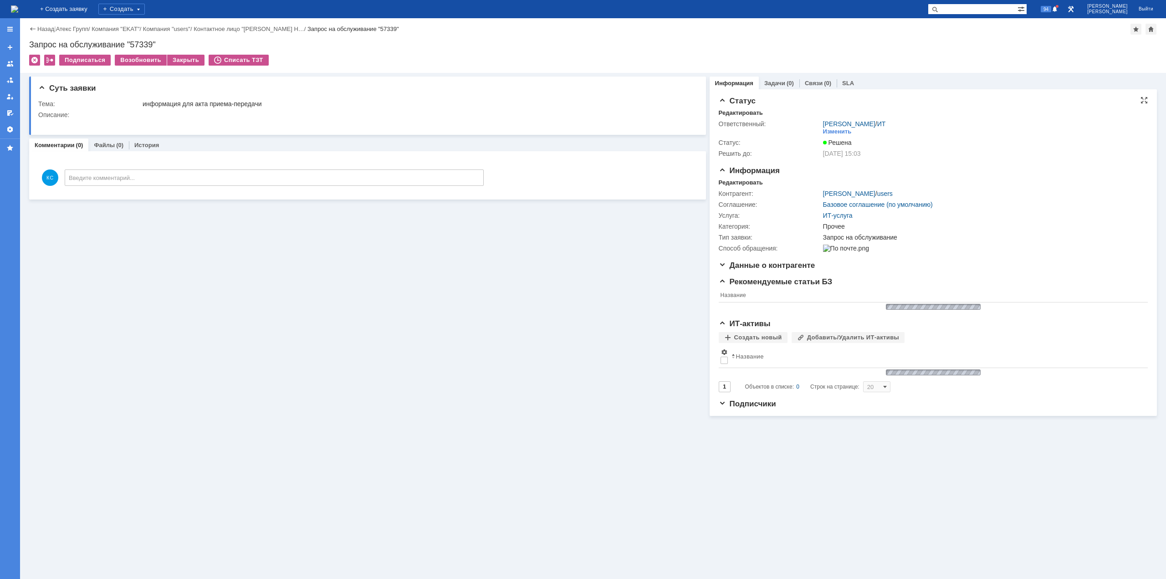
click at [18, 10] on img at bounding box center [14, 8] width 7 height 7
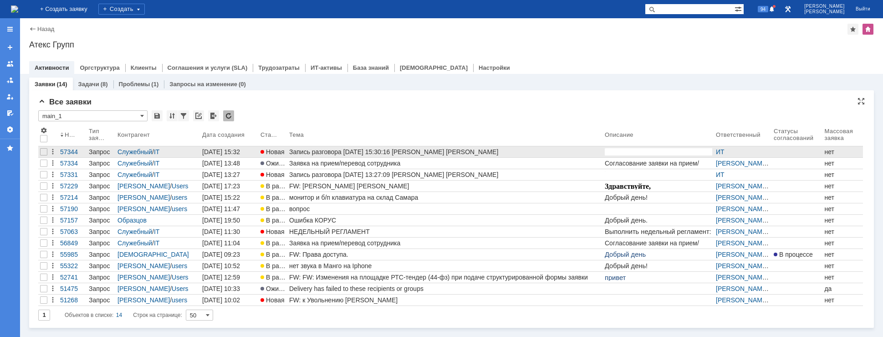
click at [319, 152] on div "Запись разговора [DATE] 15:30:16 [PERSON_NAME] [PERSON_NAME]" at bounding box center [445, 151] width 312 height 7
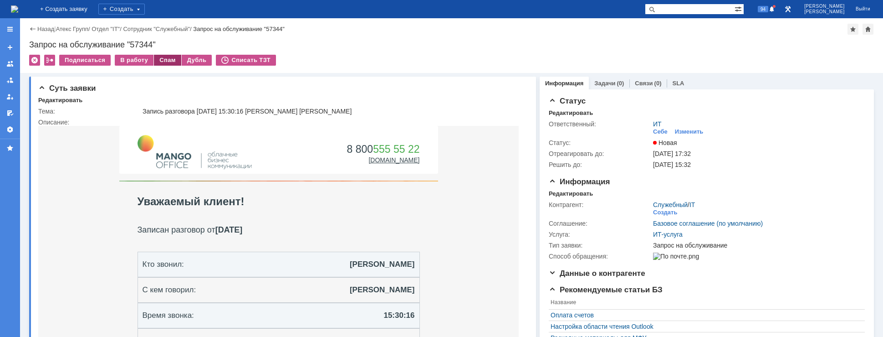
click at [158, 57] on div "Спам" at bounding box center [167, 60] width 27 height 11
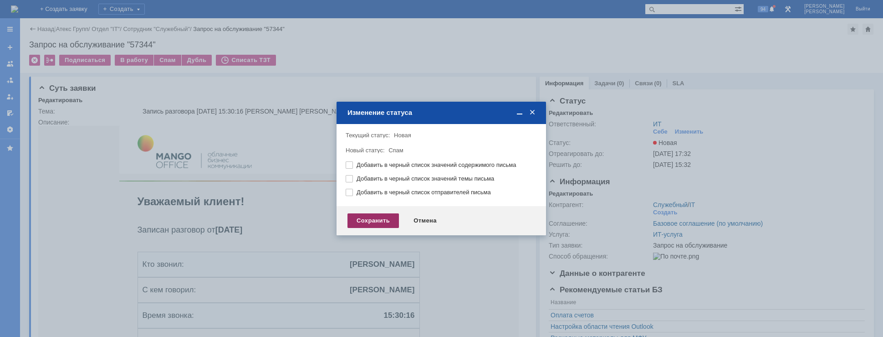
click at [359, 223] on div "Сохранить" at bounding box center [373, 220] width 51 height 15
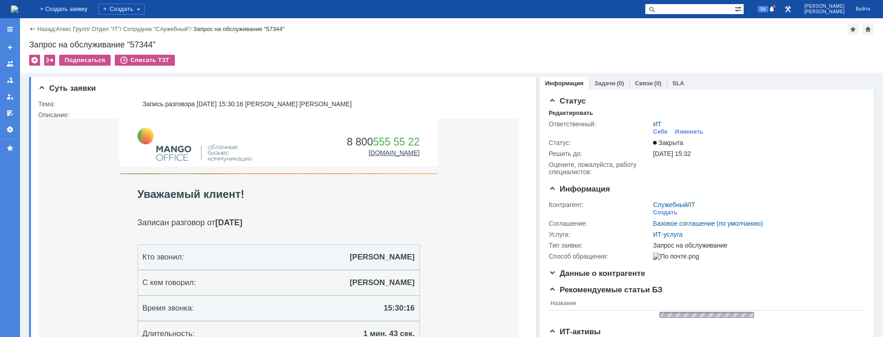
click at [18, 9] on img at bounding box center [14, 8] width 7 height 7
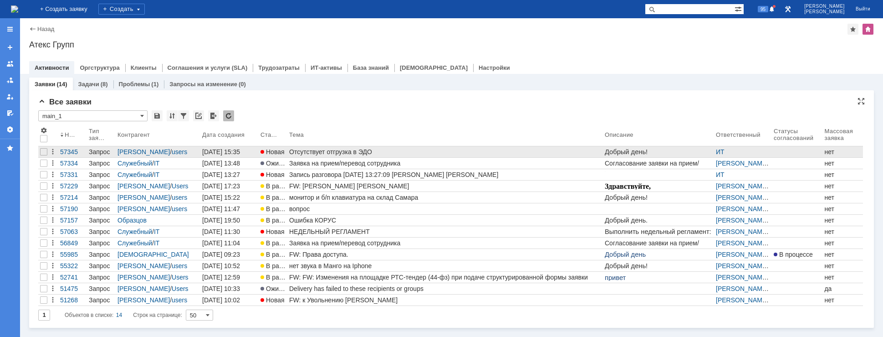
click at [349, 151] on div "Отсутствует отгрузка в ЭДО" at bounding box center [445, 151] width 312 height 7
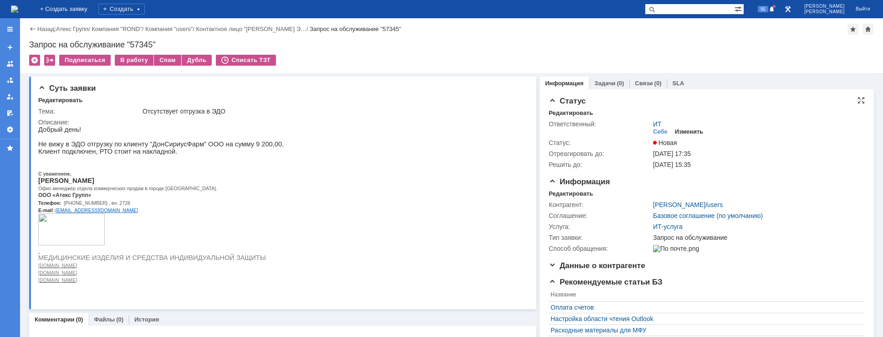
click at [680, 130] on div "Изменить" at bounding box center [689, 131] width 29 height 7
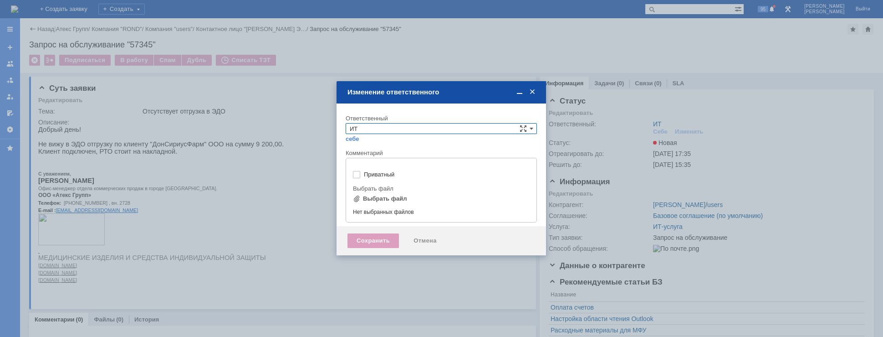
type input "[не указано]"
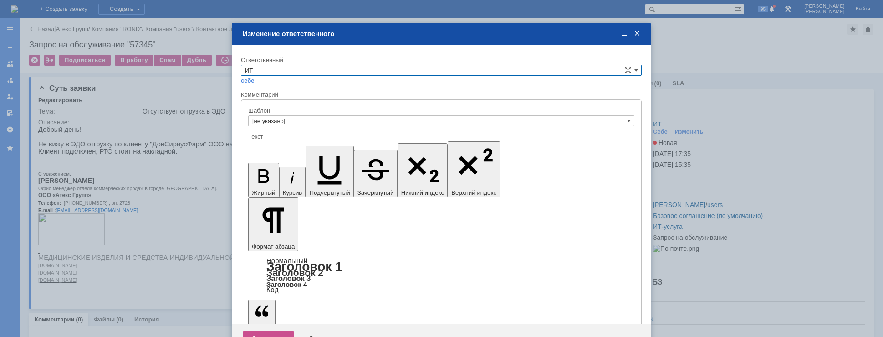
click at [302, 71] on input "ИТ" at bounding box center [441, 70] width 401 height 11
click at [271, 141] on div "АСУ" at bounding box center [441, 146] width 400 height 10
type input "АСУ"
click at [270, 331] on div "Сохранить" at bounding box center [268, 338] width 51 height 15
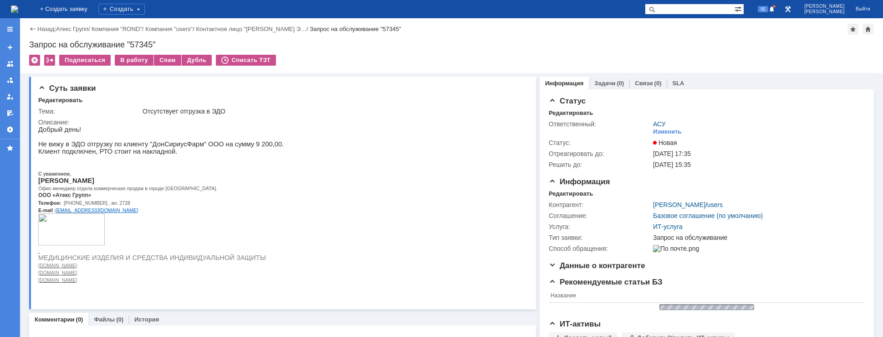
click at [18, 6] on img at bounding box center [14, 8] width 7 height 7
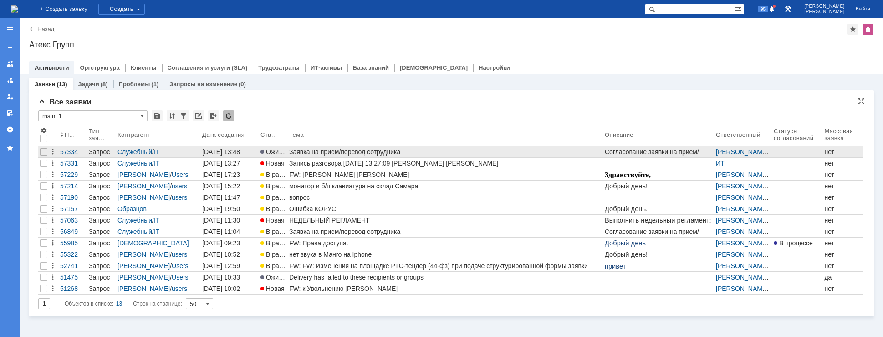
click at [318, 154] on div "Заявка на прием/перевод сотрудника" at bounding box center [445, 151] width 312 height 7
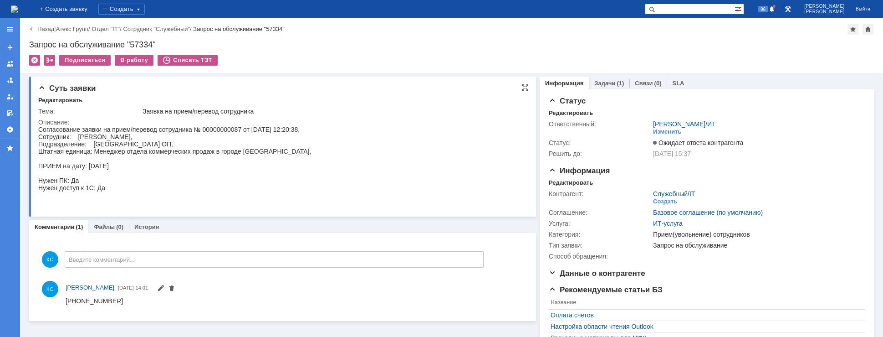
click at [141, 134] on div "Согласование заявки на прием/перевод сотрудника № 00000000087 от [DATE] 12:20:3…" at bounding box center [174, 166] width 273 height 80
click at [18, 11] on img at bounding box center [14, 8] width 7 height 7
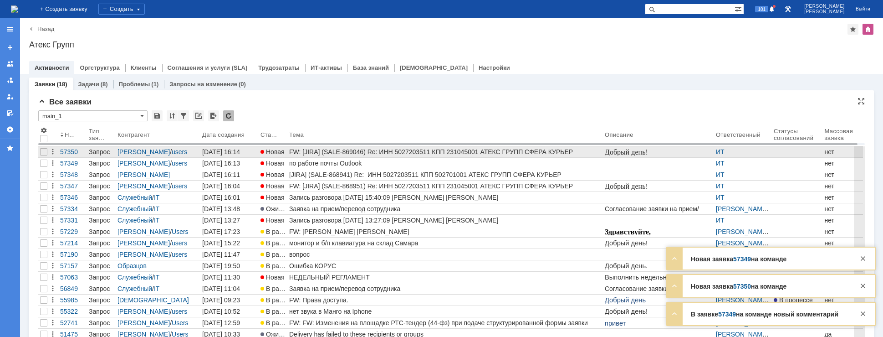
click at [337, 153] on div "FW: [JIRA] (SALE-869046) Re: ИНН 5027203511 КПП 231045001 АТЕКС ГРУПП СФЕРА КУР…" at bounding box center [445, 151] width 312 height 7
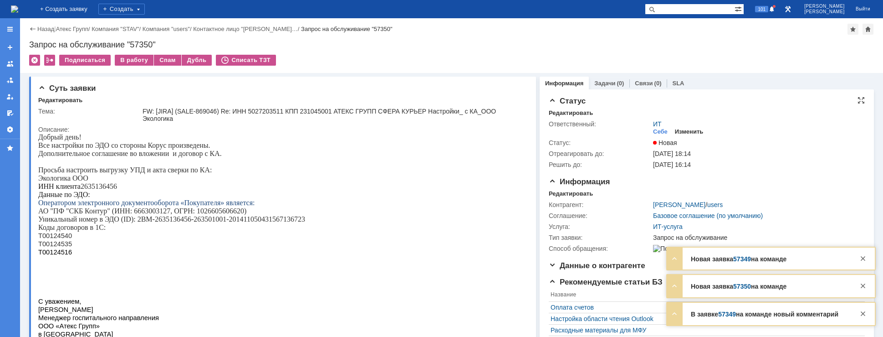
click at [690, 133] on div "Изменить" at bounding box center [689, 131] width 29 height 7
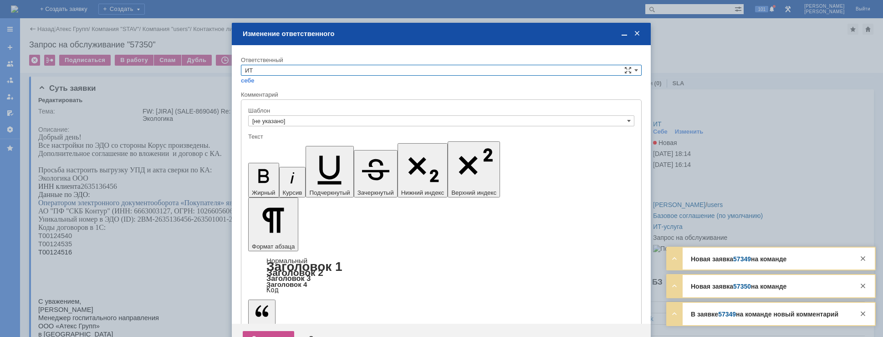
click at [325, 70] on input "ИТ" at bounding box center [441, 70] width 401 height 11
click at [282, 146] on span "АСУ" at bounding box center [441, 145] width 393 height 7
type input "АСУ"
click at [267, 331] on div "Сохранить" at bounding box center [268, 338] width 51 height 15
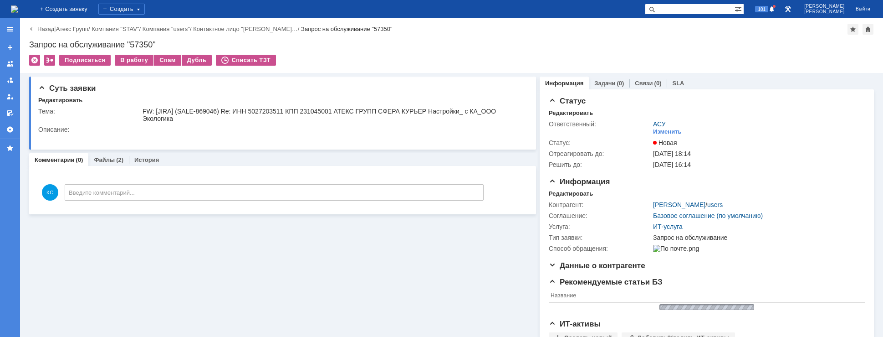
click at [18, 6] on img at bounding box center [14, 8] width 7 height 7
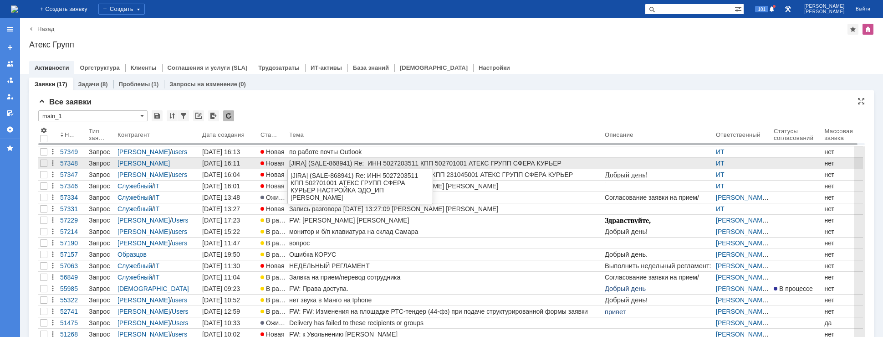
click at [340, 166] on div "[JIRA] (SALE-868941) Re: ИНН 5027203511 КПП 502701001 АТЕКС ГРУПП СФЕРА КУРЬЕР …" at bounding box center [445, 162] width 312 height 7
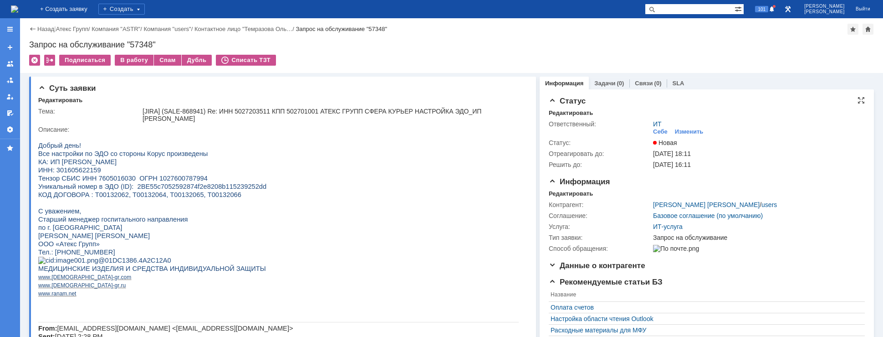
click at [688, 127] on div "ИТ Себе Изменить" at bounding box center [756, 128] width 207 height 16
click at [688, 129] on div "Изменить" at bounding box center [689, 131] width 29 height 7
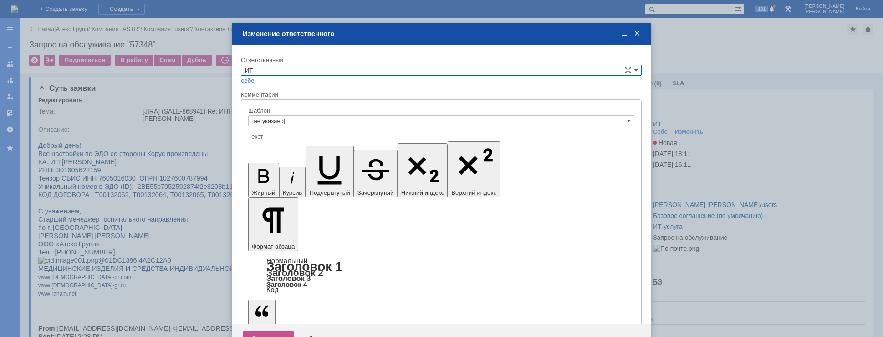
click at [307, 71] on input "ИТ" at bounding box center [441, 70] width 401 height 11
click at [263, 139] on div "[PERSON_NAME]" at bounding box center [441, 135] width 400 height 10
click at [263, 139] on div "Текст" at bounding box center [440, 136] width 384 height 6
click at [281, 74] on input "[PERSON_NAME]" at bounding box center [441, 70] width 401 height 11
click at [261, 144] on span "АСУ" at bounding box center [441, 145] width 393 height 7
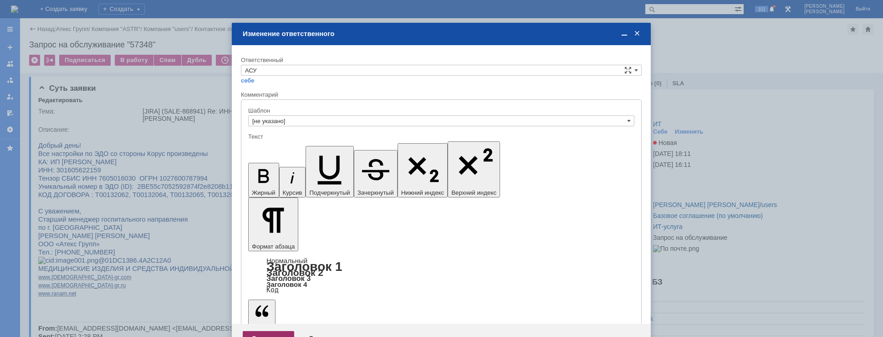
click at [280, 331] on div "Сохранить" at bounding box center [268, 338] width 51 height 15
type input "АСУ"
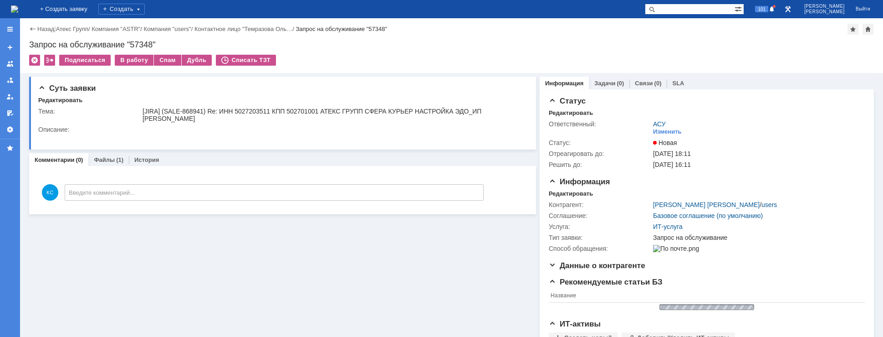
click at [18, 8] on img at bounding box center [14, 8] width 7 height 7
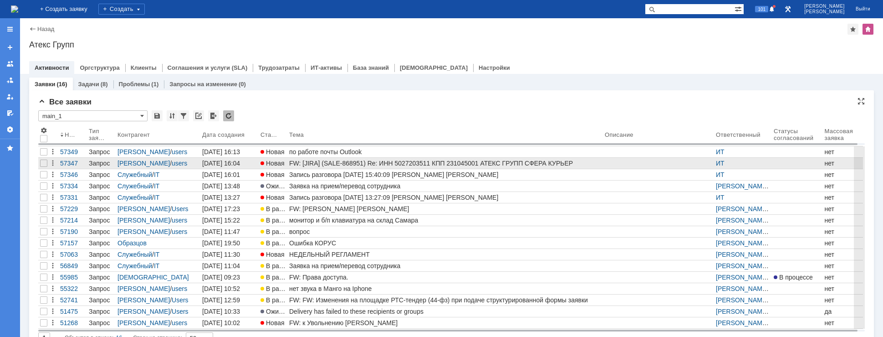
click at [330, 163] on div "FW: [JIRA] (SALE-868951) Re: ИНН 5027203511 КПП 231045001 АТЕКС ГРУПП СФЕРА КУР…" at bounding box center [445, 162] width 312 height 7
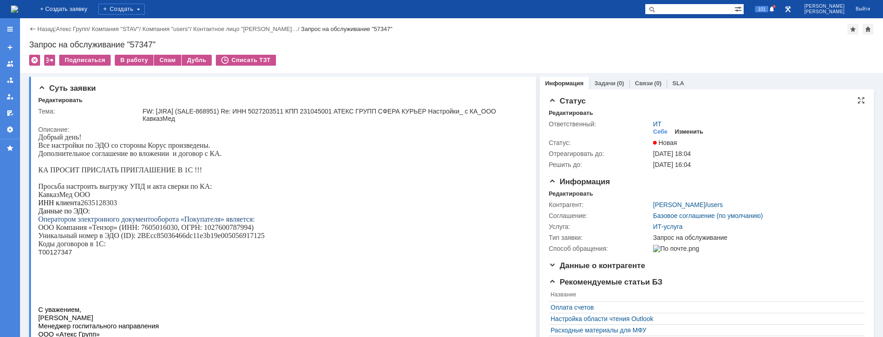
click at [687, 130] on div "Изменить" at bounding box center [689, 131] width 29 height 7
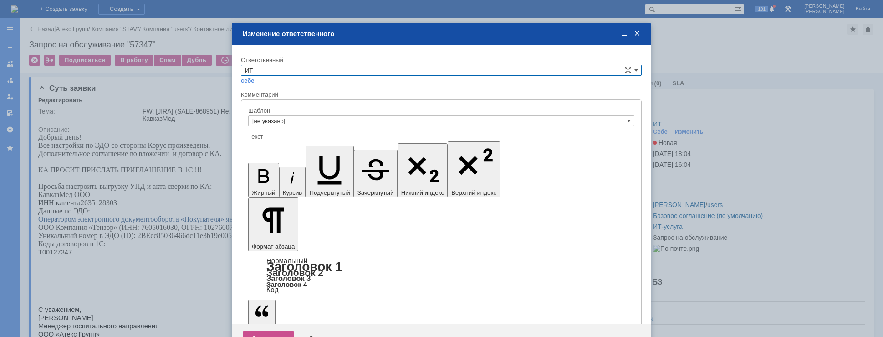
click at [308, 72] on input "ИТ" at bounding box center [441, 70] width 401 height 11
click at [276, 143] on span "АСУ" at bounding box center [441, 145] width 393 height 7
type input "АСУ"
click at [267, 331] on div "Сохранить" at bounding box center [268, 338] width 51 height 15
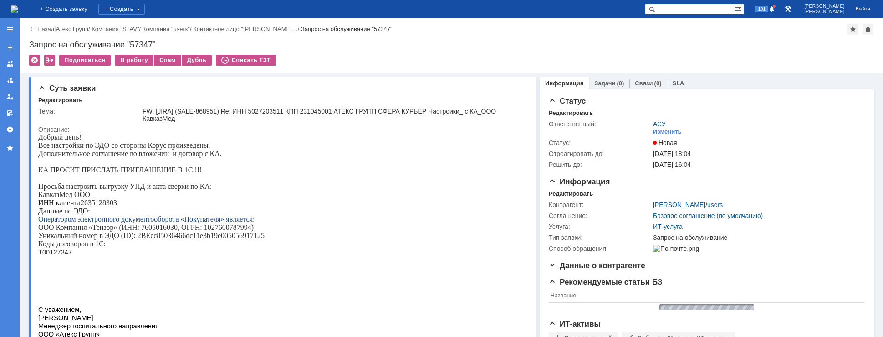
click at [18, 7] on img at bounding box center [14, 8] width 7 height 7
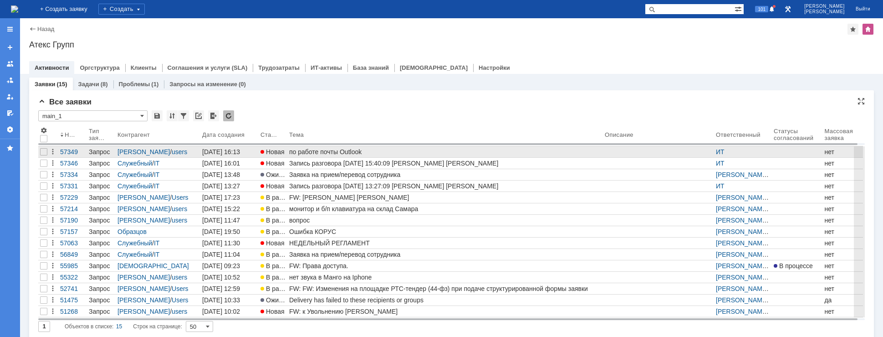
click at [357, 152] on div "по работе почты Outlook" at bounding box center [445, 151] width 312 height 7
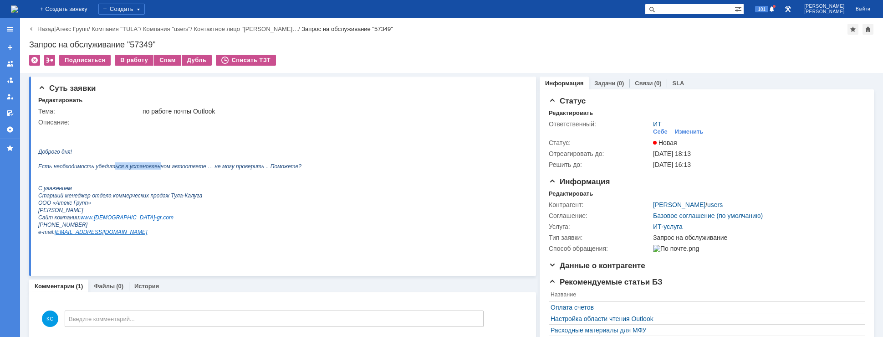
drag, startPoint x: 107, startPoint y: 171, endPoint x: 156, endPoint y: 174, distance: 49.3
click at [153, 169] on span "Есть необходимость убедиться в установленном автоответе … не могу проверить .. …" at bounding box center [169, 166] width 263 height 6
drag, startPoint x: 171, startPoint y: 174, endPoint x: 212, endPoint y: 174, distance: 41.0
click at [212, 169] on icon "Есть необходимость убедиться в установленном автоответе … не могу проверить .. …" at bounding box center [169, 165] width 263 height 7
drag, startPoint x: 238, startPoint y: 174, endPoint x: 253, endPoint y: 174, distance: 14.6
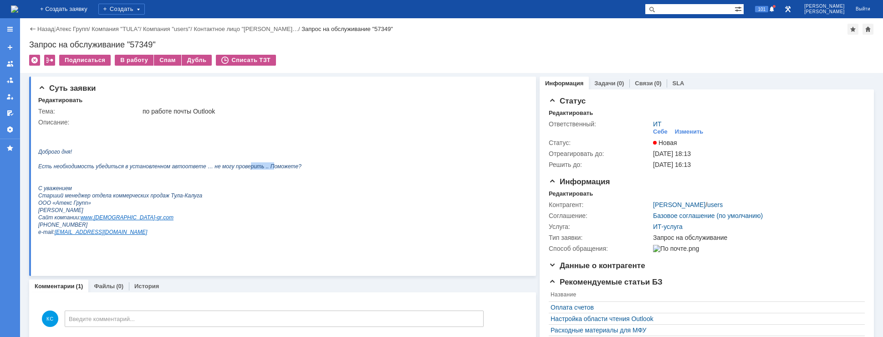
click at [252, 169] on span "Есть необходимость убедиться в установленном автоответе … не могу проверить .. …" at bounding box center [169, 166] width 263 height 6
click at [143, 162] on p at bounding box center [169, 158] width 263 height 7
click at [18, 9] on img at bounding box center [14, 8] width 7 height 7
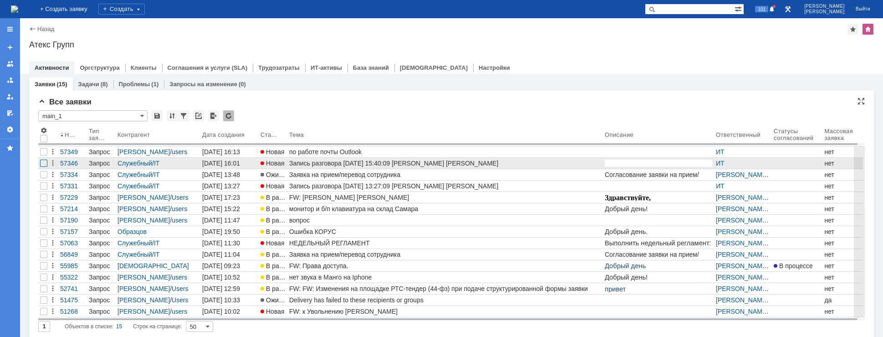
click at [43, 164] on div at bounding box center [43, 162] width 7 height 7
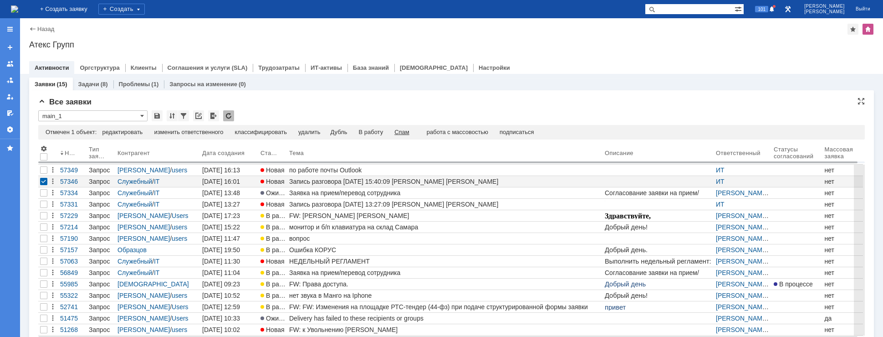
click at [408, 131] on div "Спам" at bounding box center [401, 131] width 15 height 7
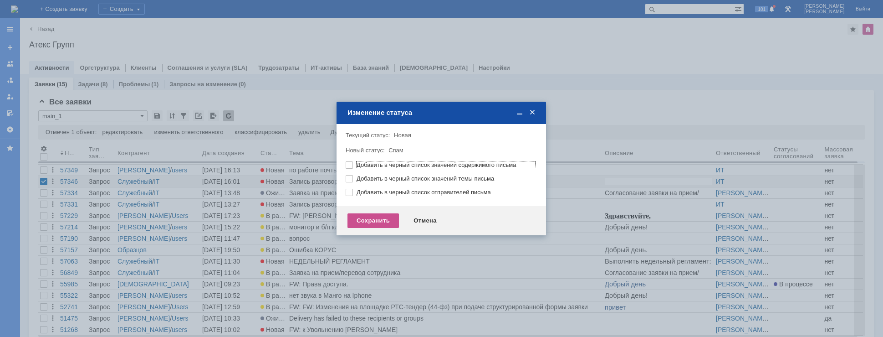
click at [366, 211] on div "Сохранить Отмена" at bounding box center [442, 220] width 210 height 29
click at [367, 218] on div "Сохранить" at bounding box center [373, 220] width 51 height 15
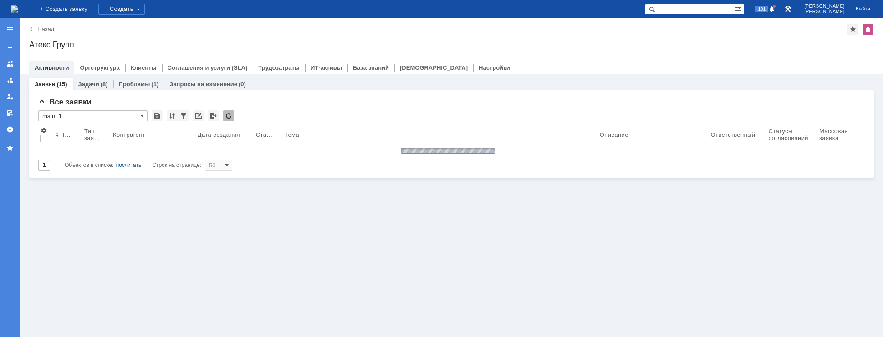
click at [18, 9] on img at bounding box center [14, 8] width 7 height 7
